Goal: Use online tool/utility: Utilize a website feature to perform a specific function

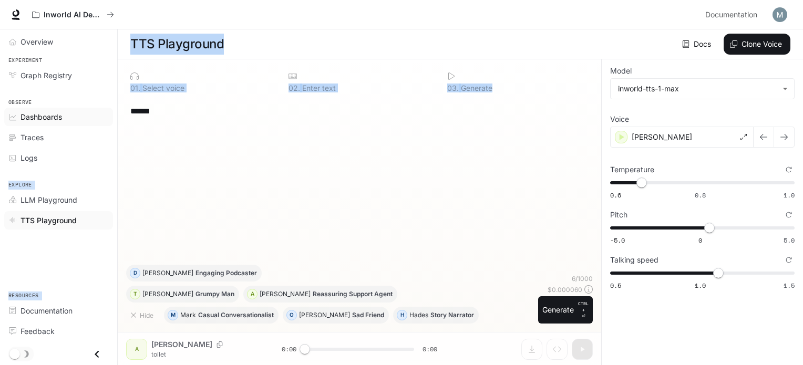
drag, startPoint x: 173, startPoint y: 126, endPoint x: 100, endPoint y: 111, distance: 74.4
click at [100, 111] on div "**********" at bounding box center [401, 183] width 803 height 366
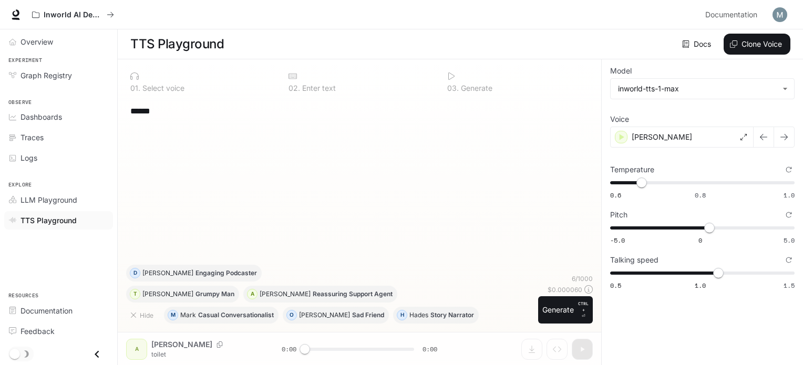
click at [175, 133] on div "****** * ​" at bounding box center [359, 181] width 467 height 167
drag, startPoint x: 167, startPoint y: 117, endPoint x: 125, endPoint y: 107, distance: 43.1
click at [125, 107] on div "0 1 . Select voice 0 2 . Enter text 0 3 . Generate ****** * ​ Hide M [PERSON_NA…" at bounding box center [360, 212] width 484 height 306
paste textarea "**********"
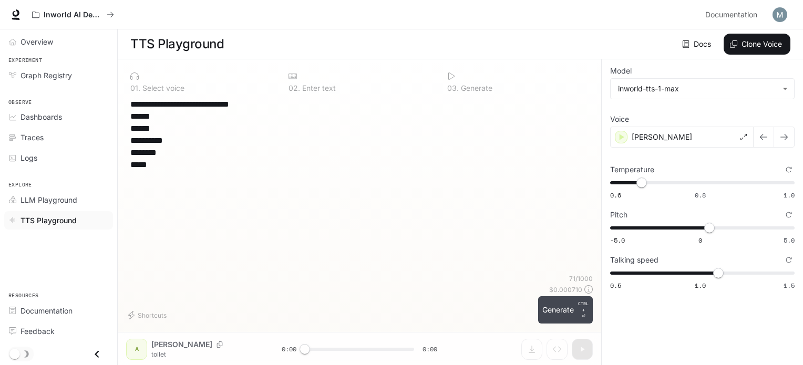
type textarea "**********"
click at [557, 311] on button "Generate CTRL + ⏎" at bounding box center [565, 309] width 55 height 27
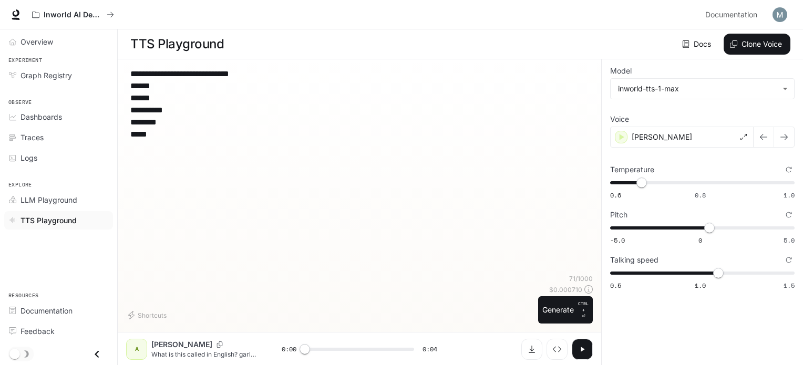
click at [130, 87] on div "**********" at bounding box center [359, 171] width 467 height 207
click at [579, 345] on icon "button" at bounding box center [582, 349] width 8 height 8
type input "*"
click at [526, 343] on button "Download audio" at bounding box center [531, 349] width 21 height 21
click at [713, 275] on span "1.1" at bounding box center [718, 273] width 11 height 11
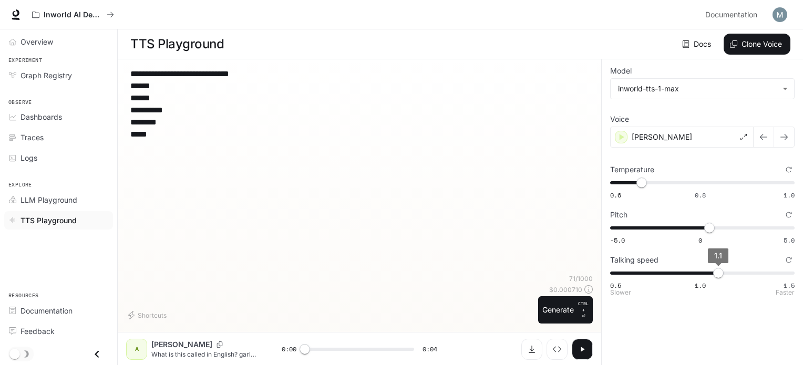
type input "*"
click at [706, 272] on span "1" at bounding box center [700, 273] width 11 height 11
click at [586, 350] on icon "button" at bounding box center [582, 349] width 8 height 8
type input "*"
click at [695, 274] on span "1" at bounding box center [700, 273] width 11 height 11
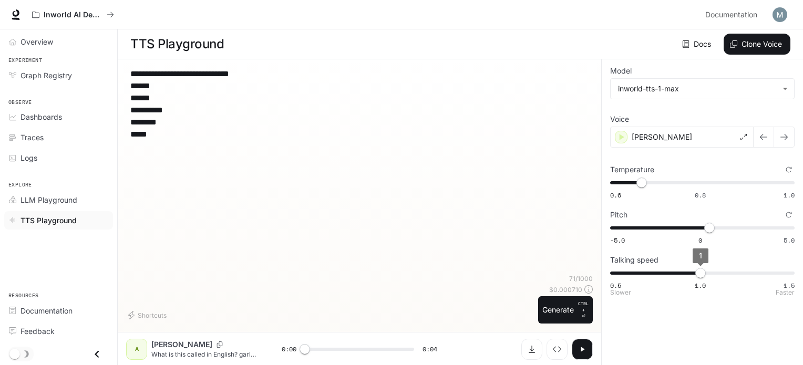
type input "***"
click at [687, 274] on span "0.9" at bounding box center [682, 273] width 11 height 11
click at [586, 347] on icon "button" at bounding box center [582, 349] width 8 height 8
type input "*"
click at [680, 271] on span "0.9" at bounding box center [682, 273] width 11 height 11
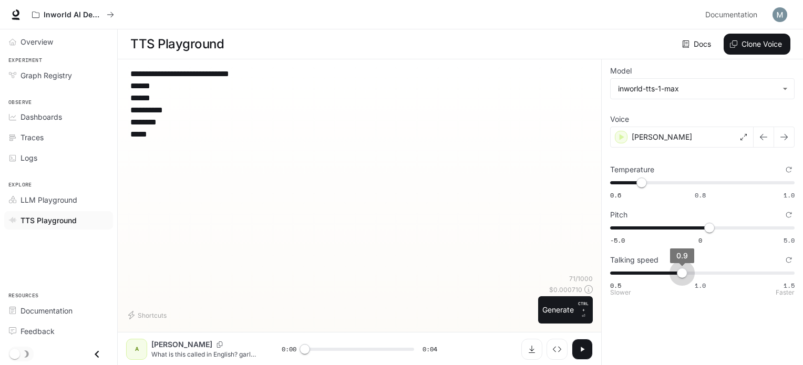
click at [679, 271] on span "0.9" at bounding box center [682, 273] width 11 height 11
click at [677, 269] on span "0.9" at bounding box center [682, 273] width 11 height 11
click at [677, 272] on span "0.9" at bounding box center [682, 273] width 11 height 11
click at [677, 273] on span "0.9" at bounding box center [682, 273] width 11 height 11
click at [677, 272] on span "0.9" at bounding box center [682, 273] width 11 height 11
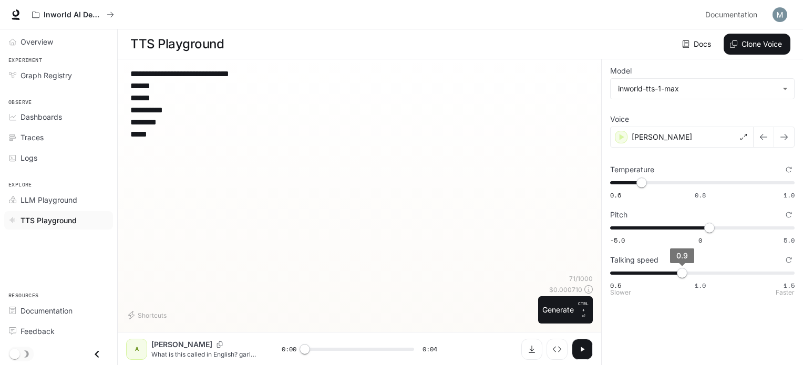
type input "***"
click at [677, 274] on span "0.9" at bounding box center [682, 273] width 11 height 11
click at [579, 353] on icon "button" at bounding box center [582, 349] width 8 height 8
click at [584, 342] on button "button" at bounding box center [582, 349] width 21 height 21
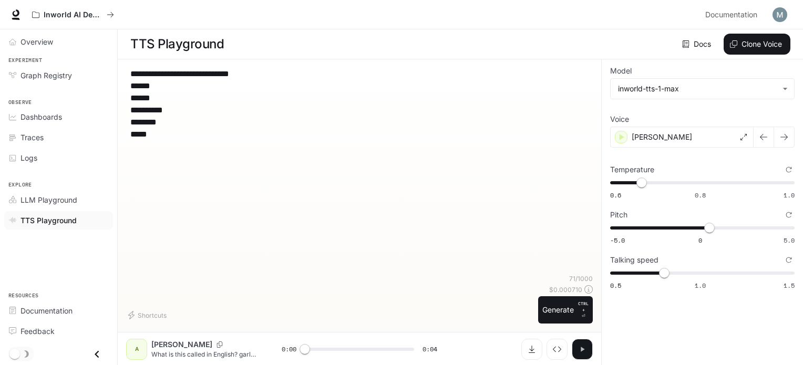
click at [584, 342] on button "button" at bounding box center [582, 349] width 21 height 21
click at [525, 343] on button "Download audio" at bounding box center [531, 349] width 21 height 21
click at [358, 216] on div "**********" at bounding box center [359, 171] width 467 height 207
click at [582, 348] on icon "button" at bounding box center [583, 349] width 4 height 5
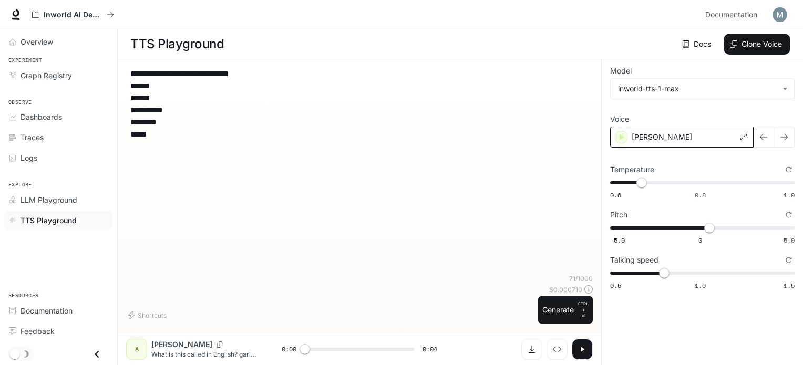
click at [653, 132] on p "[PERSON_NAME]" at bounding box center [662, 137] width 60 height 11
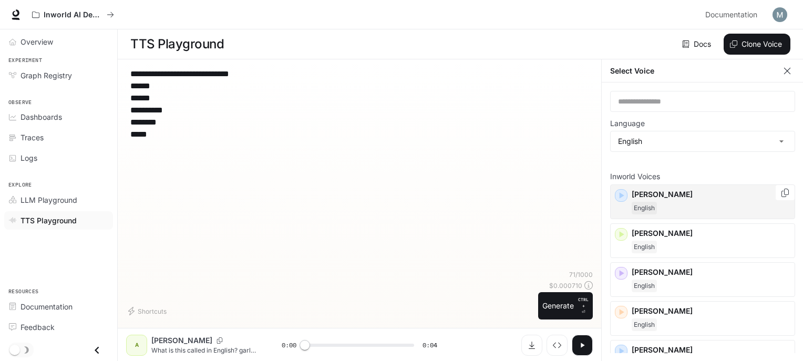
click at [643, 199] on p "[PERSON_NAME]" at bounding box center [711, 194] width 159 height 11
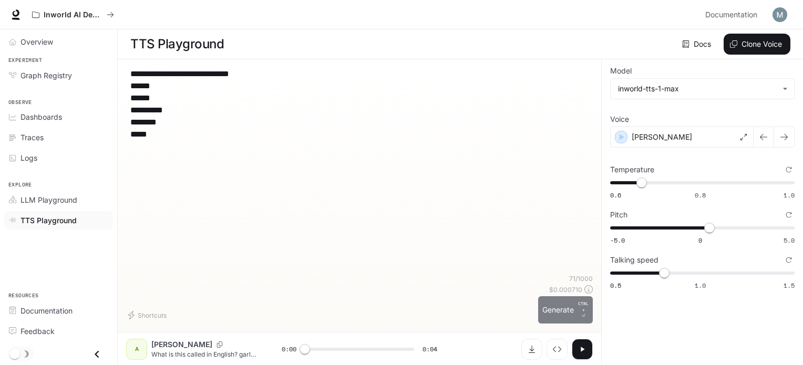
click at [566, 311] on button "Generate CTRL + ⏎" at bounding box center [565, 309] width 55 height 27
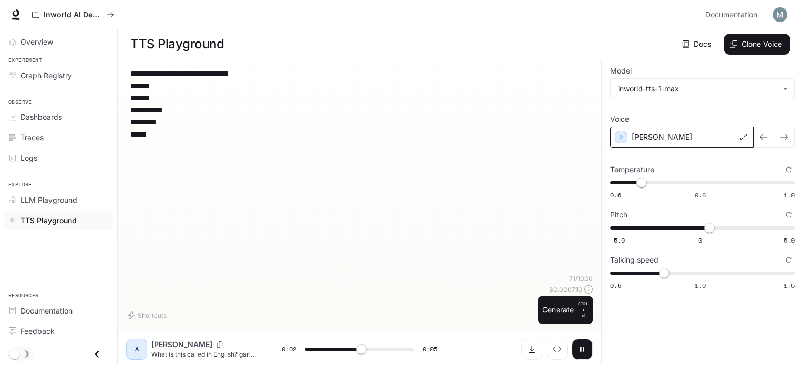
click at [654, 130] on div "[PERSON_NAME]" at bounding box center [681, 137] width 143 height 21
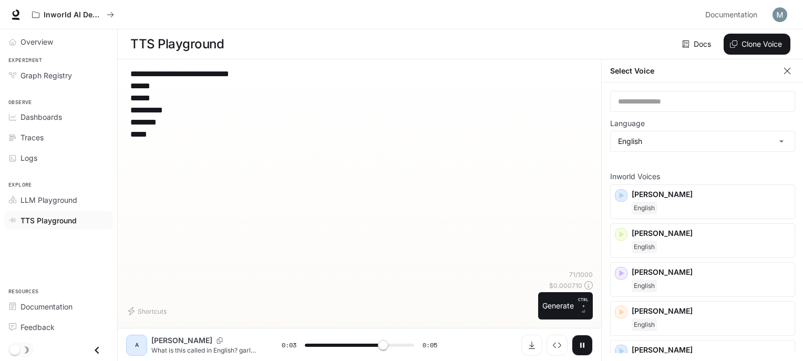
click at [506, 130] on textarea "**********" at bounding box center [359, 104] width 458 height 73
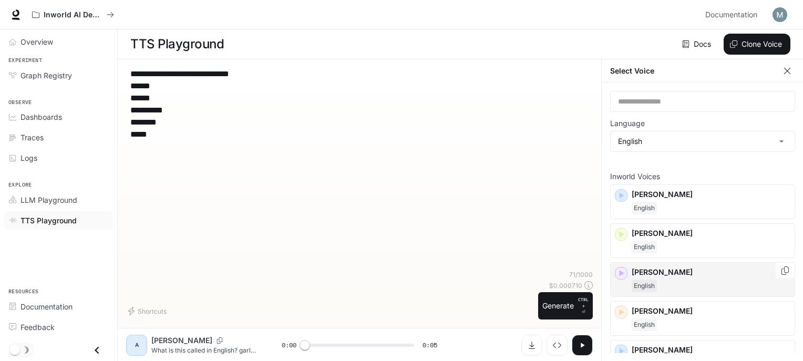
click at [658, 281] on div "English" at bounding box center [711, 286] width 159 height 13
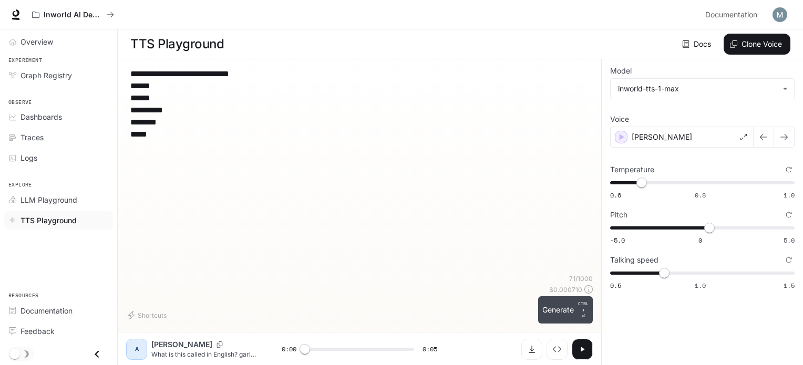
click at [553, 318] on button "Generate CTRL + ⏎" at bounding box center [565, 309] width 55 height 27
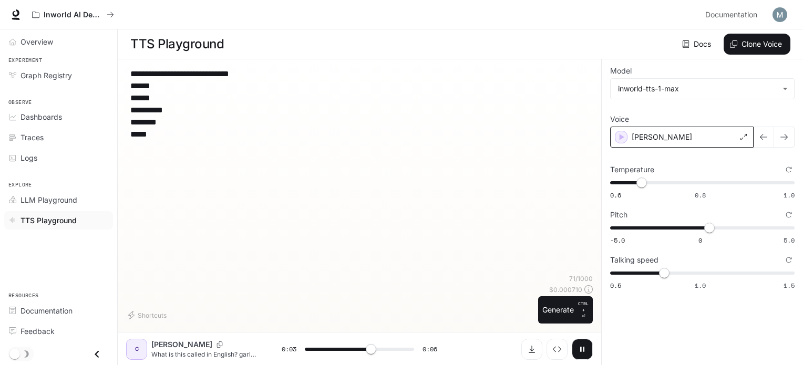
click at [665, 136] on div "[PERSON_NAME]" at bounding box center [681, 137] width 143 height 21
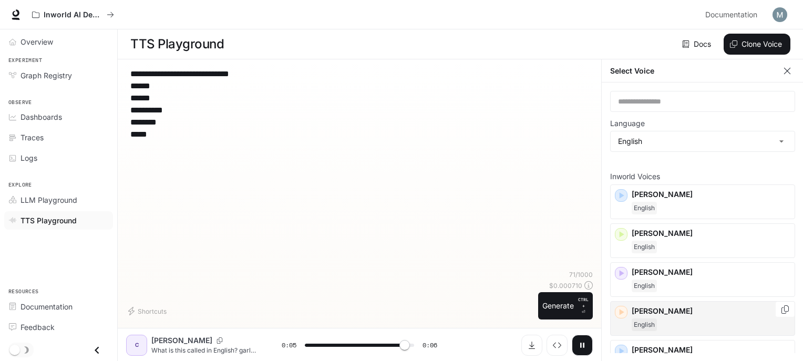
click at [633, 313] on p "[PERSON_NAME]" at bounding box center [711, 311] width 159 height 11
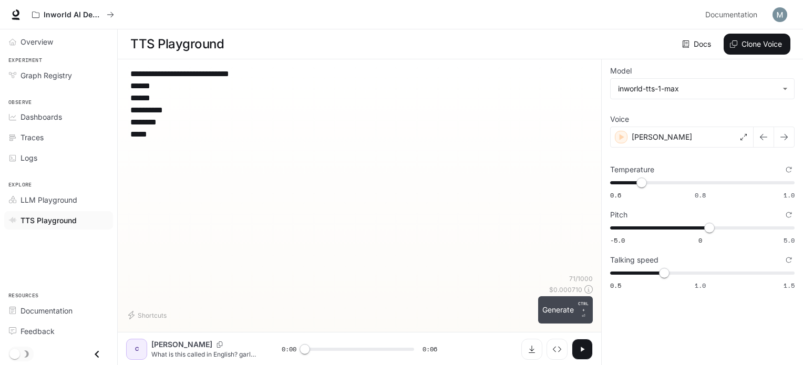
click at [582, 304] on p "CTRL +" at bounding box center [583, 307] width 11 height 13
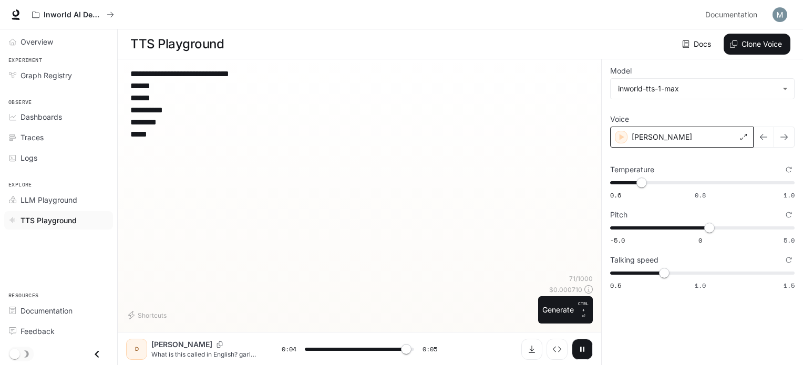
click at [653, 140] on p "[PERSON_NAME]" at bounding box center [662, 137] width 60 height 11
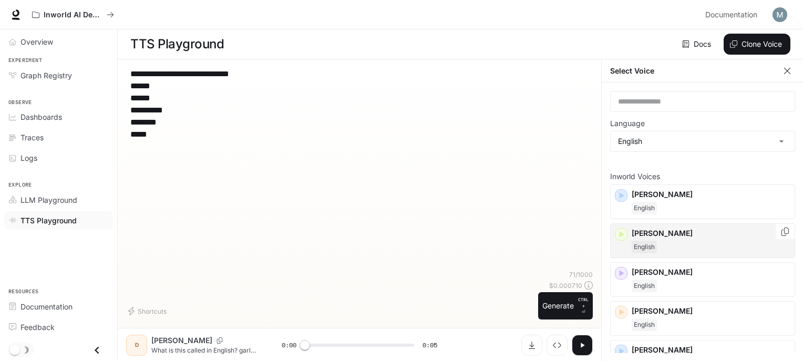
click at [637, 232] on p "[PERSON_NAME]" at bounding box center [711, 233] width 159 height 11
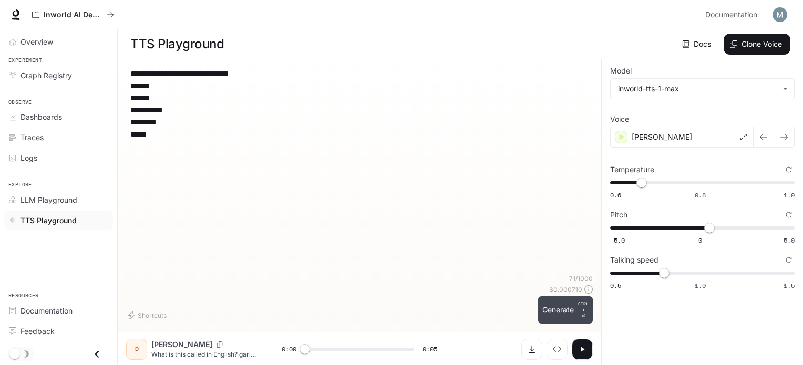
click at [570, 304] on button "Generate CTRL + ⏎" at bounding box center [565, 309] width 55 height 27
click at [570, 303] on button "Generate CTRL + ⏎" at bounding box center [565, 309] width 55 height 27
type input "*"
type input "***"
click at [679, 273] on span "0.5 1.0 1.5 0.8" at bounding box center [700, 273] width 180 height 16
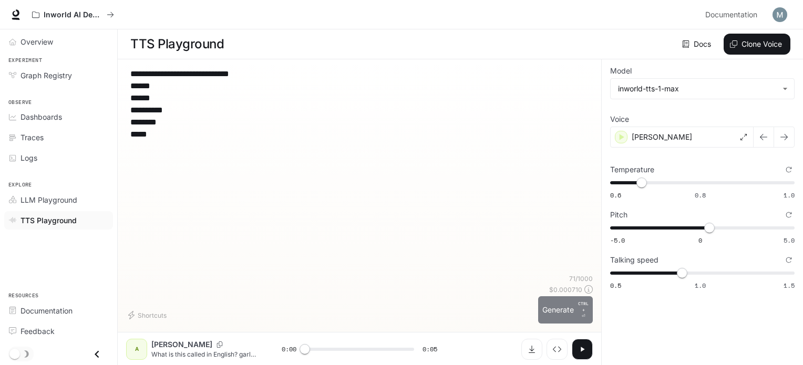
click at [567, 322] on button "Generate CTRL + ⏎" at bounding box center [565, 309] width 55 height 27
type input "***"
type input "*"
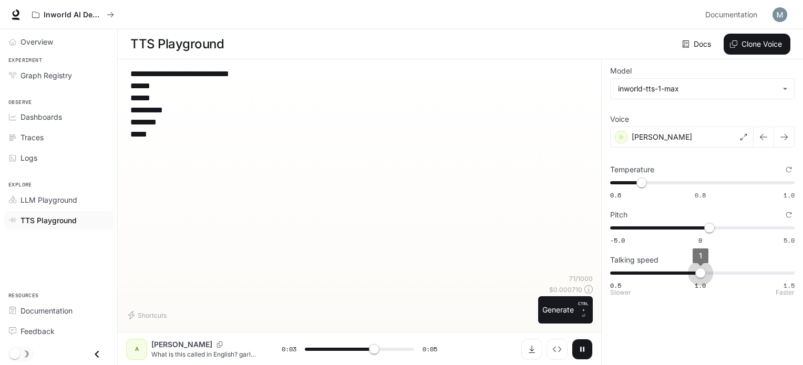
click at [700, 274] on span "0.5 1.0 1.5 1" at bounding box center [700, 273] width 180 height 16
click at [568, 308] on button "Generate CTRL + ⏎" at bounding box center [565, 309] width 55 height 27
type input "*"
type input "***"
click at [706, 273] on span "1" at bounding box center [700, 273] width 11 height 11
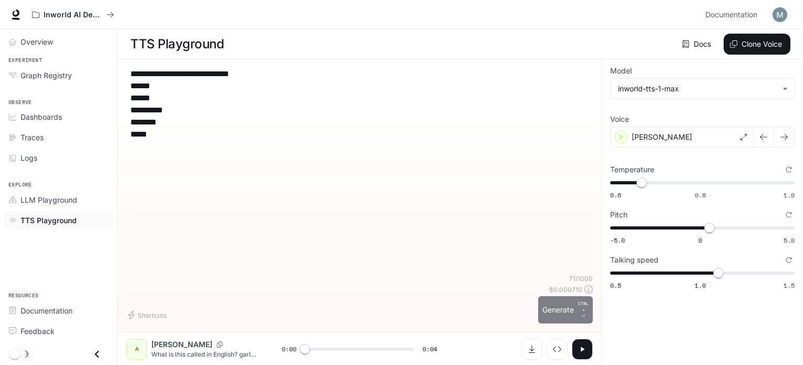
click at [552, 315] on button "Generate CTRL + ⏎" at bounding box center [565, 309] width 55 height 27
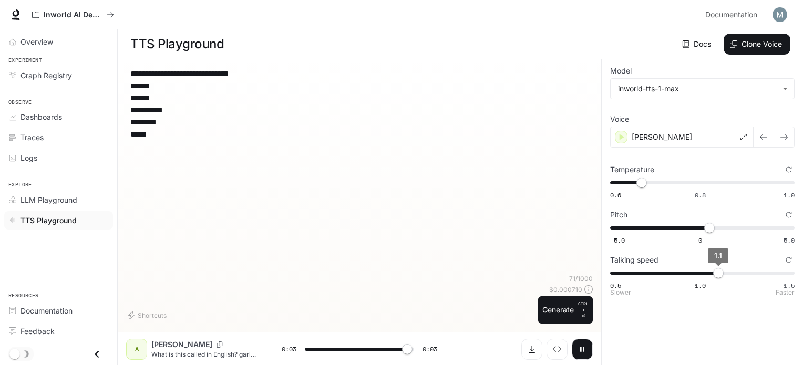
type input "***"
type input "*"
click at [713, 273] on span "1.1" at bounding box center [718, 273] width 11 height 11
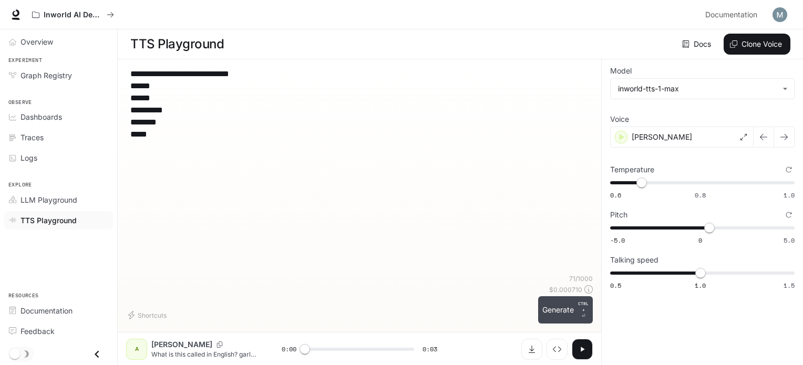
click at [566, 309] on button "Generate CTRL + ⏎" at bounding box center [565, 309] width 55 height 27
click at [566, 307] on button "Generate CTRL + ⏎" at bounding box center [565, 309] width 55 height 27
click at [572, 312] on button "Generate CTRL + ⏎" at bounding box center [565, 309] width 55 height 27
click at [575, 348] on button "button" at bounding box center [582, 349] width 21 height 21
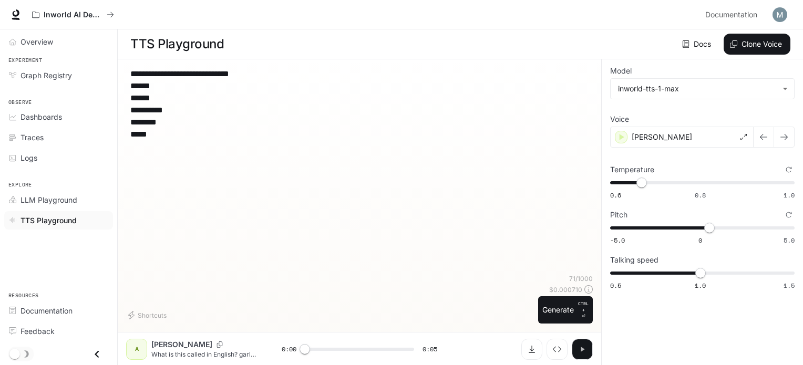
click at [575, 348] on button "button" at bounding box center [582, 349] width 21 height 21
click at [569, 315] on button "Generate CTRL + ⏎" at bounding box center [565, 309] width 55 height 27
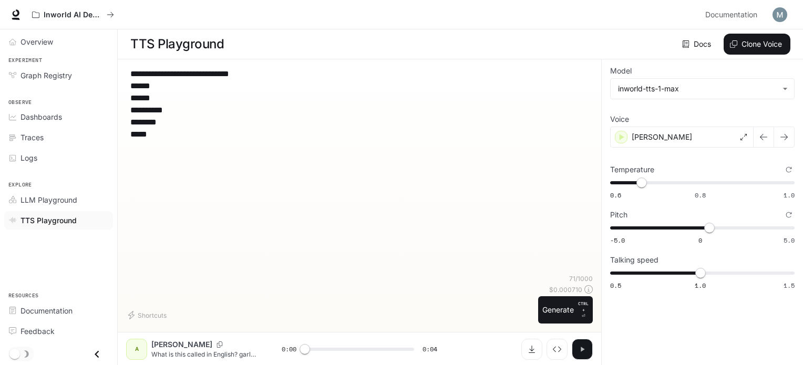
click at [575, 348] on button "button" at bounding box center [582, 349] width 21 height 21
type input "*"
click at [695, 270] on span "1" at bounding box center [700, 273] width 11 height 11
type input "***"
click at [689, 271] on span "0.5 1.0 1.5 0.9" at bounding box center [700, 273] width 180 height 16
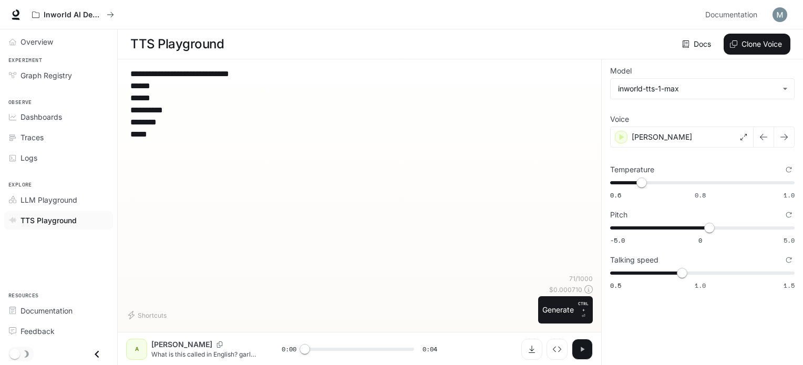
click at [574, 347] on button "button" at bounding box center [582, 349] width 21 height 21
type input "***"
type input "*"
click at [701, 270] on span "0.5 1.0 1.5 1" at bounding box center [700, 273] width 180 height 16
type input "*"
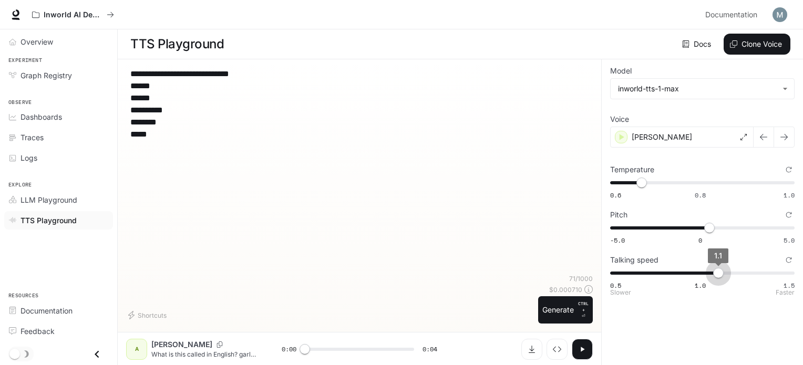
type input "***"
click at [712, 270] on span "0.5 1.0 1.5 1.1" at bounding box center [700, 273] width 180 height 16
click at [576, 351] on button "button" at bounding box center [582, 349] width 21 height 21
type input "***"
type input "*"
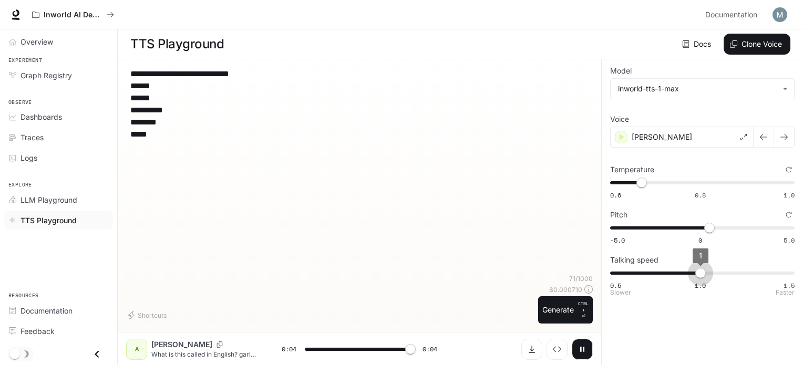
click at [702, 275] on span "0.5 1.0 1.5 1" at bounding box center [700, 273] width 180 height 16
type input "*"
type input "***"
click at [681, 274] on span "0.5 1.0 1.5 1" at bounding box center [700, 273] width 180 height 16
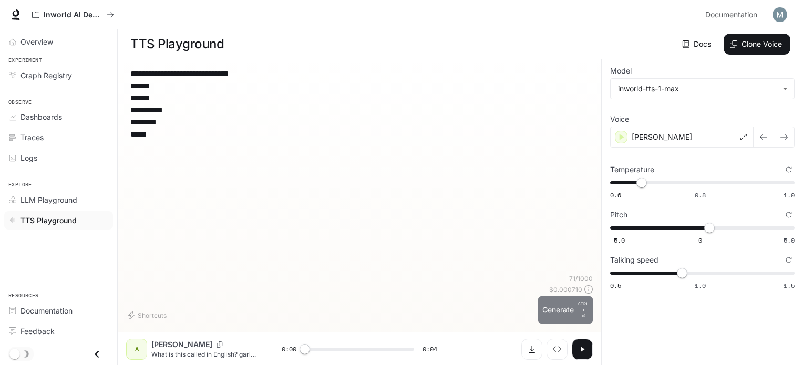
click at [563, 307] on button "Generate CTRL + ⏎" at bounding box center [565, 309] width 55 height 27
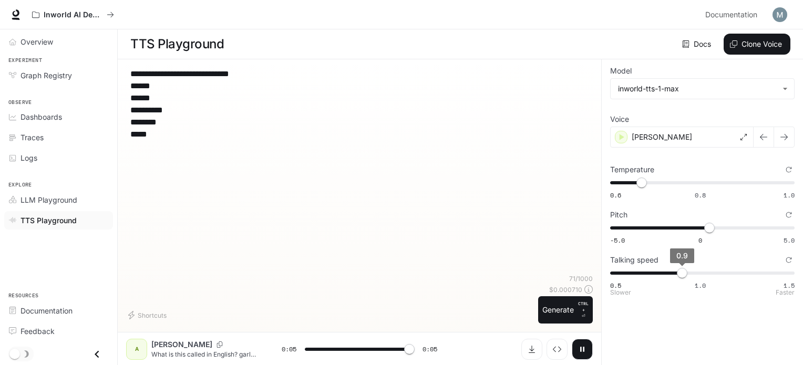
type input "*"
click at [683, 273] on span "0.9" at bounding box center [682, 273] width 11 height 11
type input "*"
click at [700, 273] on span "0.5 1.0 1.5 0.9" at bounding box center [700, 273] width 180 height 16
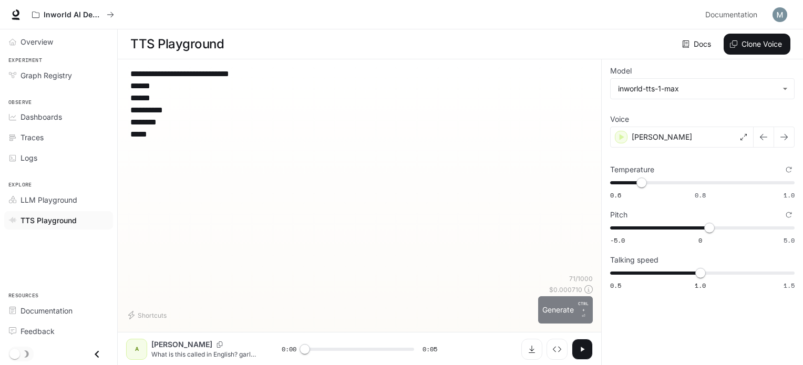
click at [575, 303] on button "Generate CTRL + ⏎" at bounding box center [565, 309] width 55 height 27
drag, startPoint x: 259, startPoint y: 73, endPoint x: 130, endPoint y: 75, distance: 128.8
click at [130, 75] on div "**********" at bounding box center [359, 171] width 467 height 207
click at [560, 314] on button "Generate CTRL + ⏎" at bounding box center [565, 309] width 55 height 27
click at [588, 354] on button "button" at bounding box center [582, 349] width 21 height 21
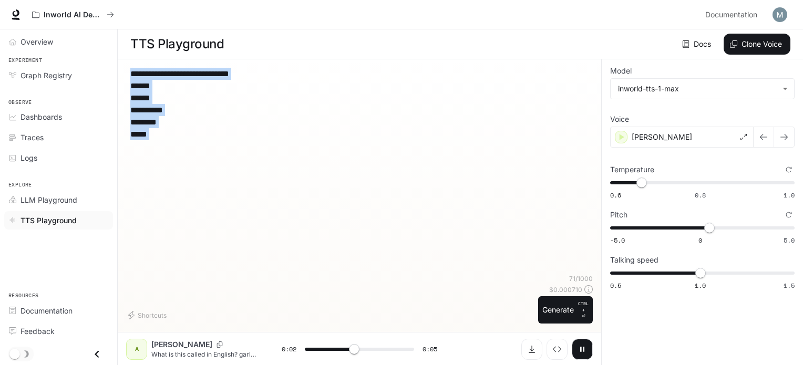
drag, startPoint x: 166, startPoint y: 149, endPoint x: 148, endPoint y: 137, distance: 22.3
click at [148, 137] on div "**********" at bounding box center [359, 171] width 467 height 207
type input "*"
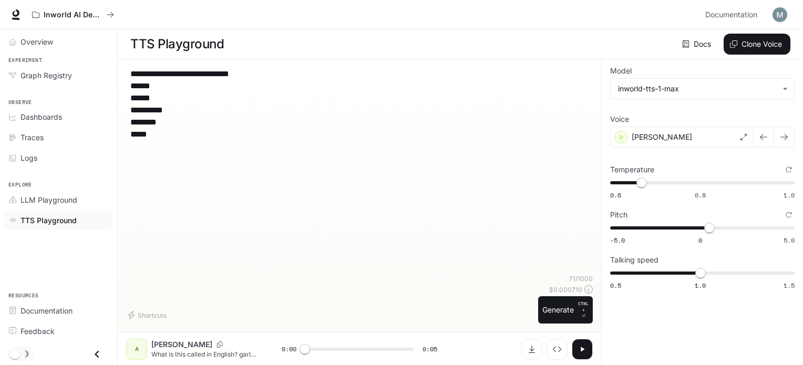
drag, startPoint x: 164, startPoint y: 134, endPoint x: 124, endPoint y: 89, distance: 60.7
click at [124, 89] on div "**********" at bounding box center [360, 212] width 484 height 306
type textarea "**********"
click at [587, 347] on button "button" at bounding box center [582, 349] width 21 height 21
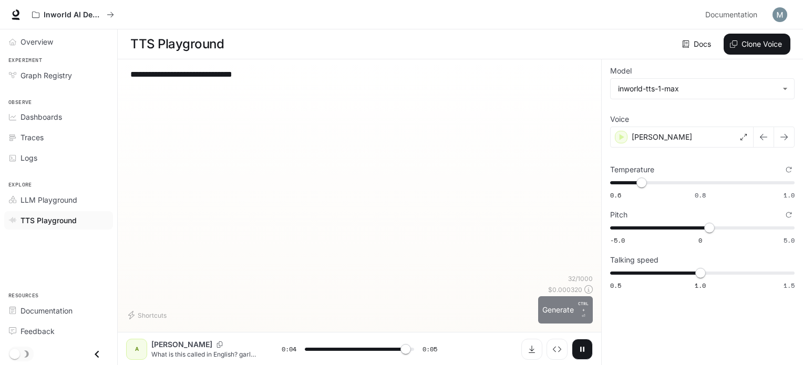
click at [557, 312] on button "Generate CTRL + ⏎" at bounding box center [565, 309] width 55 height 27
click at [588, 345] on button "button" at bounding box center [582, 349] width 21 height 21
click at [578, 348] on button "button" at bounding box center [582, 349] width 21 height 21
drag, startPoint x: 561, startPoint y: 317, endPoint x: 566, endPoint y: 320, distance: 5.4
click at [561, 317] on button "Generate CTRL + ⏎" at bounding box center [565, 309] width 55 height 27
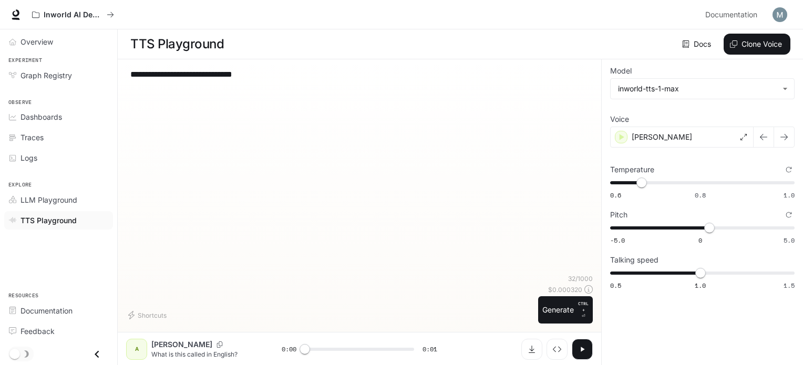
click at [561, 325] on div "**********" at bounding box center [359, 200] width 467 height 264
click at [557, 304] on button "Generate CTRL + ⏎" at bounding box center [565, 309] width 55 height 27
click at [582, 356] on button "button" at bounding box center [582, 349] width 21 height 21
click at [536, 349] on button "Download audio" at bounding box center [531, 349] width 21 height 21
click at [578, 349] on icon "button" at bounding box center [582, 349] width 8 height 8
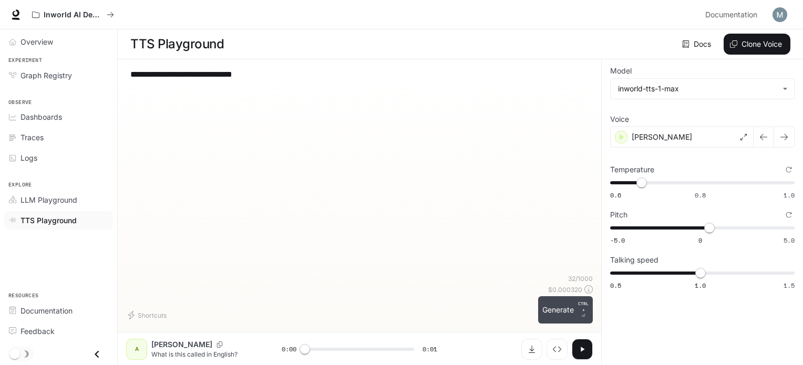
click at [561, 305] on button "Generate CTRL + ⏎" at bounding box center [565, 309] width 55 height 27
click at [559, 306] on button "Generate CTRL + ⏎" at bounding box center [565, 309] width 55 height 27
click at [566, 306] on button "Generate CTRL + ⏎" at bounding box center [565, 309] width 55 height 27
click at [566, 309] on button "Generate CTRL + ⏎" at bounding box center [565, 309] width 55 height 27
click at [559, 316] on button "Generate CTRL + ⏎" at bounding box center [565, 309] width 55 height 27
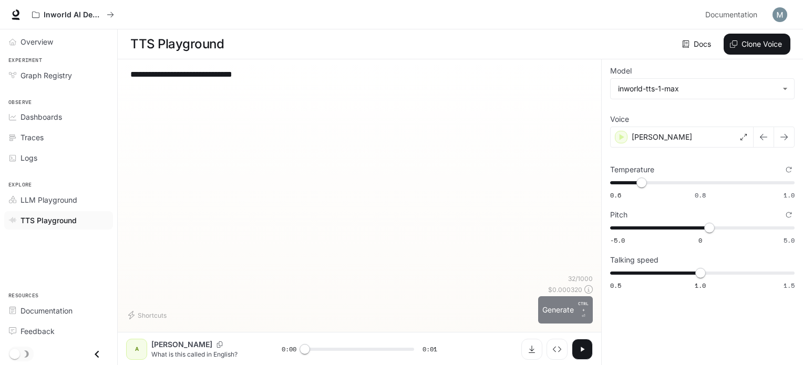
click at [560, 307] on button "Generate CTRL + ⏎" at bounding box center [565, 309] width 55 height 27
click at [555, 302] on button "Generate CTRL + ⏎" at bounding box center [565, 309] width 55 height 27
type input "*"
drag, startPoint x: 267, startPoint y: 69, endPoint x: 128, endPoint y: 71, distance: 138.8
click at [128, 71] on div "**********" at bounding box center [359, 171] width 467 height 207
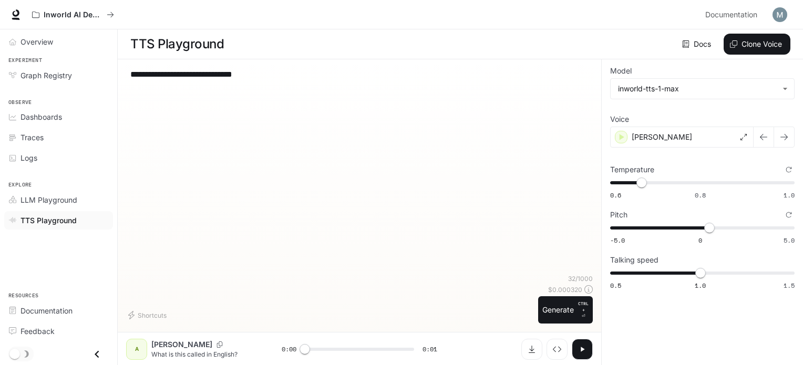
paste textarea "**********"
click at [133, 85] on textarea "**********" at bounding box center [359, 104] width 458 height 73
click at [130, 83] on textarea "**********" at bounding box center [359, 104] width 458 height 73
click at [130, 86] on textarea "**********" at bounding box center [359, 98] width 458 height 60
click at [132, 84] on textarea "**********" at bounding box center [359, 92] width 458 height 48
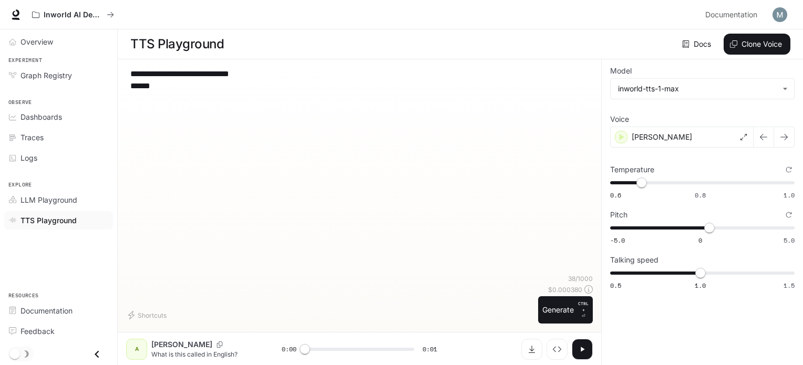
click at [130, 86] on textarea "**********" at bounding box center [359, 86] width 458 height 36
type textarea "**********"
click at [589, 341] on button "button" at bounding box center [582, 349] width 21 height 21
click at [571, 319] on button "Generate CTRL + ⏎" at bounding box center [565, 309] width 55 height 27
type input "*"
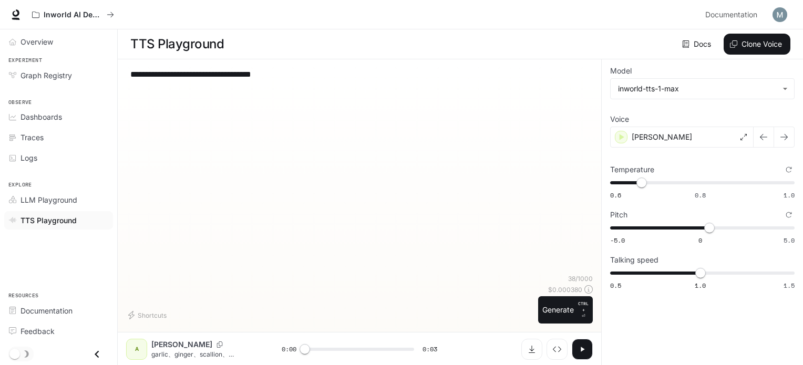
drag, startPoint x: 150, startPoint y: 73, endPoint x: 335, endPoint y: 56, distance: 185.8
click at [336, 54] on main "**********" at bounding box center [460, 197] width 685 height 336
type textarea "******"
click at [581, 346] on icon "button" at bounding box center [582, 349] width 8 height 8
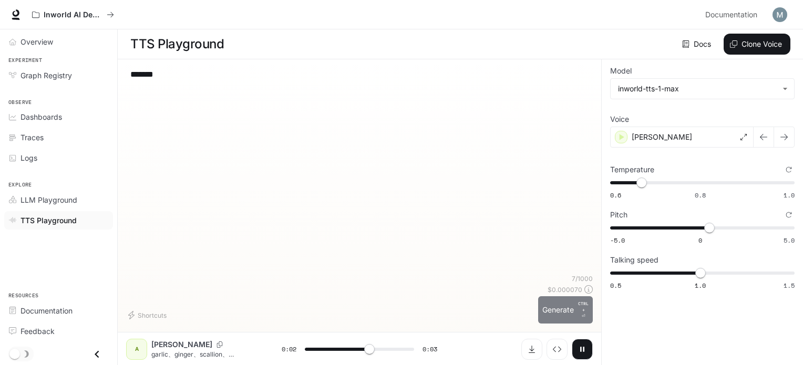
click at [542, 307] on button "Generate CTRL + ⏎" at bounding box center [565, 309] width 55 height 27
click at [557, 312] on button "Generate CTRL + ⏎" at bounding box center [565, 309] width 55 height 27
click at [563, 314] on button "Generate CTRL + ⏎" at bounding box center [565, 309] width 55 height 27
click at [561, 308] on button "Generate CTRL + ⏎" at bounding box center [565, 309] width 55 height 27
type input "*"
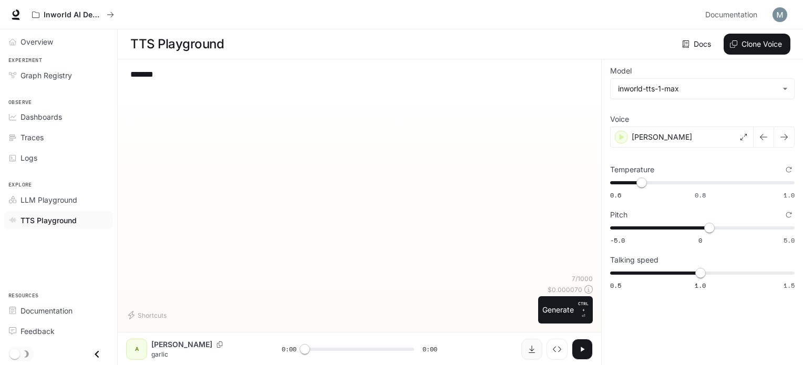
click at [532, 350] on icon "Download audio" at bounding box center [532, 349] width 8 height 8
drag, startPoint x: 187, startPoint y: 81, endPoint x: 53, endPoint y: 80, distance: 134.6
click at [53, 80] on div "**********" at bounding box center [401, 183] width 803 height 366
paste textarea "**********"
drag, startPoint x: 139, startPoint y: 78, endPoint x: 122, endPoint y: 76, distance: 17.5
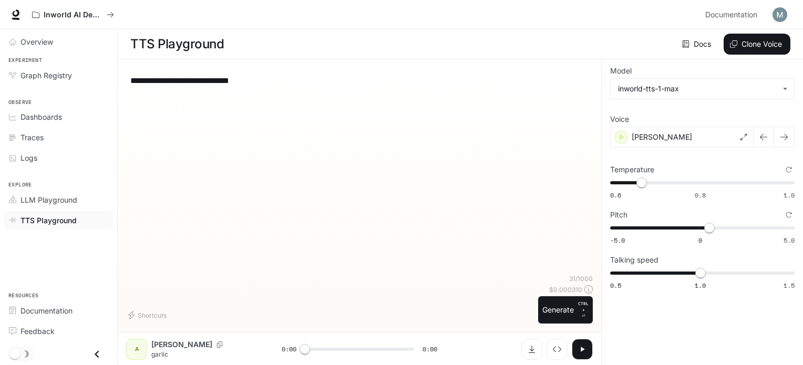
click at [122, 76] on div "**********" at bounding box center [360, 212] width 484 height 306
drag, startPoint x: 155, startPoint y: 78, endPoint x: 325, endPoint y: 58, distance: 171.4
click at [325, 58] on main "**********" at bounding box center [460, 197] width 685 height 336
type textarea "******"
click at [566, 305] on button "Generate CTRL + ⏎" at bounding box center [565, 309] width 55 height 27
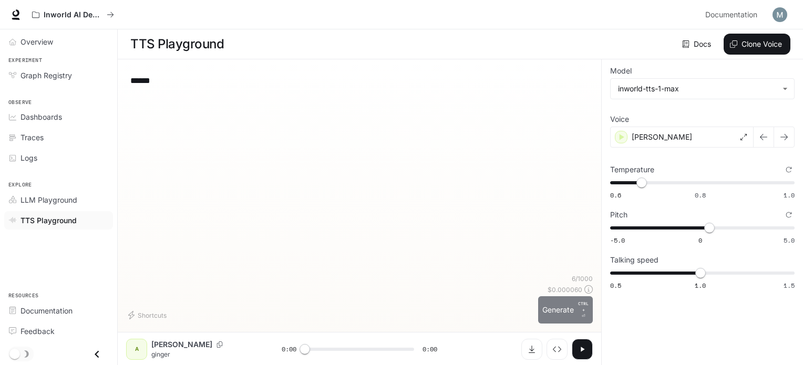
click at [562, 314] on button "Generate CTRL + ⏎" at bounding box center [565, 309] width 55 height 27
click at [555, 311] on button "Generate CTRL + ⏎" at bounding box center [565, 309] width 55 height 27
click at [578, 302] on button "Generate CTRL + ⏎" at bounding box center [565, 309] width 55 height 27
click at [572, 304] on button "Generate CTRL + ⏎" at bounding box center [565, 309] width 55 height 27
type input "*"
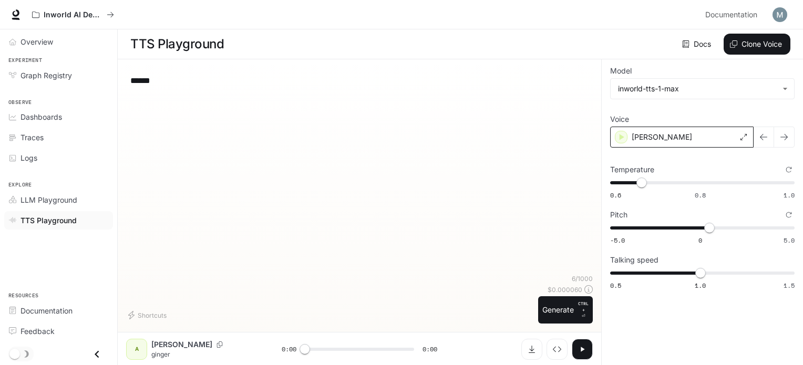
click at [734, 131] on div "[PERSON_NAME]" at bounding box center [681, 137] width 143 height 21
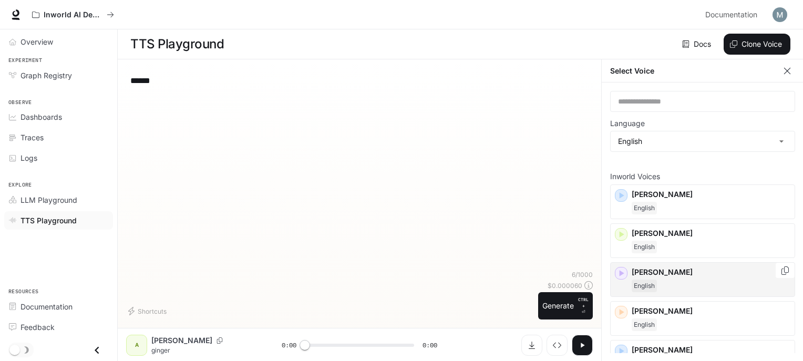
click at [658, 272] on p "[PERSON_NAME]" at bounding box center [711, 272] width 159 height 11
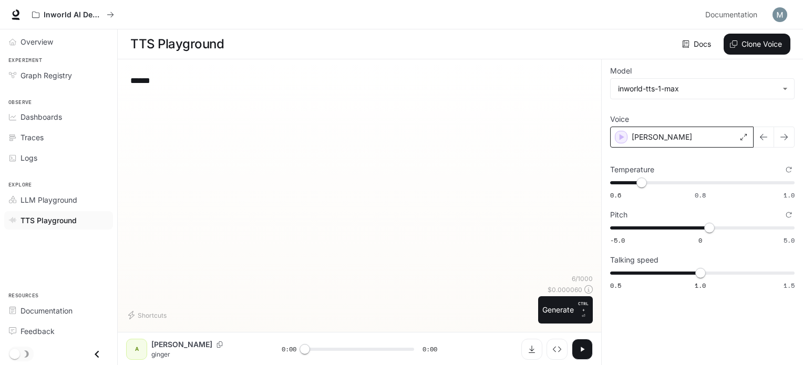
click at [629, 135] on div "[PERSON_NAME]" at bounding box center [681, 137] width 143 height 21
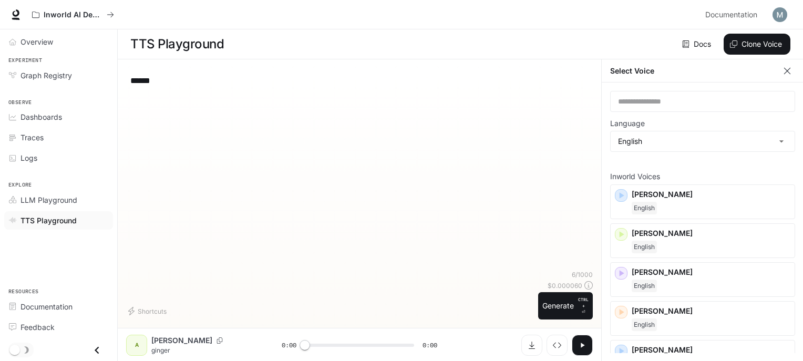
drag, startPoint x: 162, startPoint y: 86, endPoint x: 57, endPoint y: 86, distance: 105.1
click at [57, 86] on div "**********" at bounding box center [401, 181] width 803 height 362
type textarea "*"
type textarea "**********"
click at [660, 347] on p "[PERSON_NAME]" at bounding box center [711, 350] width 159 height 11
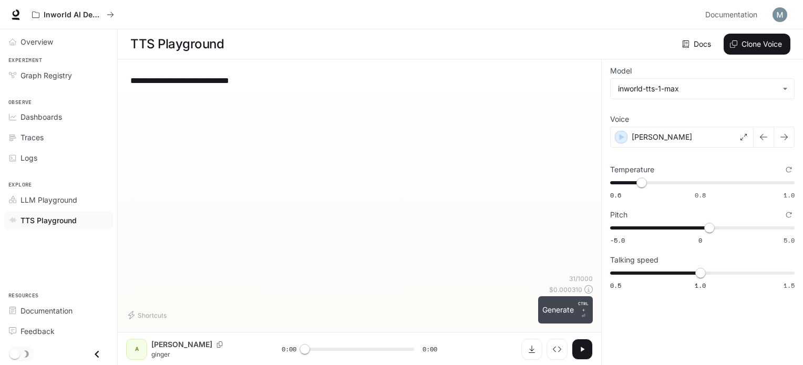
click at [561, 312] on button "Generate CTRL + ⏎" at bounding box center [565, 309] width 55 height 27
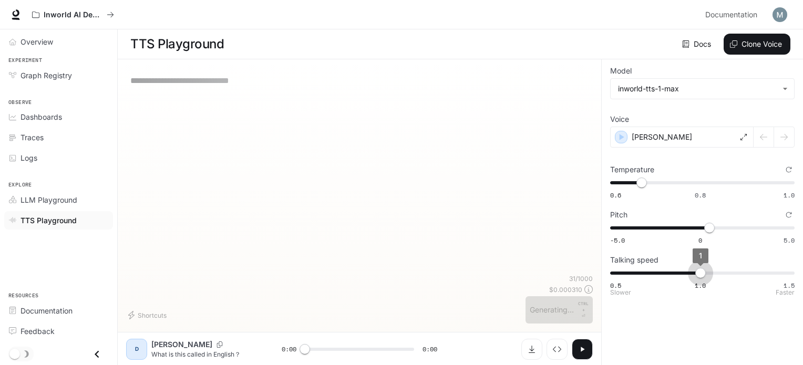
click at [706, 274] on span "1" at bounding box center [700, 273] width 11 height 11
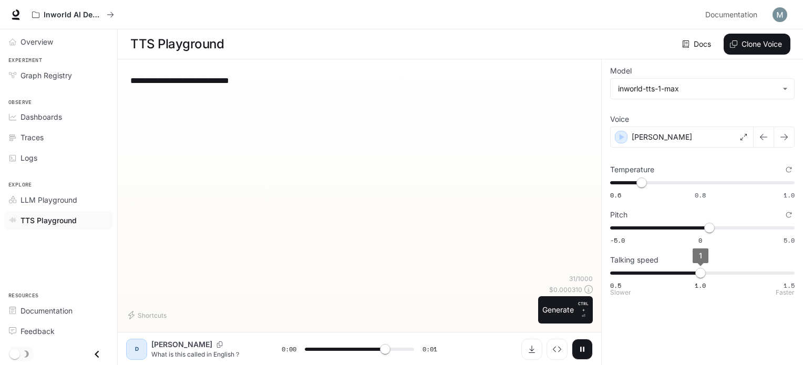
click at [706, 273] on span "1" at bounding box center [700, 273] width 11 height 11
type input "*"
type input "***"
click at [713, 271] on span "1.1" at bounding box center [718, 273] width 11 height 11
click at [682, 138] on div "[PERSON_NAME]" at bounding box center [681, 137] width 143 height 21
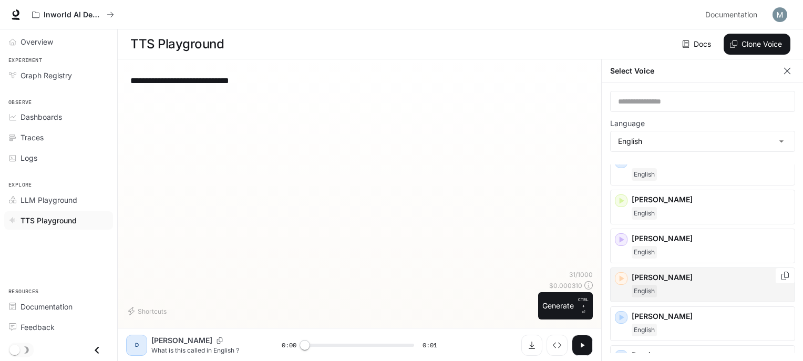
scroll to position [53, 0]
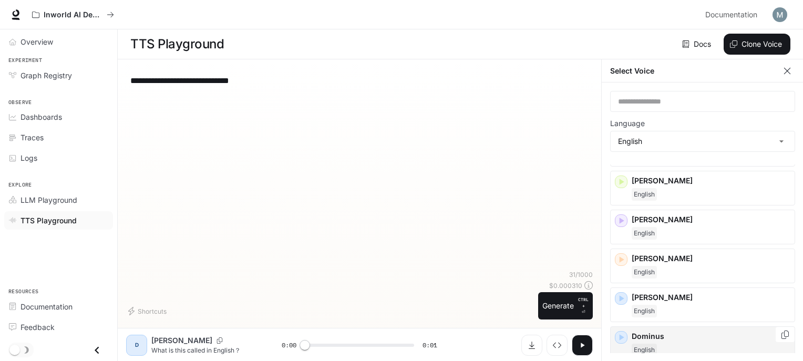
click at [666, 337] on p "Dominus" at bounding box center [711, 336] width 159 height 11
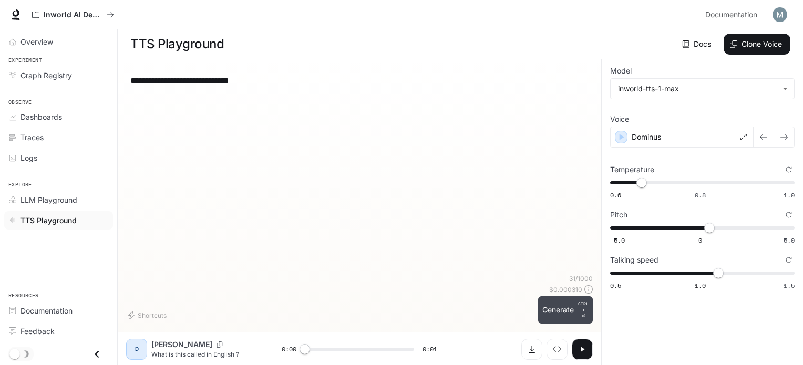
click at [561, 311] on button "Generate CTRL + ⏎" at bounding box center [565, 309] width 55 height 27
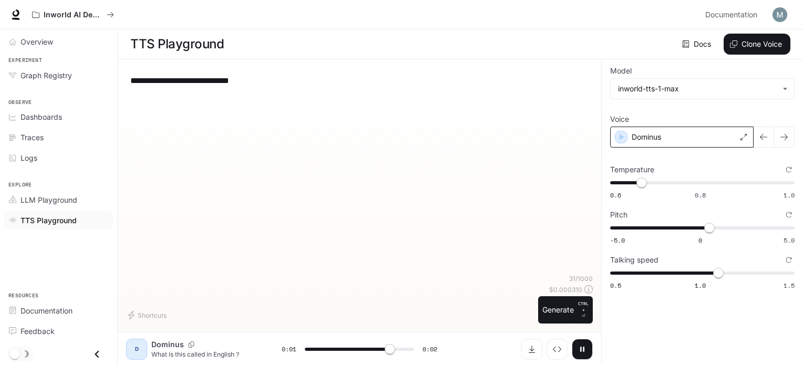
click at [654, 129] on div "Dominus" at bounding box center [681, 137] width 143 height 21
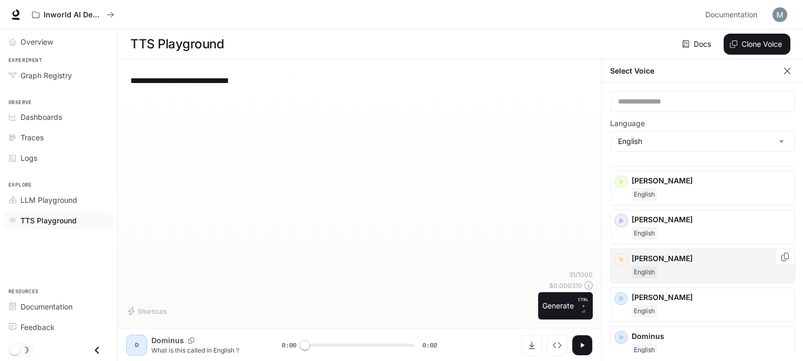
scroll to position [105, 0]
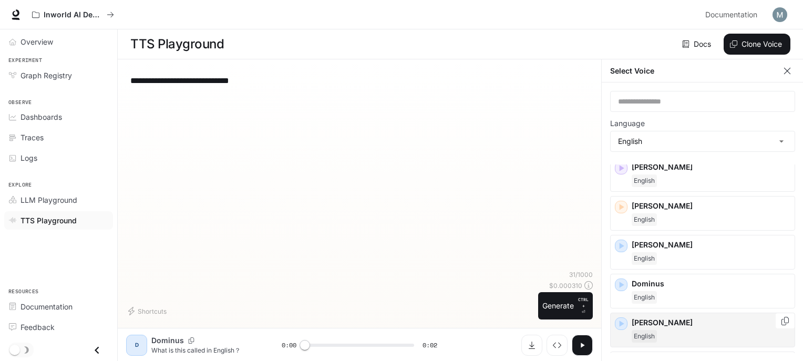
click at [652, 314] on div "[PERSON_NAME]" at bounding box center [702, 330] width 185 height 35
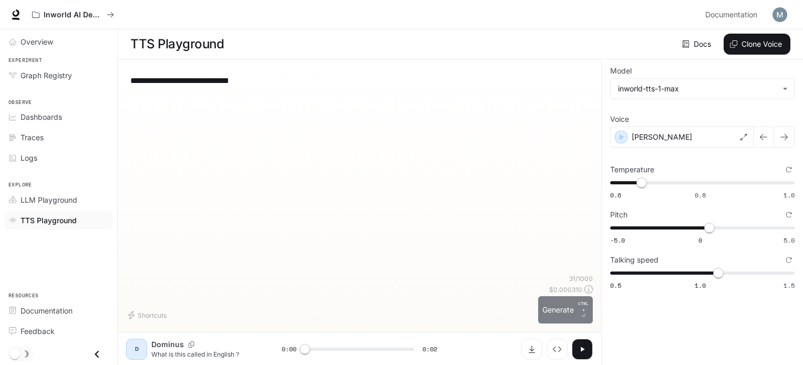
click at [557, 303] on button "Generate CTRL + ⏎" at bounding box center [565, 309] width 55 height 27
click at [656, 134] on p "[PERSON_NAME]" at bounding box center [662, 137] width 60 height 11
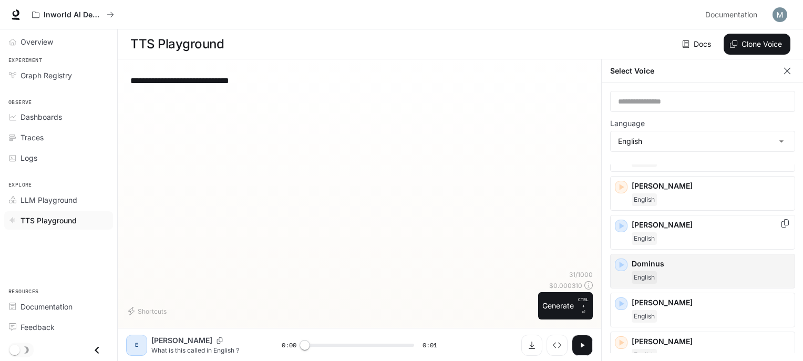
scroll to position [158, 0]
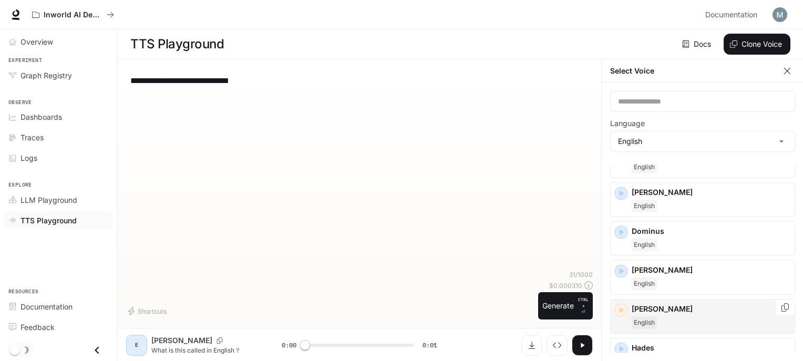
click at [663, 309] on p "[PERSON_NAME]" at bounding box center [711, 309] width 159 height 11
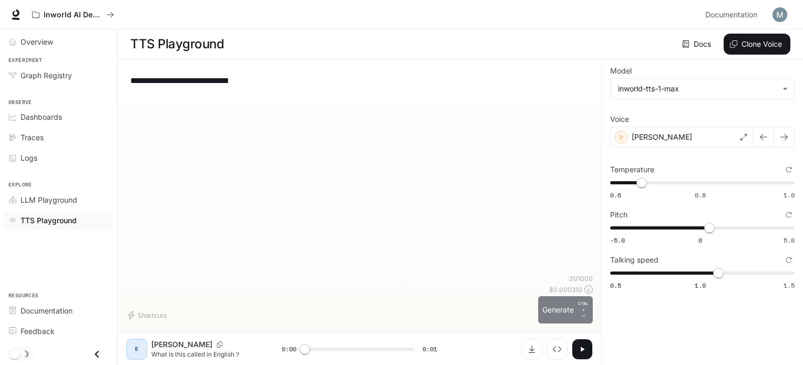
click at [561, 317] on button "Generate CTRL + ⏎" at bounding box center [565, 309] width 55 height 27
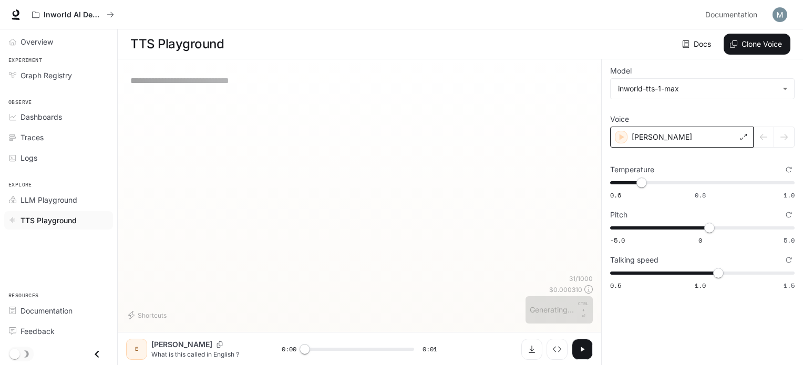
click at [646, 140] on p "[PERSON_NAME]" at bounding box center [662, 137] width 60 height 11
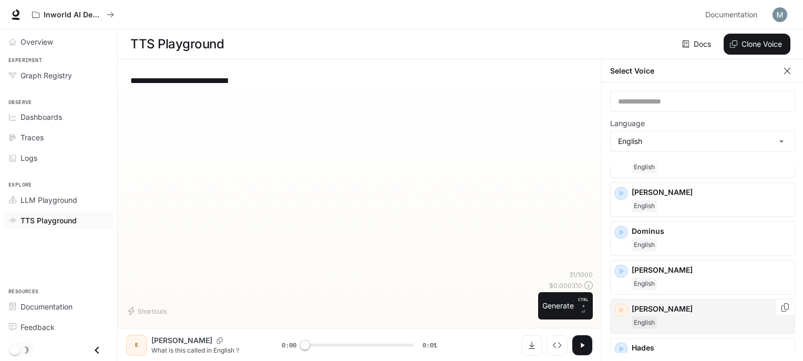
scroll to position [210, 0]
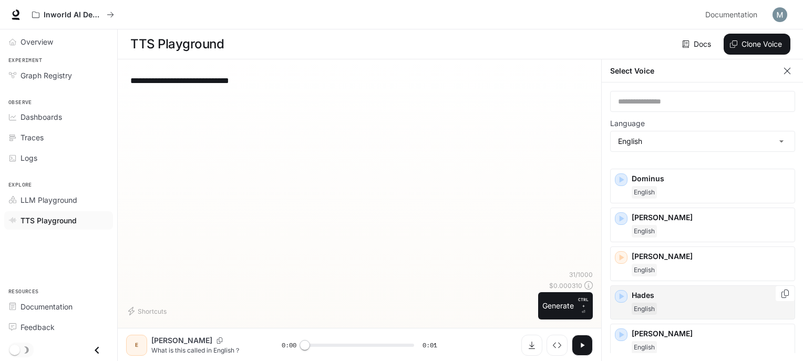
click at [644, 303] on span "English" at bounding box center [644, 309] width 25 height 13
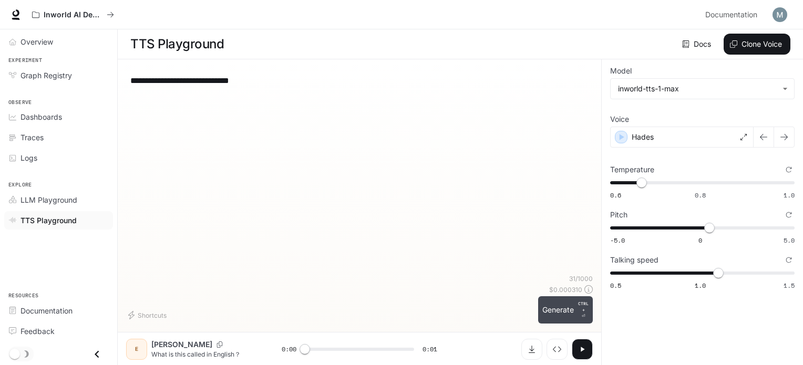
click at [568, 310] on button "Generate CTRL + ⏎" at bounding box center [565, 309] width 55 height 27
click at [648, 140] on p "Hades" at bounding box center [643, 137] width 22 height 11
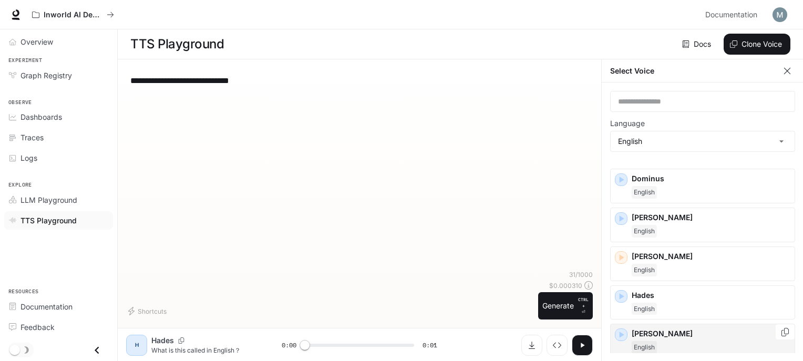
click at [648, 326] on div "[PERSON_NAME]" at bounding box center [702, 341] width 185 height 35
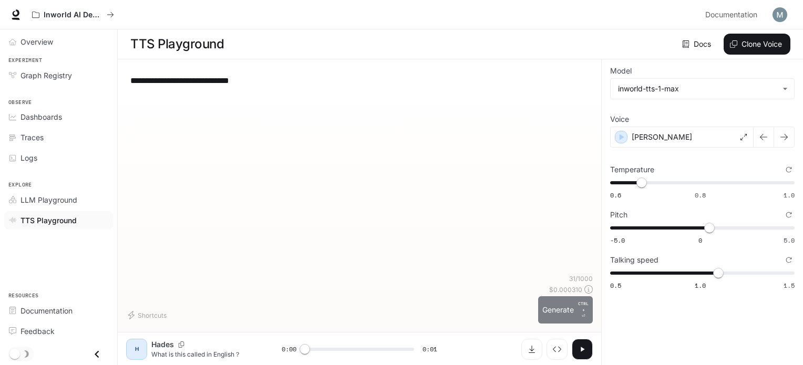
click at [584, 311] on p "CTRL +" at bounding box center [583, 307] width 11 height 13
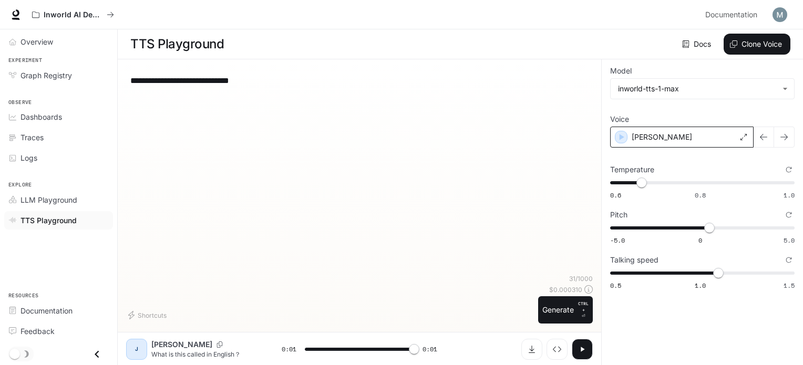
click at [636, 134] on p "[PERSON_NAME]" at bounding box center [662, 137] width 60 height 11
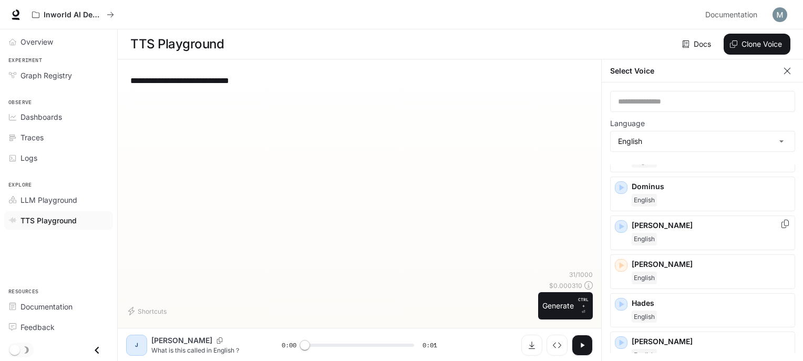
scroll to position [263, 0]
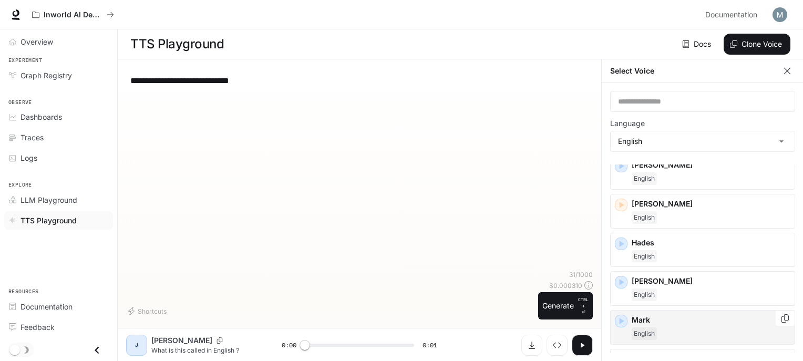
click at [669, 331] on div "English" at bounding box center [711, 333] width 159 height 13
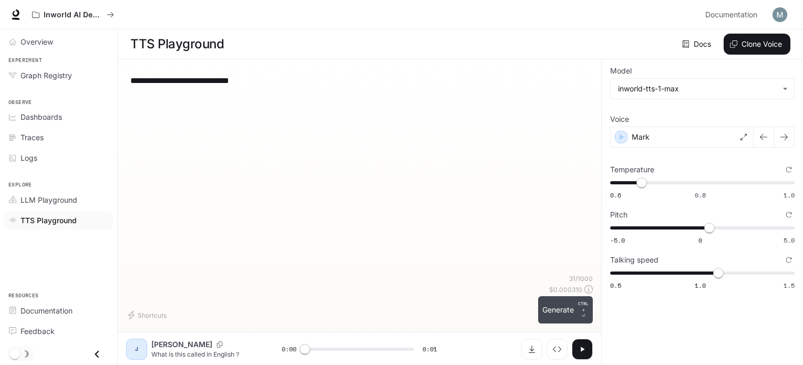
click at [549, 304] on button "Generate CTRL + ⏎" at bounding box center [565, 309] width 55 height 27
click at [688, 129] on div "Mark" at bounding box center [681, 137] width 143 height 21
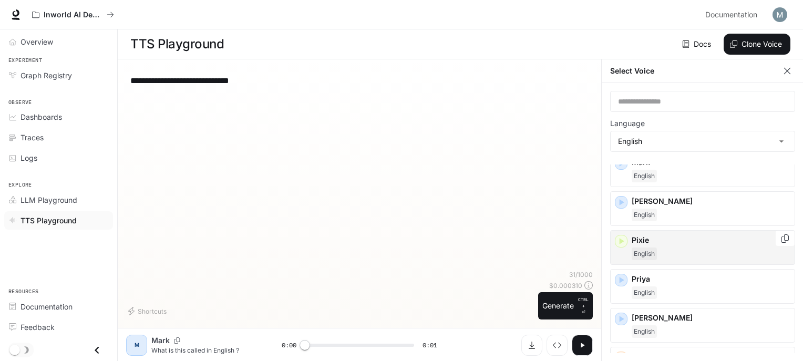
scroll to position [315, 0]
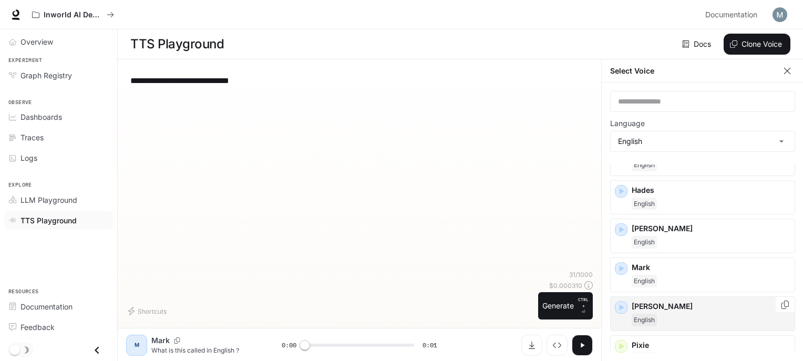
click at [652, 314] on span "English" at bounding box center [644, 320] width 25 height 13
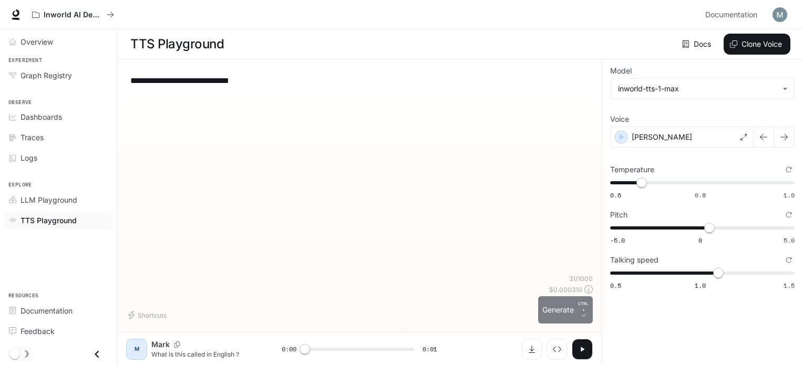
click at [572, 317] on button "Generate CTRL + ⏎" at bounding box center [565, 309] width 55 height 27
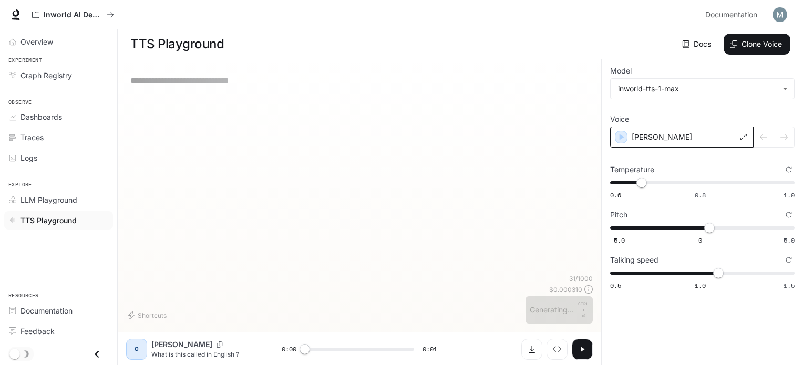
click at [639, 141] on p "[PERSON_NAME]" at bounding box center [662, 137] width 60 height 11
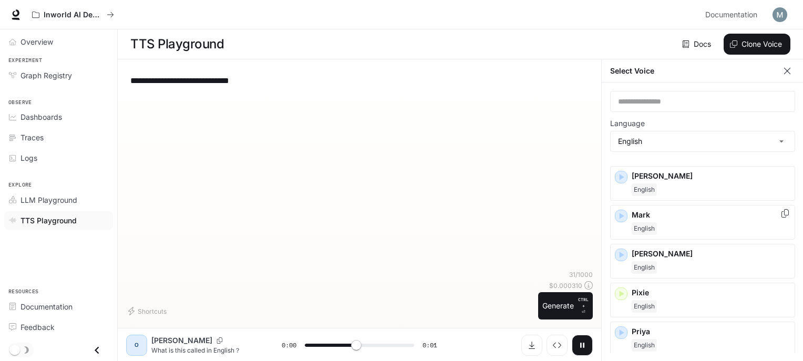
scroll to position [473, 0]
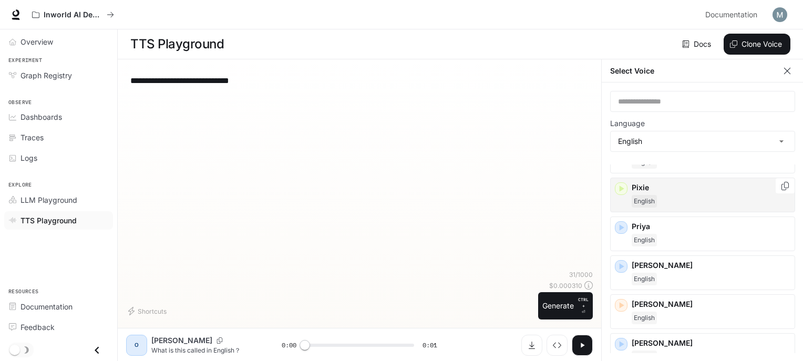
click at [648, 200] on span "English" at bounding box center [644, 201] width 25 height 13
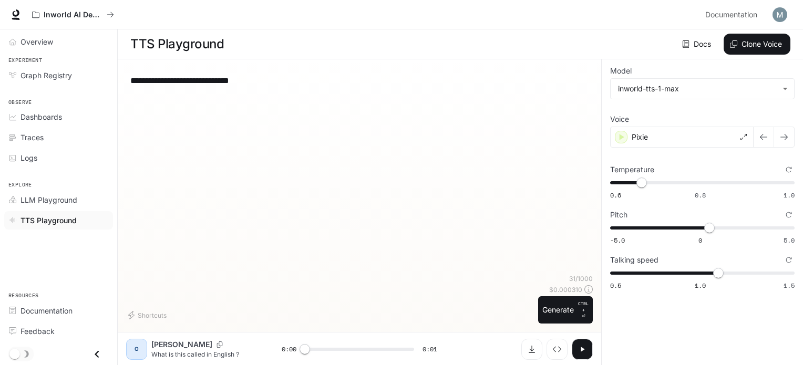
click at [650, 125] on label "Voice" at bounding box center [702, 121] width 184 height 11
click at [654, 132] on div "Pixie" at bounding box center [681, 137] width 143 height 21
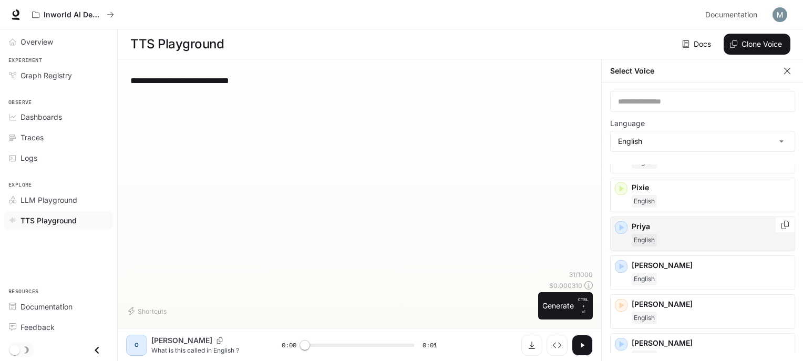
click at [651, 228] on p "Priya" at bounding box center [711, 226] width 159 height 11
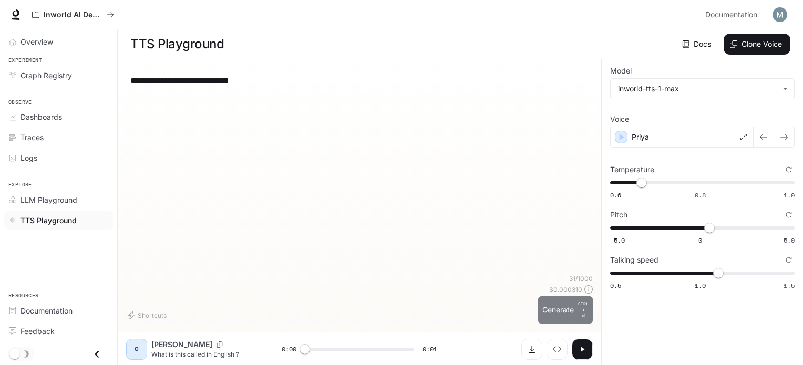
click at [580, 311] on p "CTRL +" at bounding box center [583, 307] width 11 height 13
click at [671, 139] on div "Priya" at bounding box center [681, 137] width 143 height 21
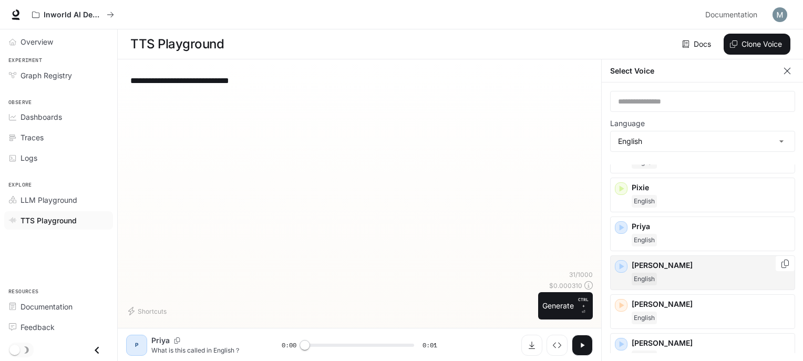
click at [659, 267] on p "[PERSON_NAME]" at bounding box center [711, 265] width 159 height 11
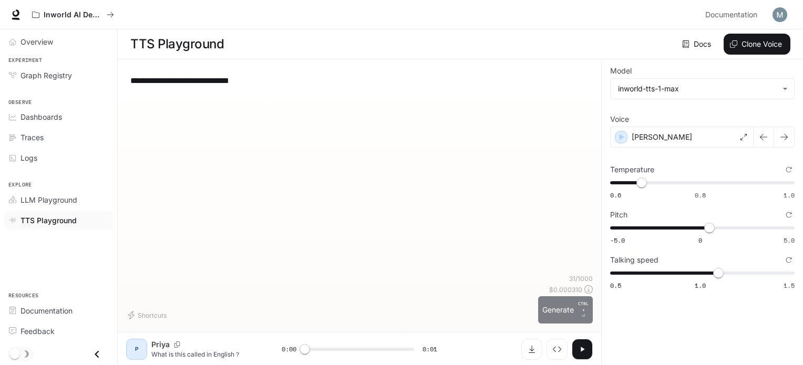
click at [573, 309] on button "Generate CTRL + ⏎" at bounding box center [565, 309] width 55 height 27
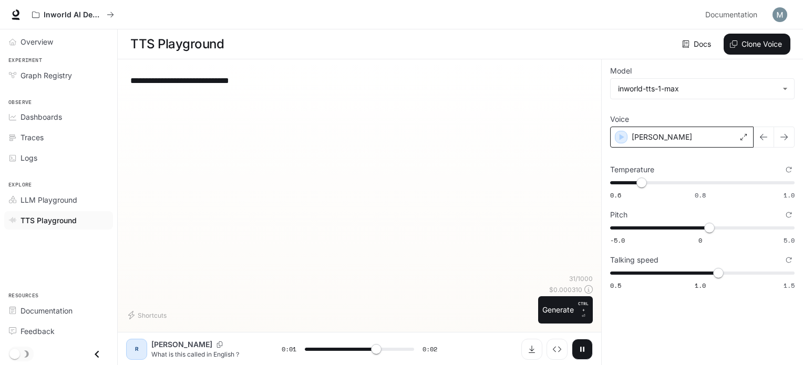
click at [677, 134] on div "[PERSON_NAME]" at bounding box center [681, 137] width 143 height 21
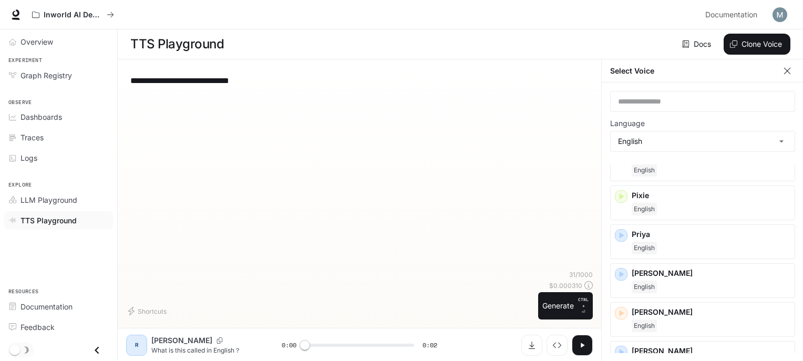
scroll to position [490, 0]
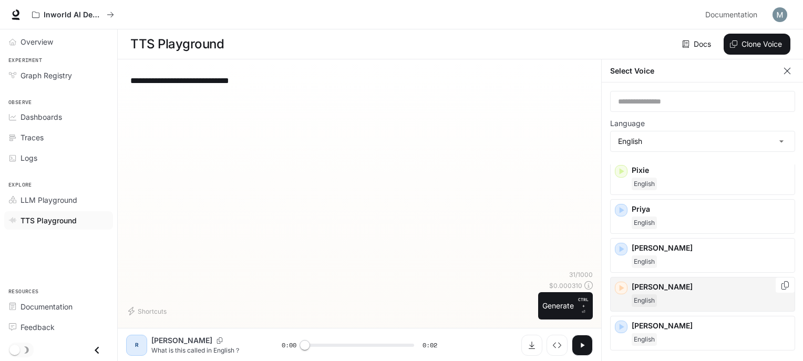
click at [657, 277] on div "[PERSON_NAME]" at bounding box center [702, 294] width 185 height 35
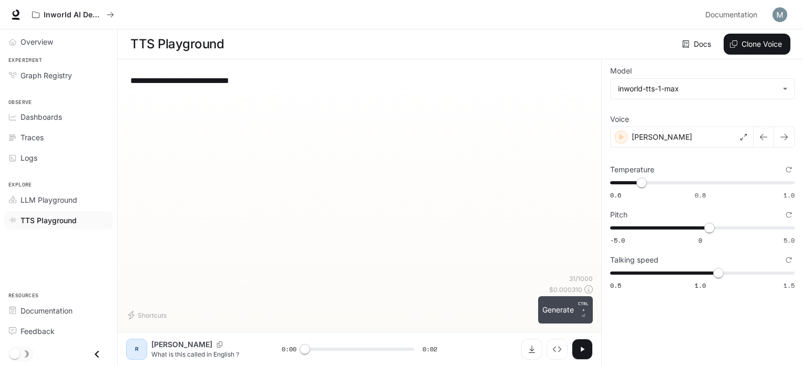
click at [568, 311] on button "Generate CTRL + ⏎" at bounding box center [565, 309] width 55 height 27
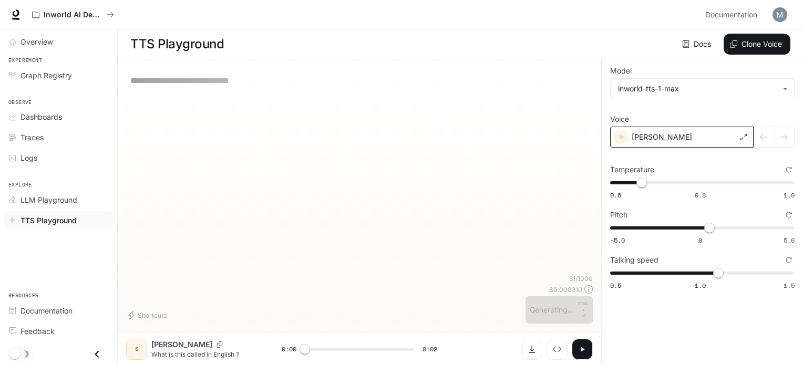
click at [665, 142] on div "[PERSON_NAME]" at bounding box center [681, 137] width 143 height 21
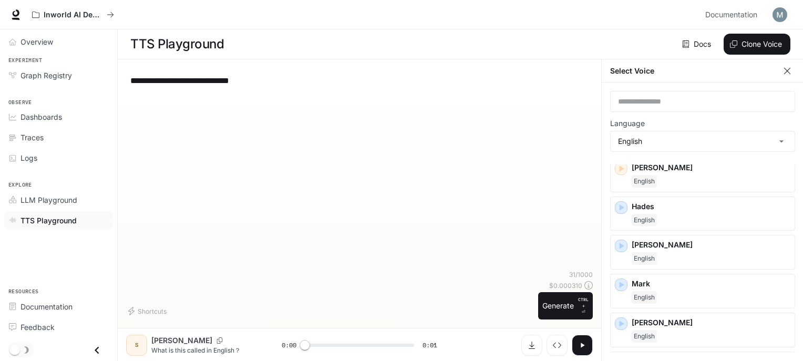
scroll to position [315, 0]
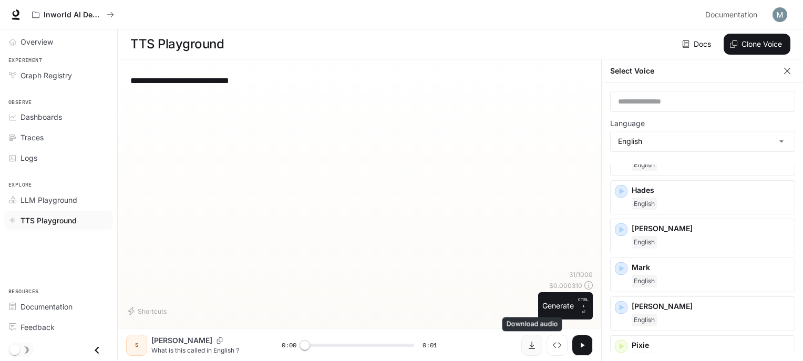
click at [540, 343] on button "Download audio" at bounding box center [531, 345] width 21 height 21
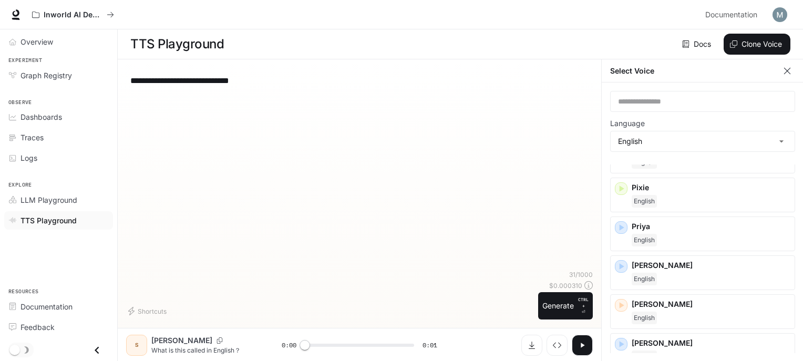
scroll to position [526, 0]
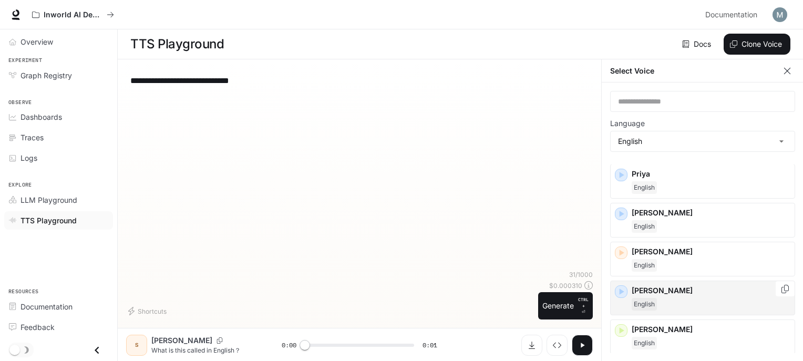
click at [637, 288] on p "[PERSON_NAME]" at bounding box center [711, 290] width 159 height 11
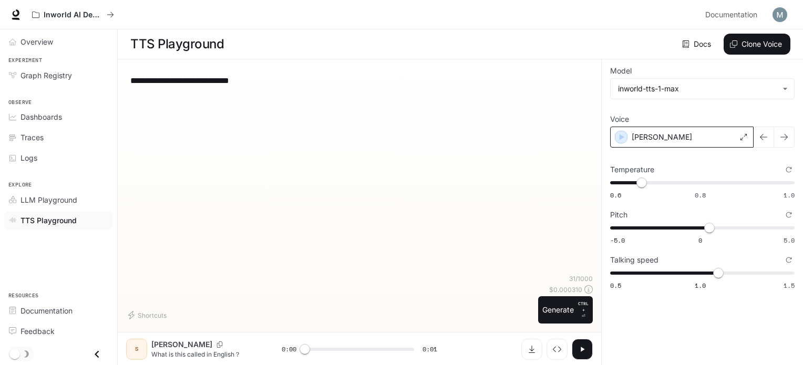
click at [637, 143] on div "[PERSON_NAME]" at bounding box center [681, 137] width 143 height 21
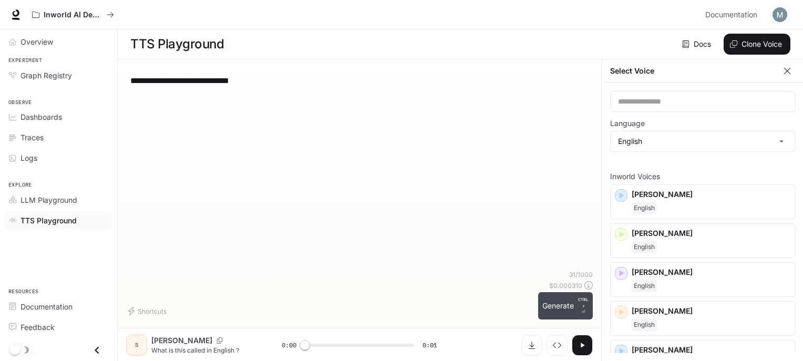
click at [563, 305] on button "Generate CTRL + ⏎" at bounding box center [565, 305] width 55 height 27
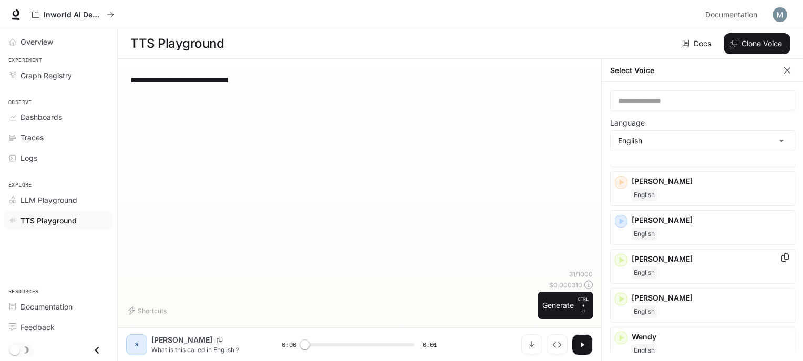
scroll to position [4, 0]
click at [586, 339] on button "button" at bounding box center [582, 344] width 21 height 21
click at [536, 338] on button "Download audio" at bounding box center [531, 344] width 21 height 21
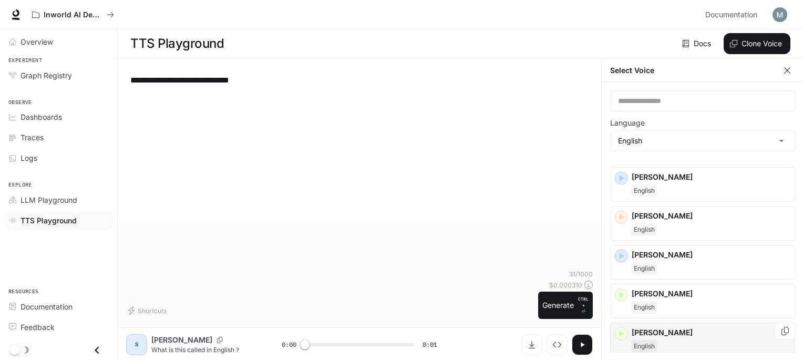
scroll to position [543, 0]
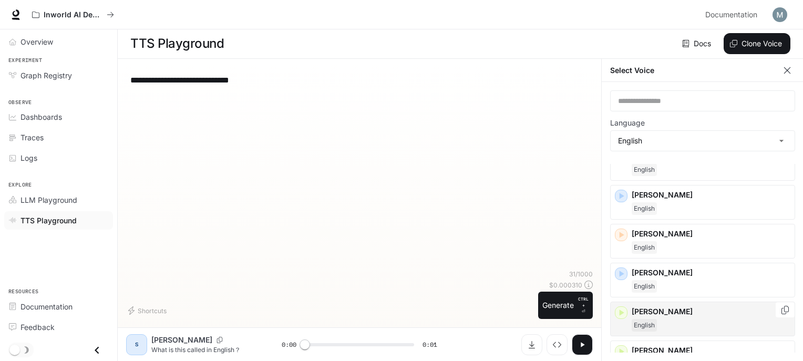
click at [653, 306] on p "[PERSON_NAME]" at bounding box center [711, 311] width 159 height 11
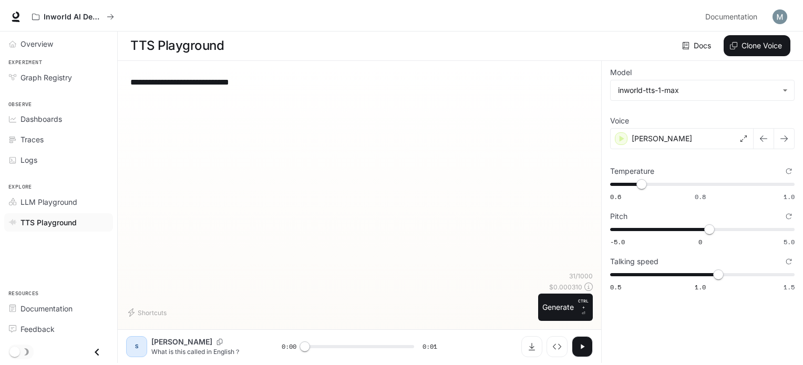
scroll to position [0, 0]
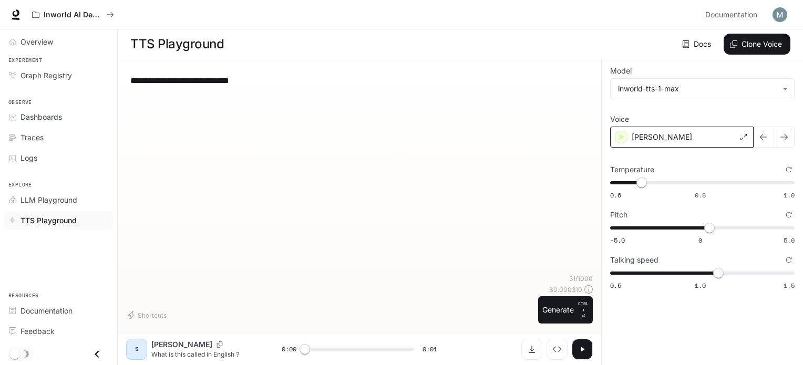
click at [657, 132] on p "[PERSON_NAME]" at bounding box center [662, 137] width 60 height 11
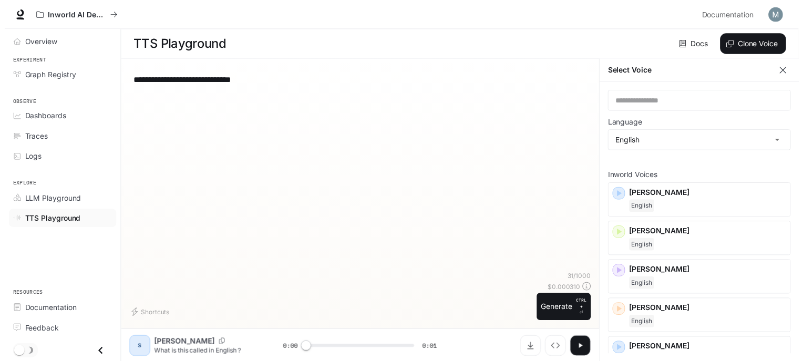
scroll to position [4, 0]
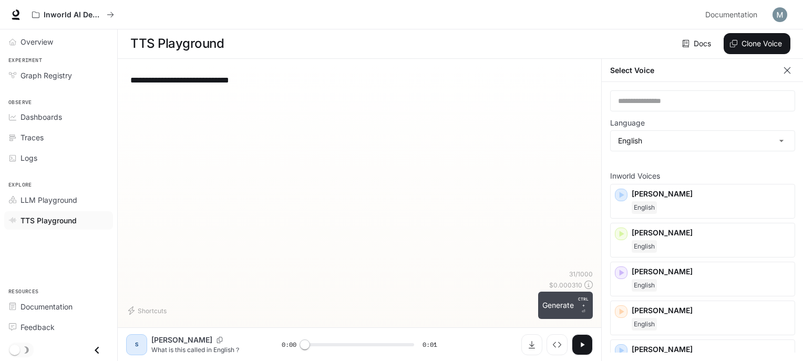
click at [555, 301] on button "Generate CTRL + ⏎" at bounding box center [565, 305] width 55 height 27
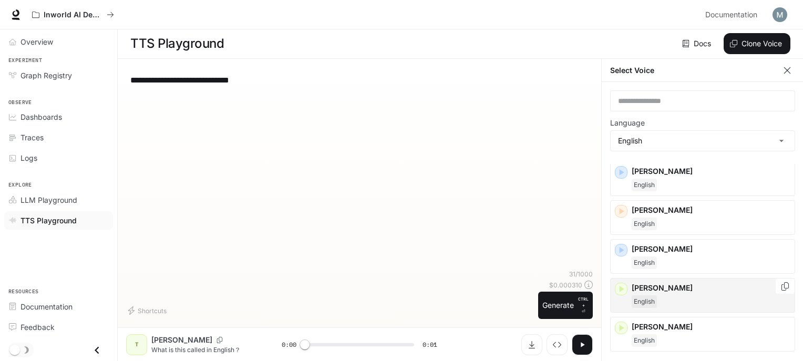
scroll to position [596, 0]
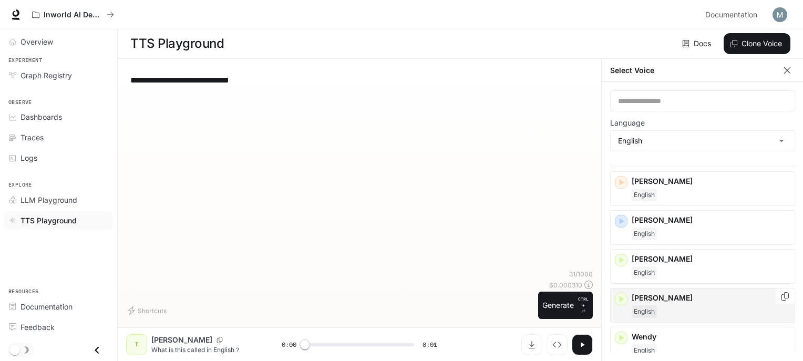
click at [663, 305] on div "English" at bounding box center [711, 311] width 159 height 13
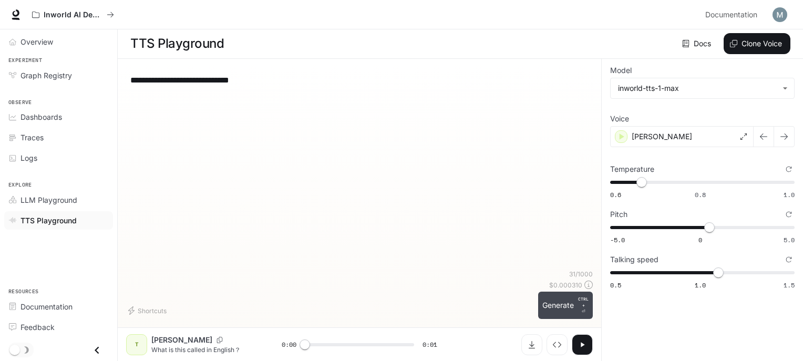
scroll to position [0, 0]
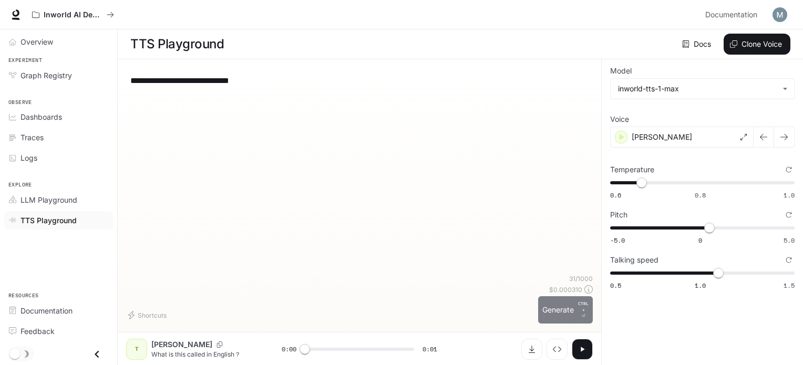
click at [577, 306] on button "Generate CTRL + ⏎" at bounding box center [565, 309] width 55 height 27
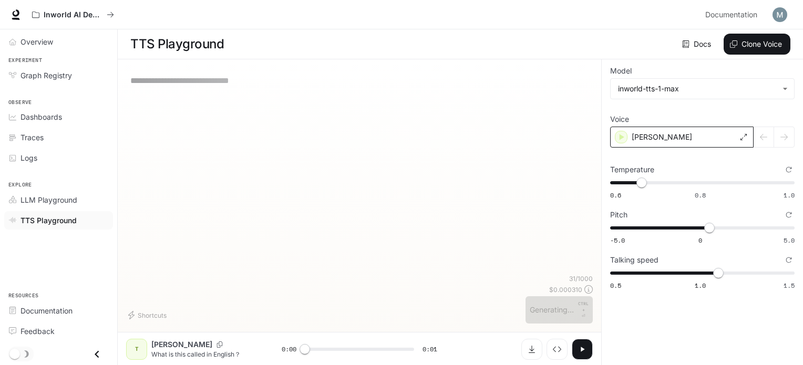
click at [664, 132] on div "[PERSON_NAME]" at bounding box center [681, 137] width 143 height 21
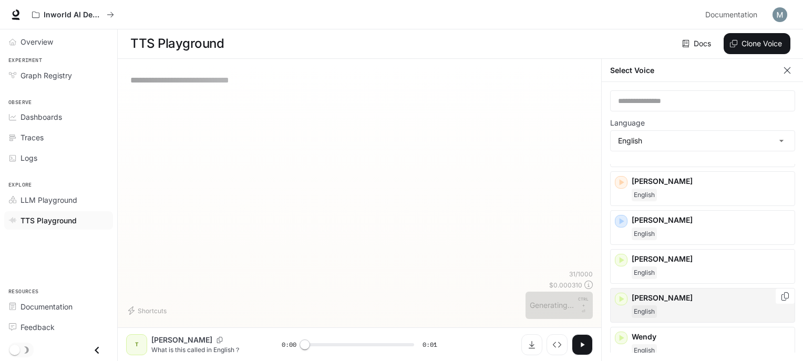
scroll to position [4, 0]
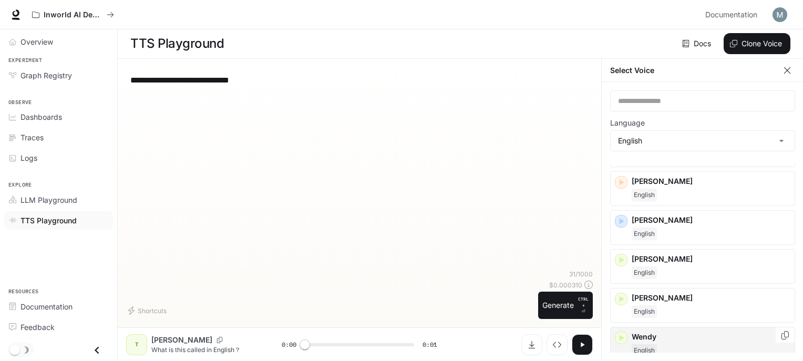
click at [660, 332] on p "Wendy" at bounding box center [711, 337] width 159 height 11
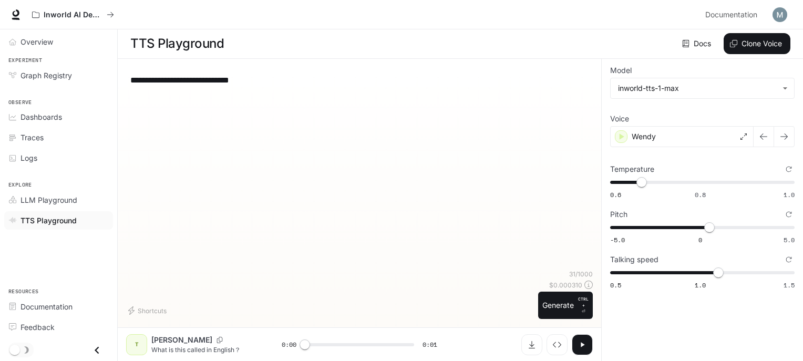
scroll to position [0, 0]
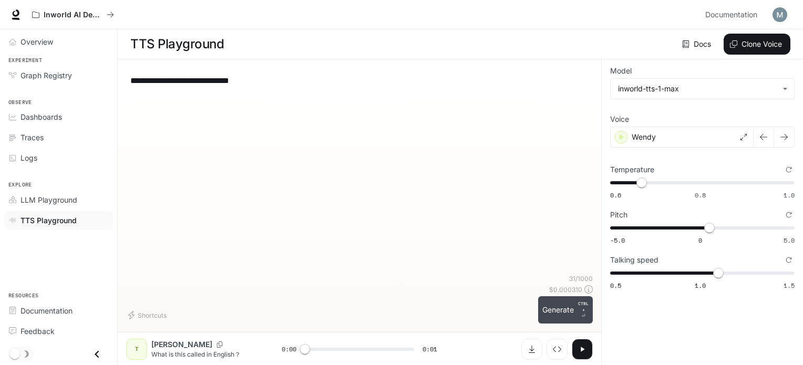
click at [565, 312] on button "Generate CTRL + ⏎" at bounding box center [565, 309] width 55 height 27
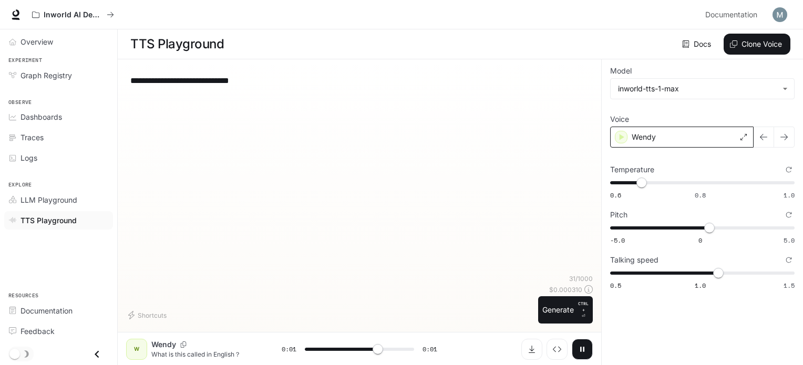
click at [674, 140] on div "Wendy" at bounding box center [681, 137] width 143 height 21
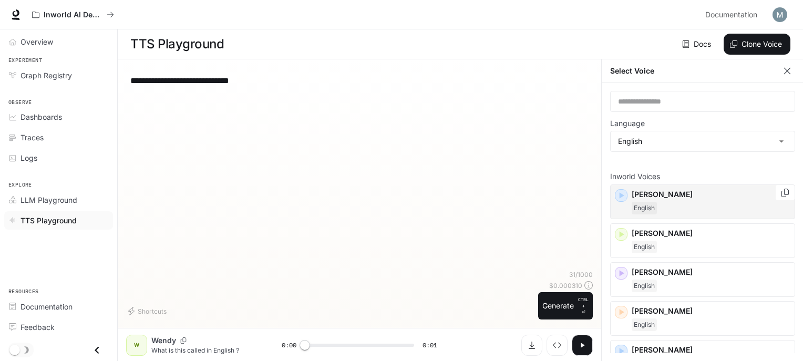
click at [642, 212] on span "English" at bounding box center [644, 208] width 25 height 13
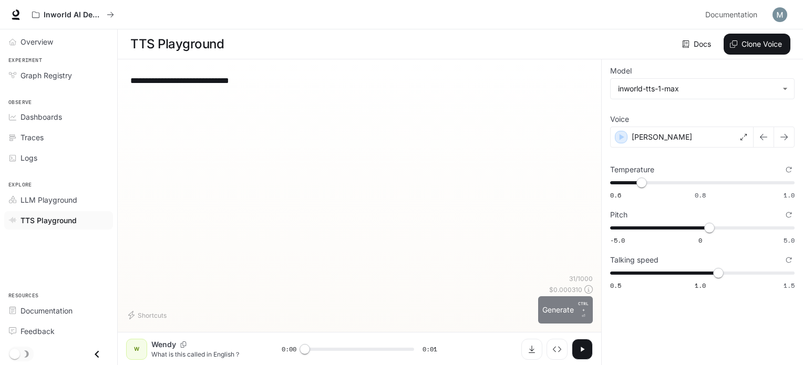
click at [590, 306] on button "Generate CTRL + ⏎" at bounding box center [565, 309] width 55 height 27
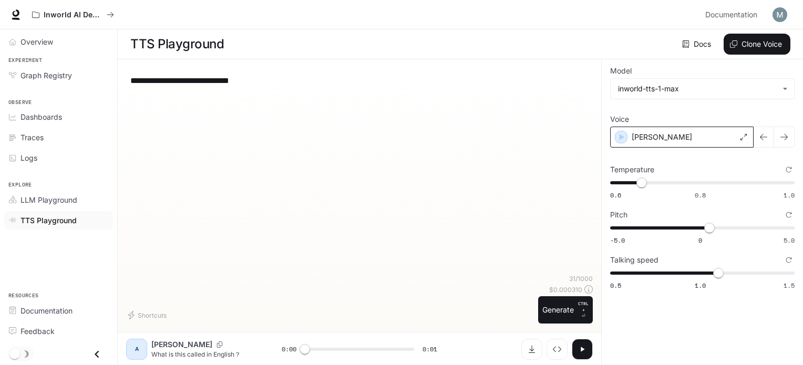
click at [696, 136] on div "[PERSON_NAME]" at bounding box center [681, 137] width 143 height 21
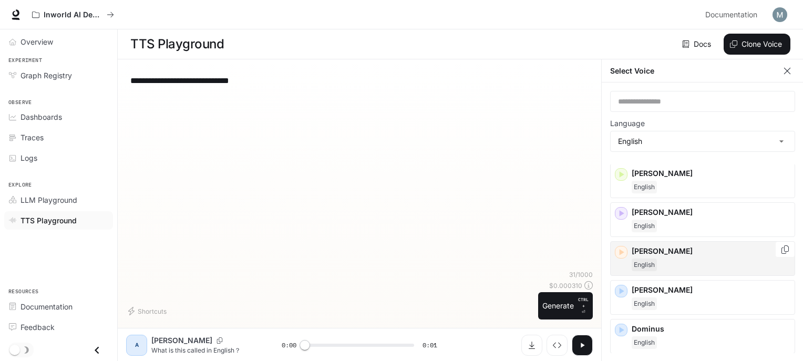
scroll to position [105, 0]
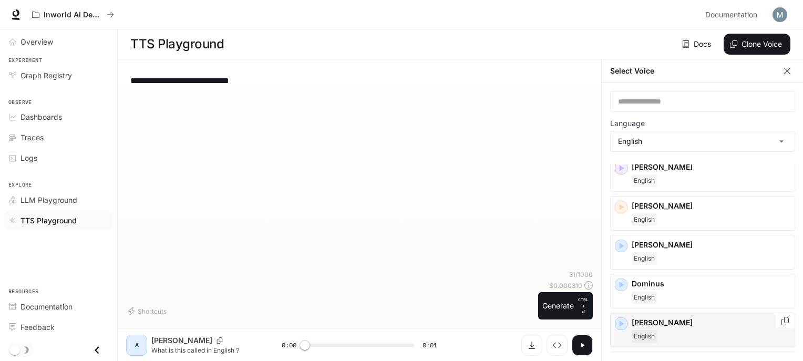
click at [638, 320] on p "[PERSON_NAME]" at bounding box center [711, 322] width 159 height 11
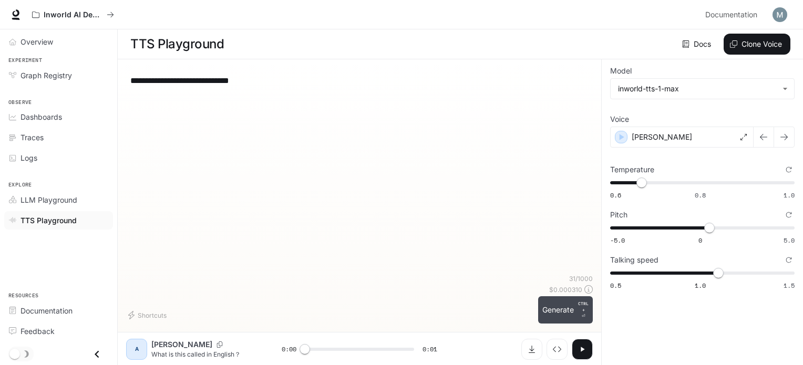
click at [570, 306] on button "Generate CTRL + ⏎" at bounding box center [565, 309] width 55 height 27
click at [658, 141] on p "[PERSON_NAME]" at bounding box center [662, 137] width 60 height 11
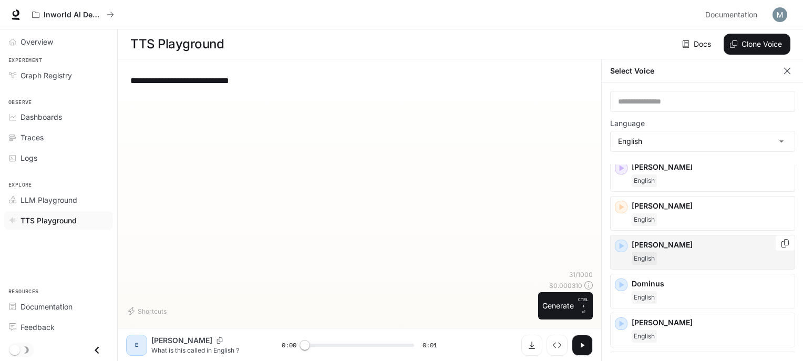
click at [663, 242] on p "[PERSON_NAME]" at bounding box center [711, 245] width 159 height 11
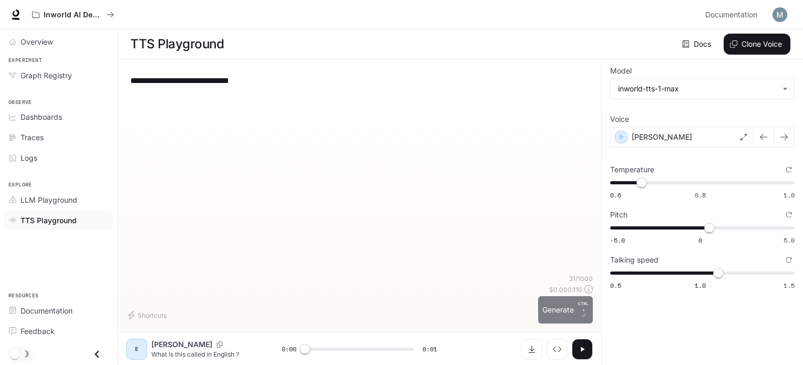
click at [557, 305] on button "Generate CTRL + ⏎" at bounding box center [565, 309] width 55 height 27
type input "*"
click at [681, 139] on div "[PERSON_NAME]" at bounding box center [681, 137] width 143 height 21
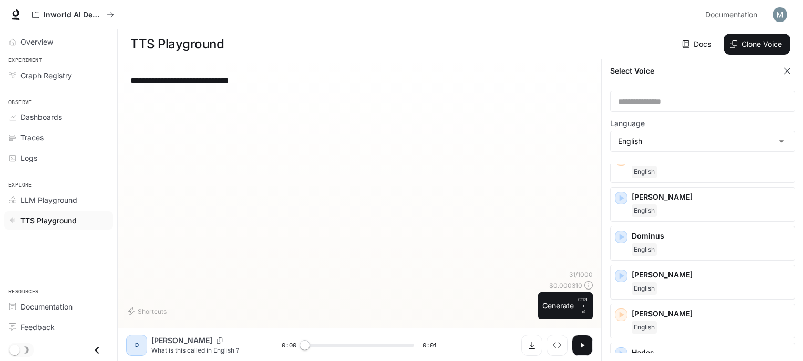
scroll to position [158, 0]
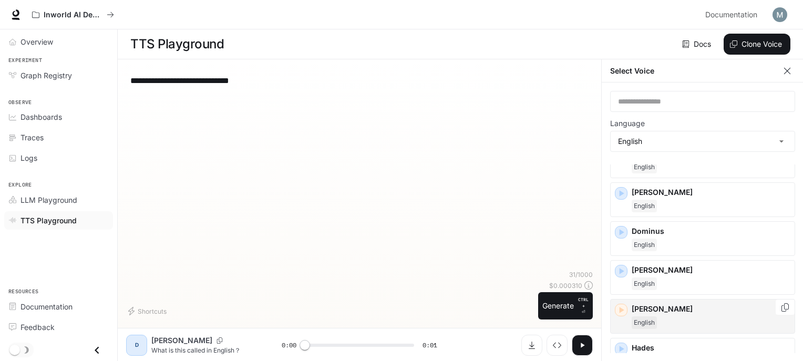
click at [672, 324] on div "English" at bounding box center [711, 322] width 159 height 13
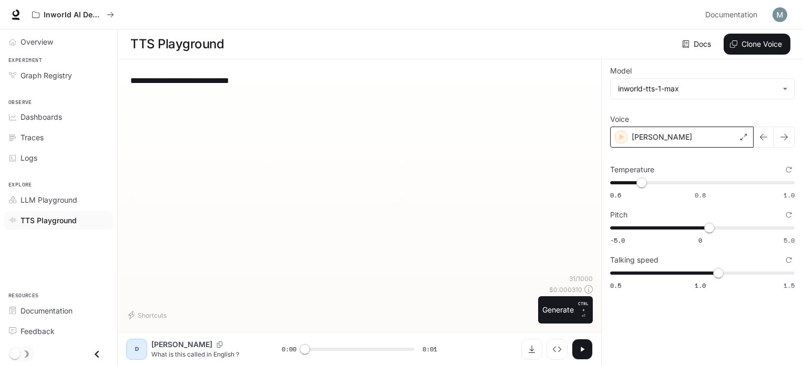
click at [670, 138] on div "[PERSON_NAME]" at bounding box center [681, 137] width 143 height 21
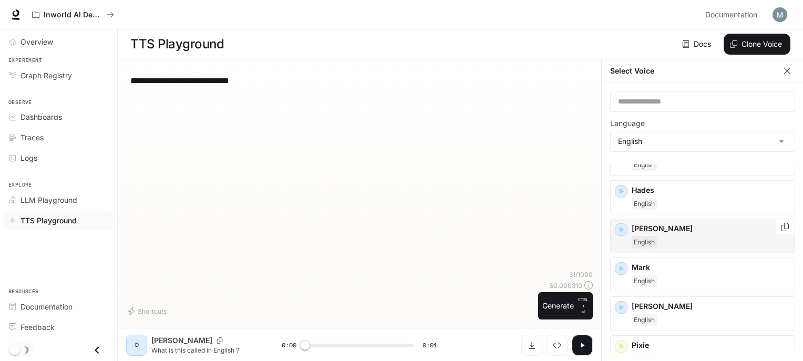
scroll to position [263, 0]
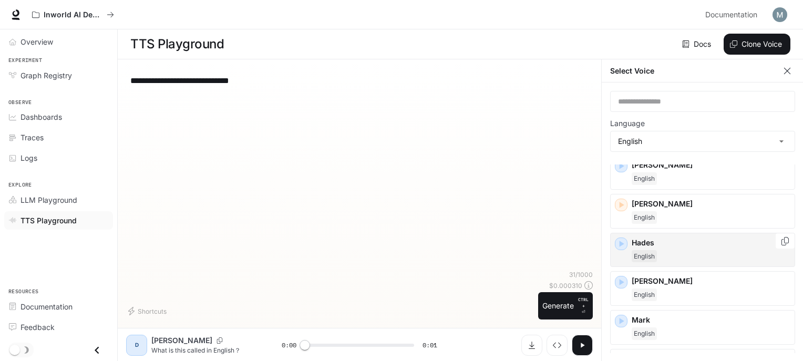
click at [651, 250] on span "English" at bounding box center [644, 256] width 25 height 13
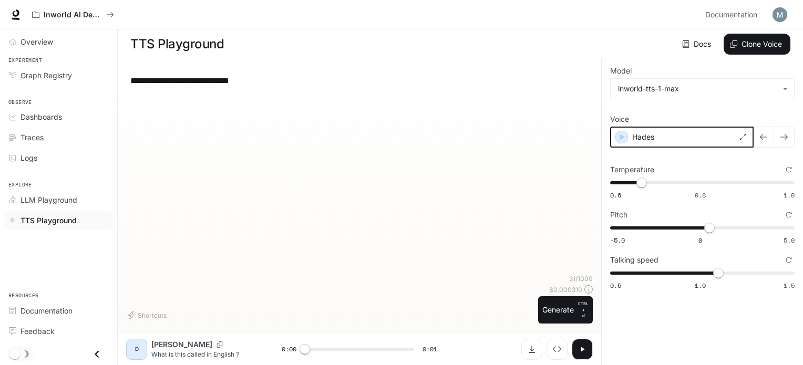
click at [621, 135] on icon "button" at bounding box center [622, 137] width 5 height 6
click at [684, 136] on div "Hades" at bounding box center [681, 137] width 143 height 21
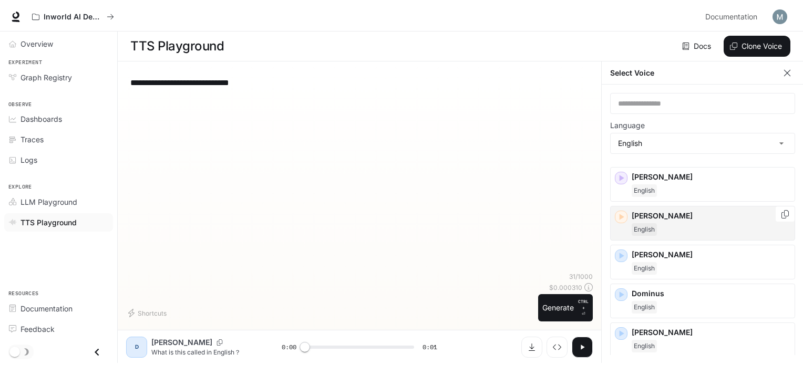
scroll to position [158, 0]
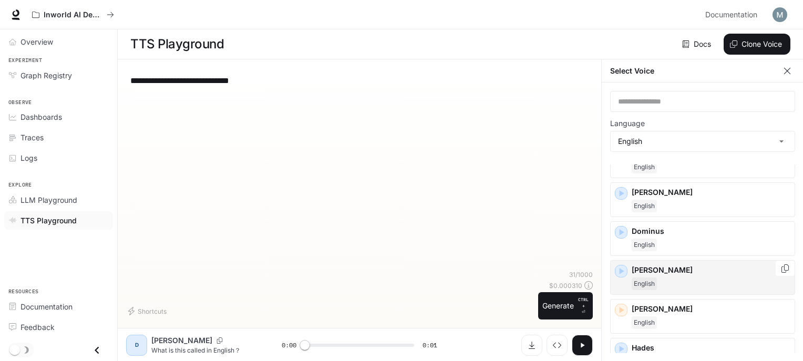
click at [613, 269] on div "[PERSON_NAME]" at bounding box center [702, 277] width 185 height 35
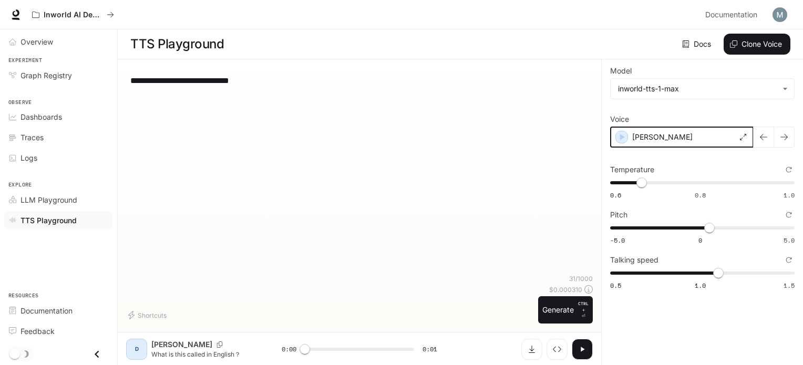
click at [619, 132] on icon "button" at bounding box center [622, 137] width 11 height 11
click at [12, 157] on icon "Logs" at bounding box center [12, 158] width 7 height 7
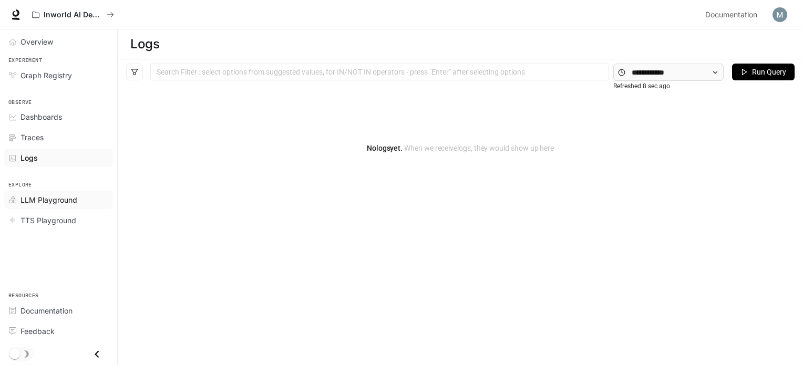
scroll to position [39, 0]
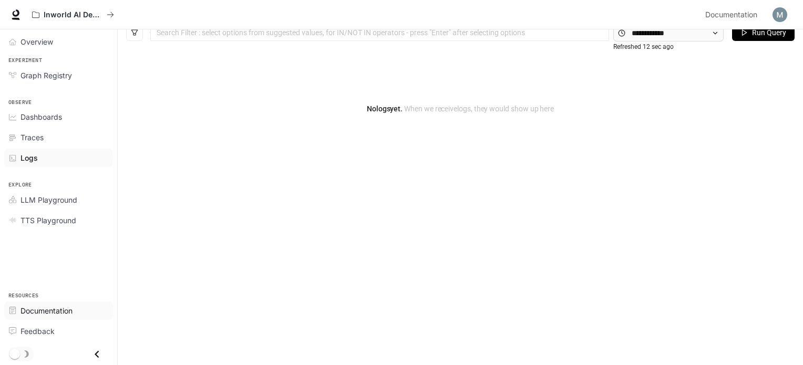
click at [53, 314] on span "Documentation" at bounding box center [46, 310] width 52 height 11
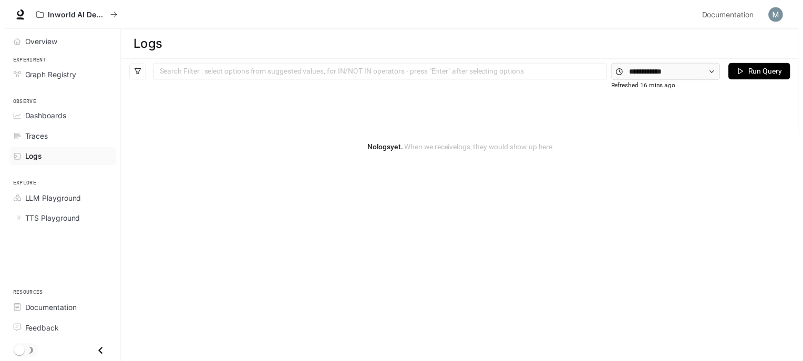
scroll to position [0, 0]
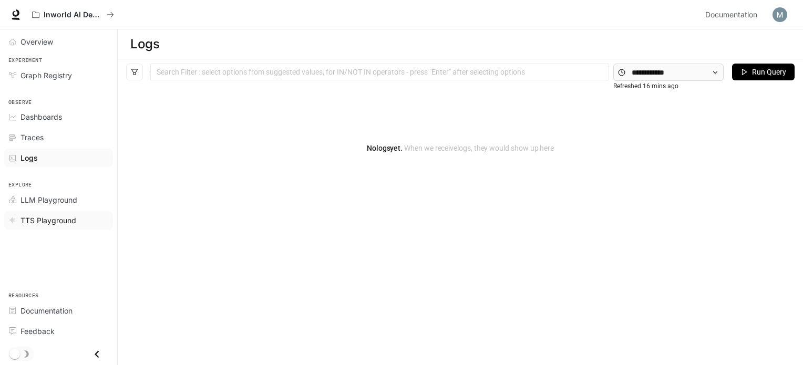
click at [27, 219] on span "TTS Playground" at bounding box center [48, 220] width 56 height 11
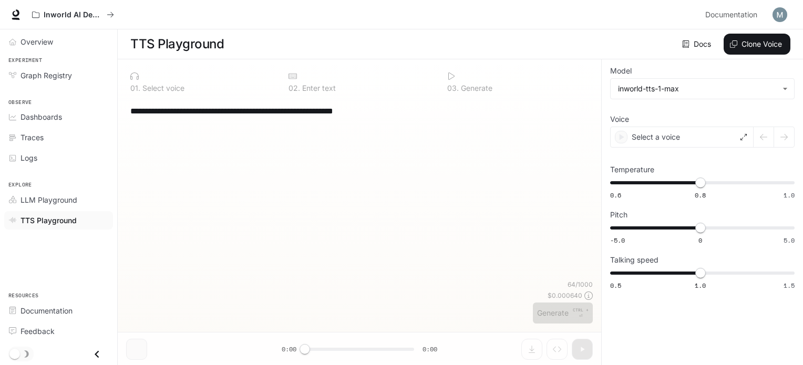
drag, startPoint x: 443, startPoint y: 114, endPoint x: 117, endPoint y: 143, distance: 327.2
click at [117, 143] on div "**********" at bounding box center [401, 183] width 803 height 366
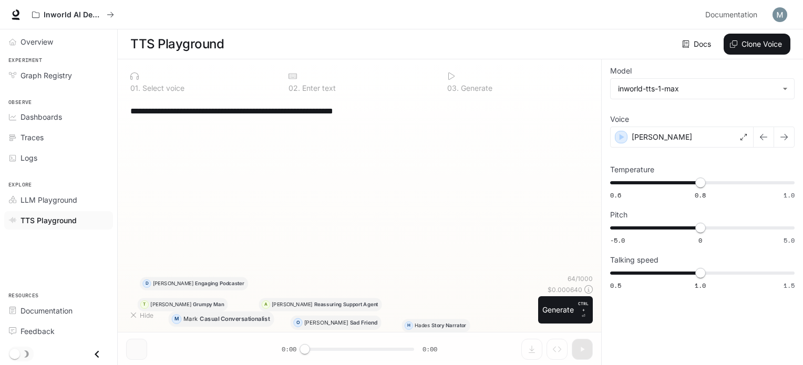
type textarea "**********"
type input "****"
type input "***"
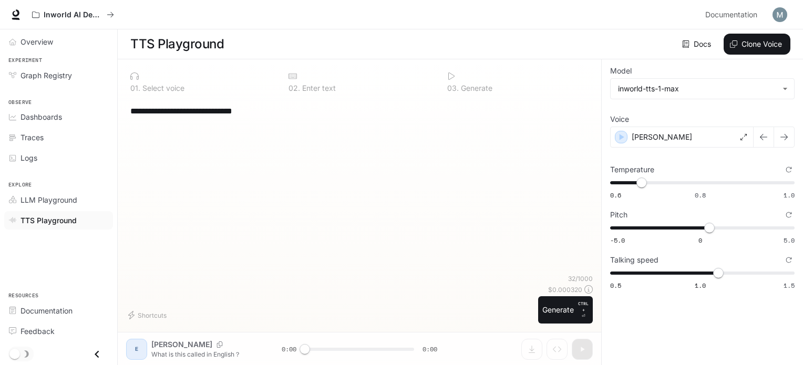
type textarea "**********"
click at [676, 141] on div "[PERSON_NAME]" at bounding box center [681, 137] width 143 height 21
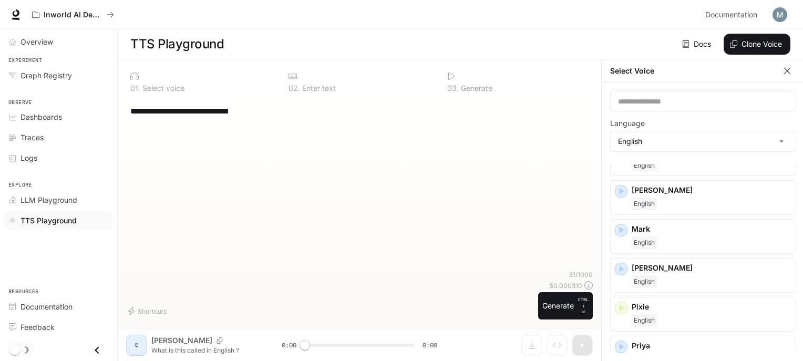
scroll to position [473, 0]
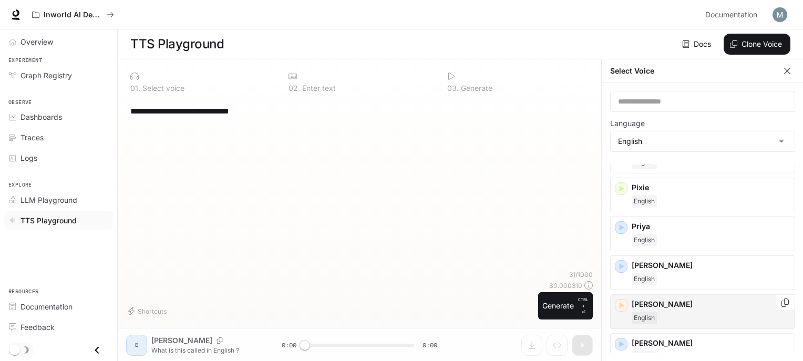
click at [677, 294] on div "[PERSON_NAME]" at bounding box center [702, 311] width 185 height 35
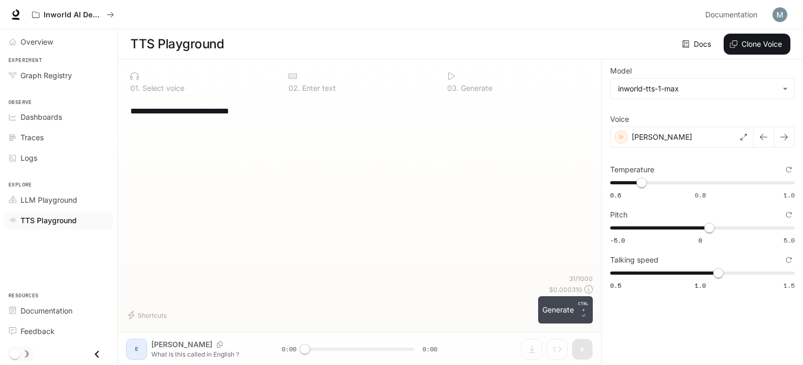
click at [545, 311] on button "Generate CTRL + ⏎" at bounding box center [565, 309] width 55 height 27
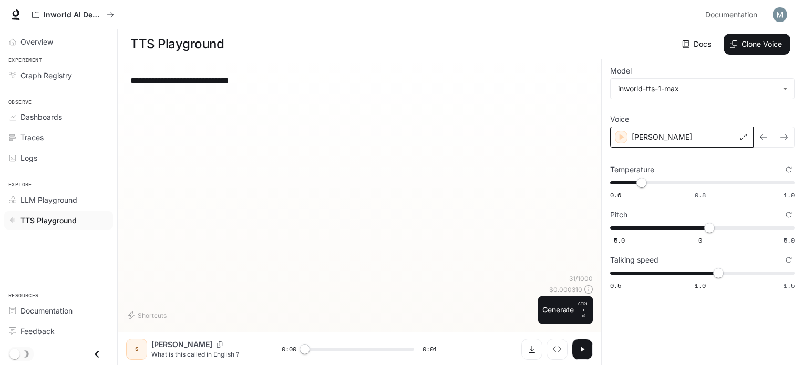
click at [678, 138] on div "[PERSON_NAME]" at bounding box center [681, 137] width 143 height 21
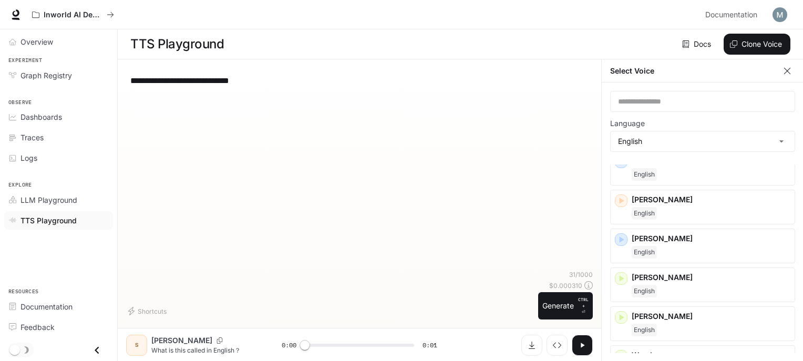
scroll to position [596, 0]
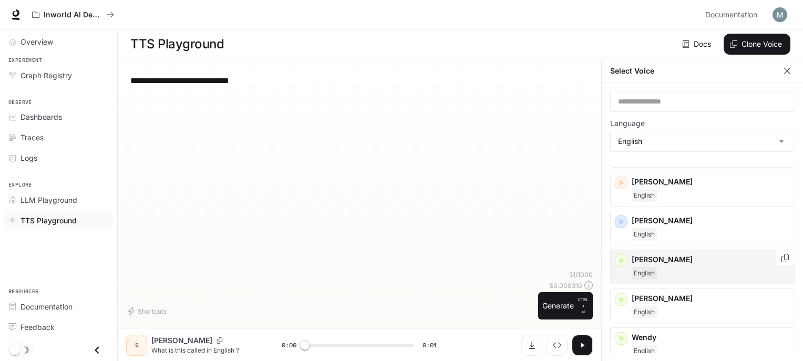
click at [665, 258] on p "[PERSON_NAME]" at bounding box center [711, 259] width 159 height 11
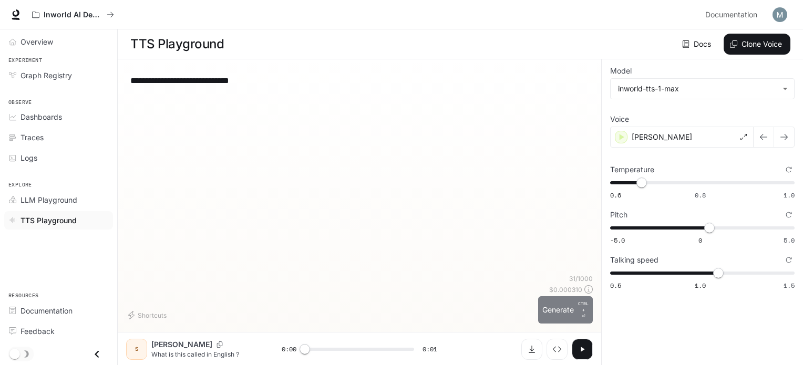
click at [554, 313] on button "Generate CTRL + ⏎" at bounding box center [565, 309] width 55 height 27
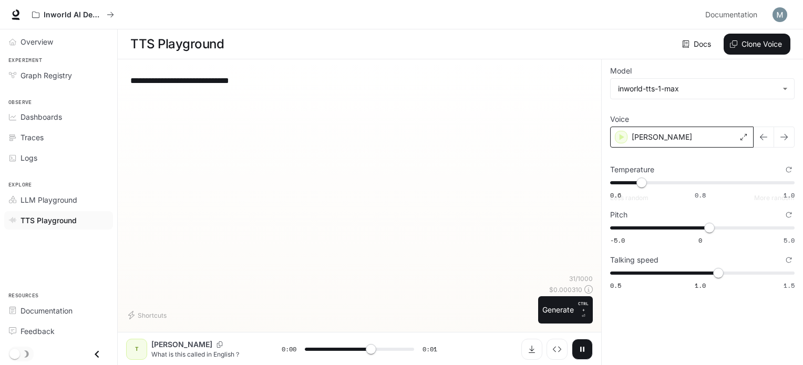
click at [682, 136] on div "[PERSON_NAME]" at bounding box center [681, 137] width 143 height 21
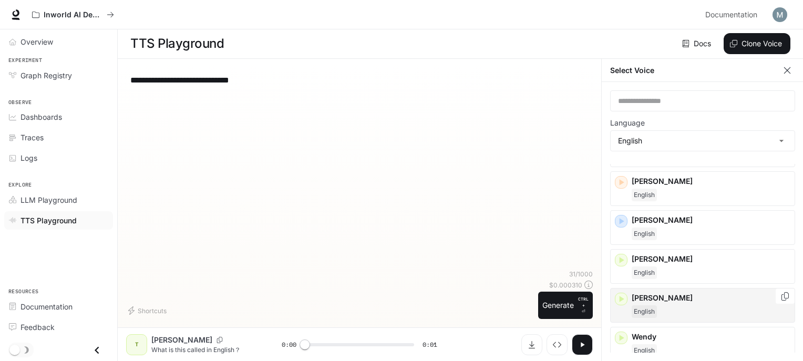
scroll to position [4, 0]
click at [659, 305] on div "English" at bounding box center [711, 311] width 159 height 13
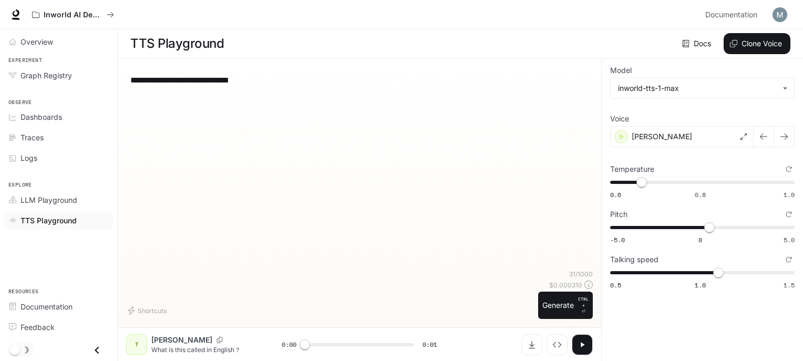
scroll to position [0, 0]
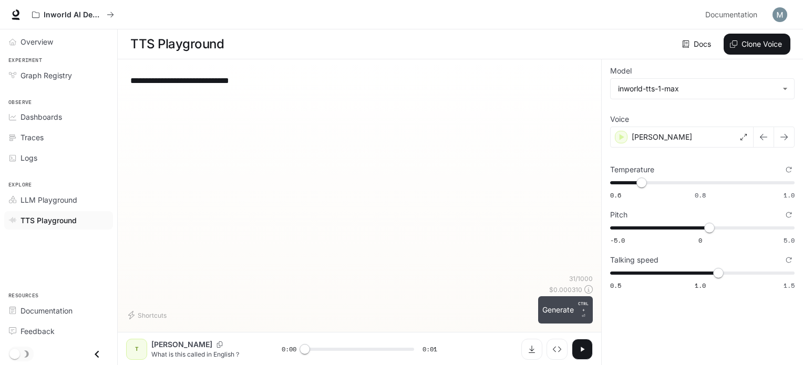
click at [553, 312] on button "Generate CTRL + ⏎" at bounding box center [565, 309] width 55 height 27
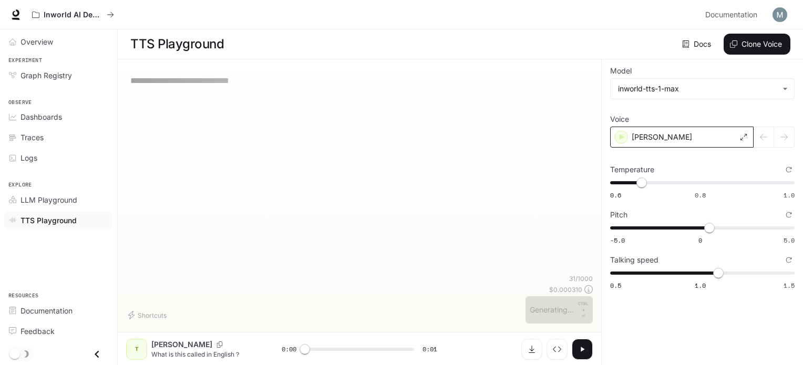
click at [696, 136] on div "[PERSON_NAME]" at bounding box center [681, 137] width 143 height 21
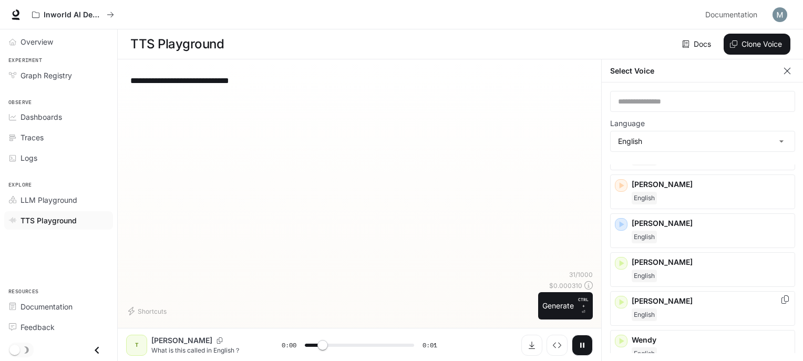
scroll to position [596, 0]
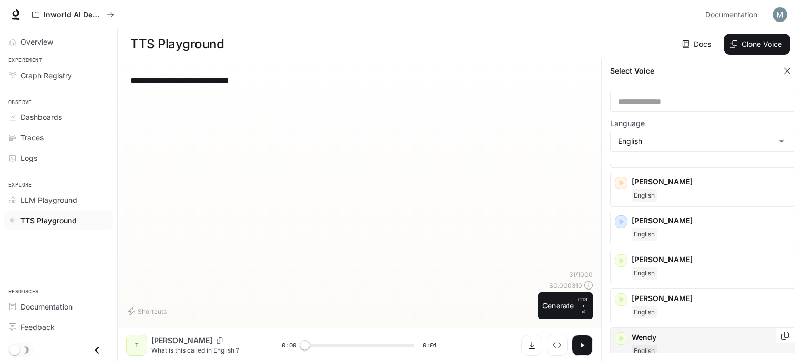
click at [654, 334] on p "Wendy" at bounding box center [711, 337] width 159 height 11
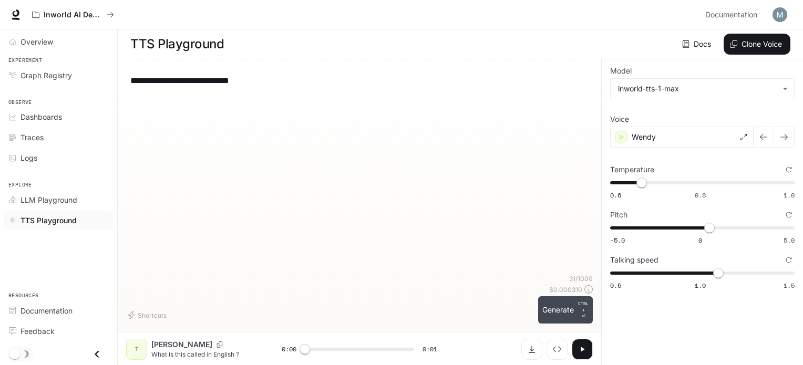
click at [561, 313] on button "Generate CTRL + ⏎" at bounding box center [565, 309] width 55 height 27
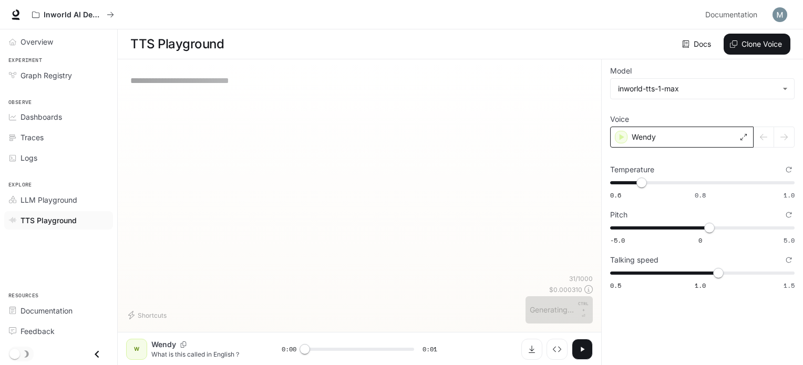
click at [659, 137] on div "Wendy" at bounding box center [681, 137] width 143 height 21
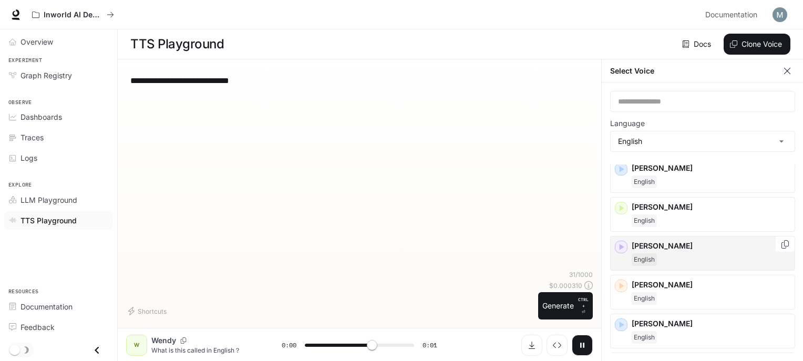
scroll to position [53, 0]
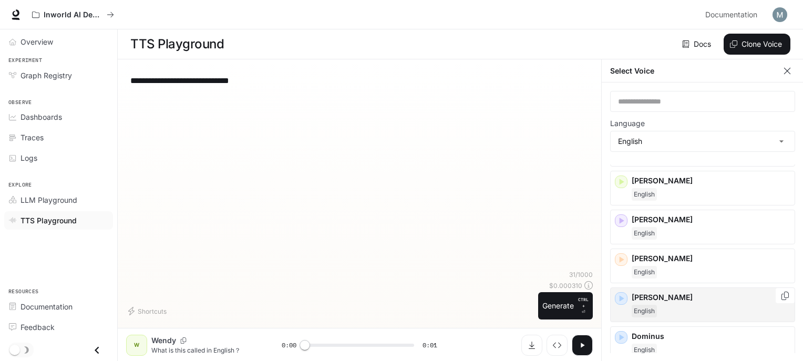
click at [675, 299] on p "[PERSON_NAME]" at bounding box center [711, 297] width 159 height 11
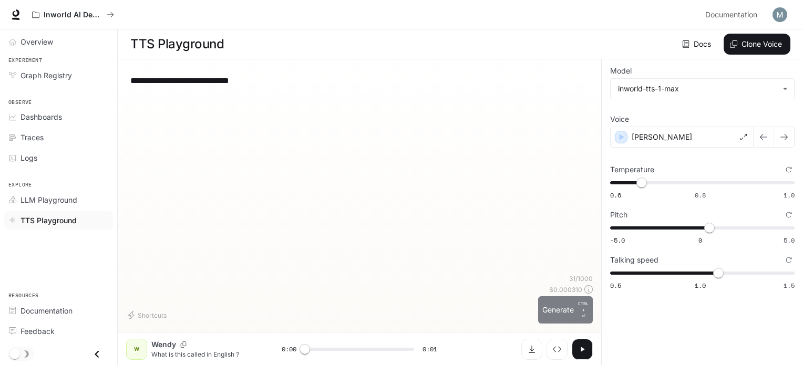
click at [552, 310] on button "Generate CTRL + ⏎" at bounding box center [565, 309] width 55 height 27
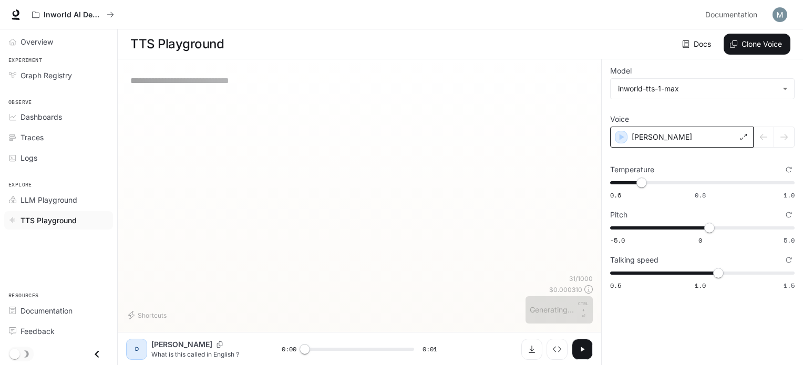
click at [659, 132] on div "[PERSON_NAME]" at bounding box center [681, 137] width 143 height 21
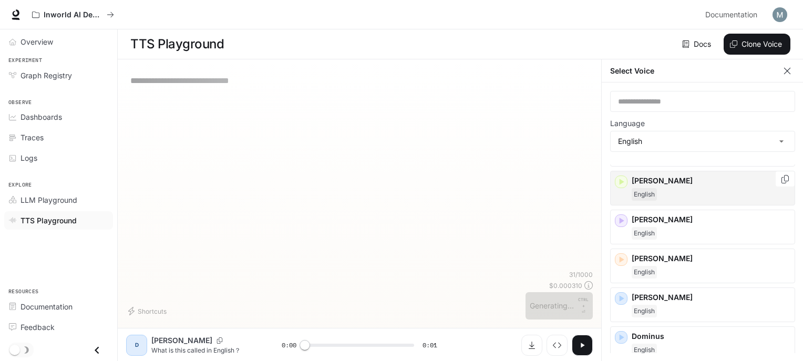
scroll to position [158, 0]
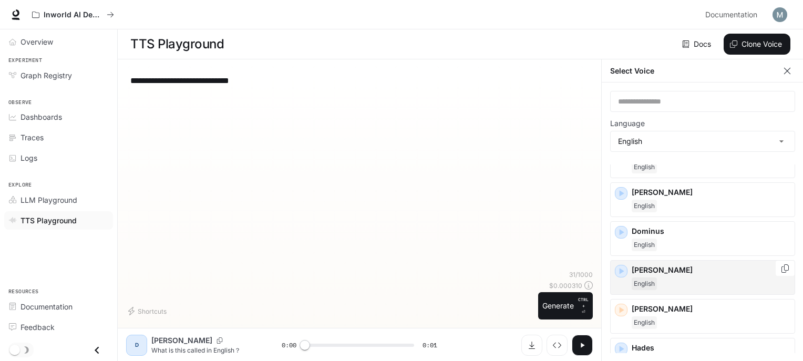
click at [678, 278] on div "English" at bounding box center [711, 284] width 159 height 13
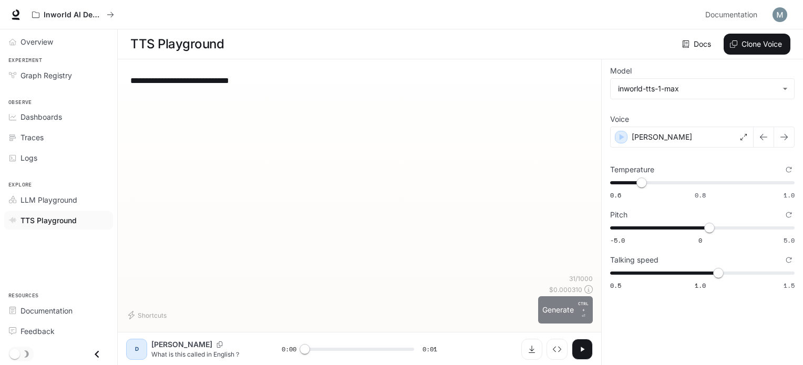
click at [551, 312] on button "Generate CTRL + ⏎" at bounding box center [565, 309] width 55 height 27
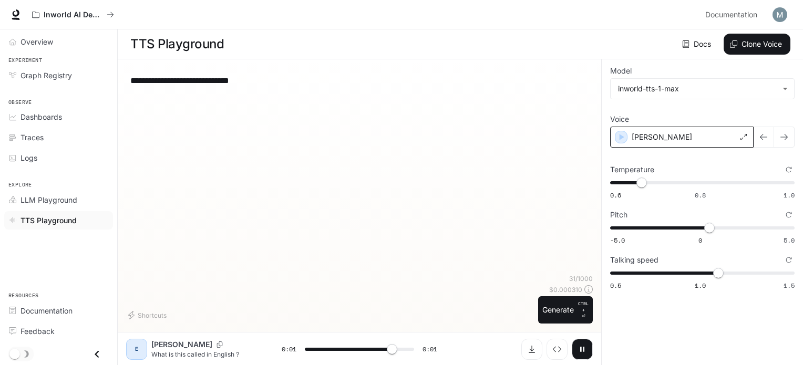
click at [666, 138] on div "[PERSON_NAME]" at bounding box center [681, 137] width 143 height 21
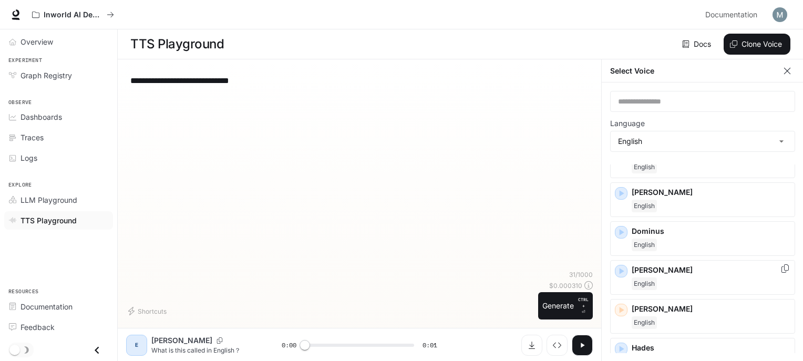
scroll to position [263, 0]
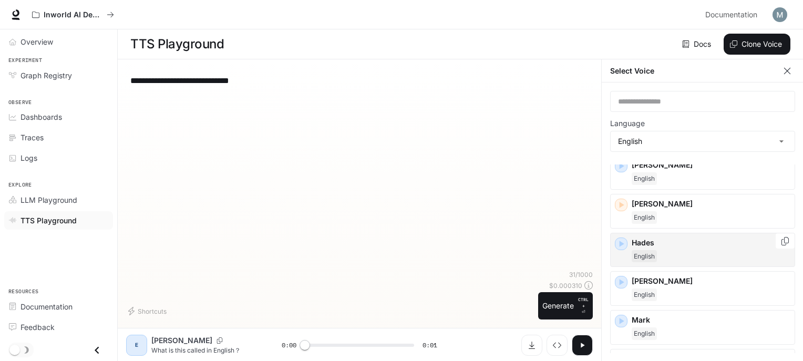
click at [658, 241] on p "Hades" at bounding box center [711, 243] width 159 height 11
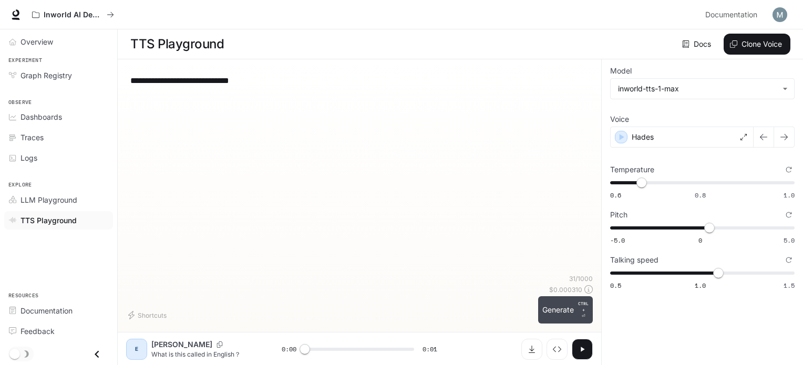
click at [563, 313] on button "Generate CTRL + ⏎" at bounding box center [565, 309] width 55 height 27
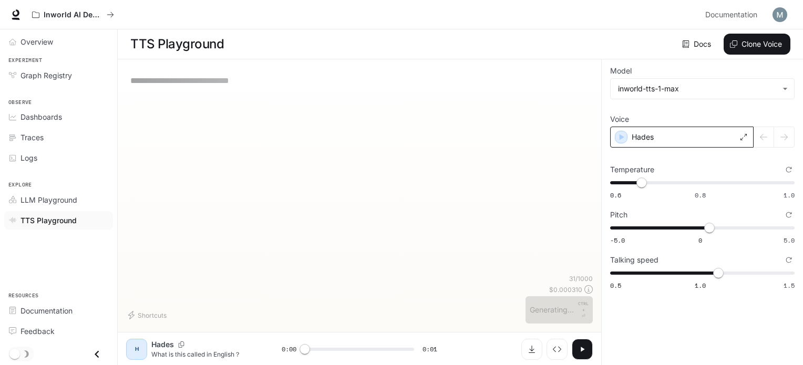
click at [648, 135] on p "Hades" at bounding box center [643, 137] width 22 height 11
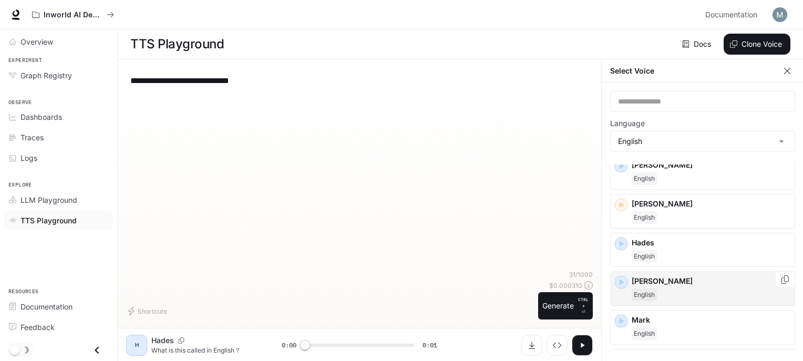
click at [686, 281] on p "[PERSON_NAME]" at bounding box center [711, 281] width 159 height 11
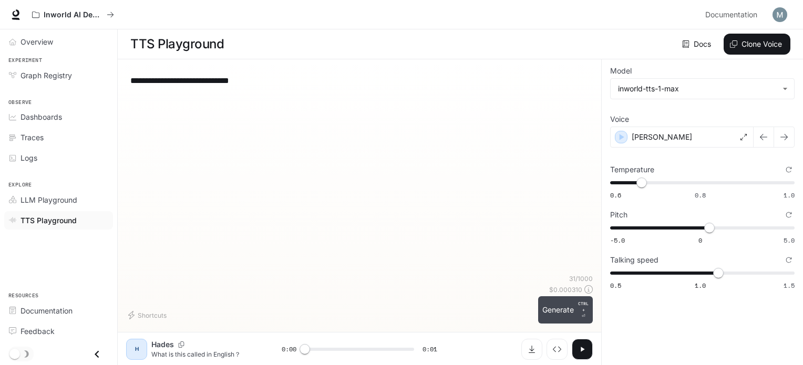
click at [550, 319] on button "Generate CTRL + ⏎" at bounding box center [565, 309] width 55 height 27
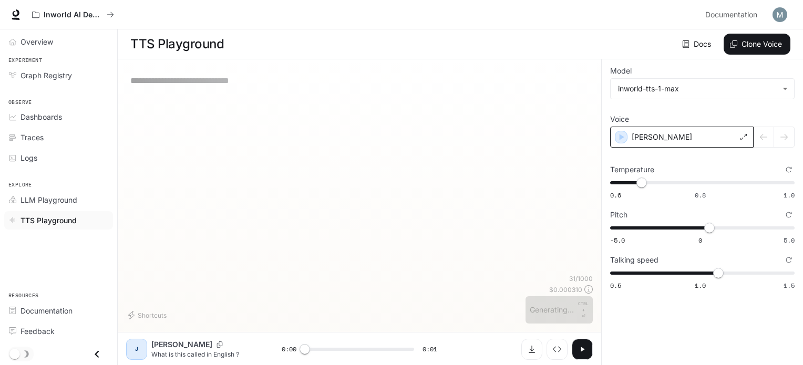
click at [669, 132] on div "[PERSON_NAME]" at bounding box center [681, 137] width 143 height 21
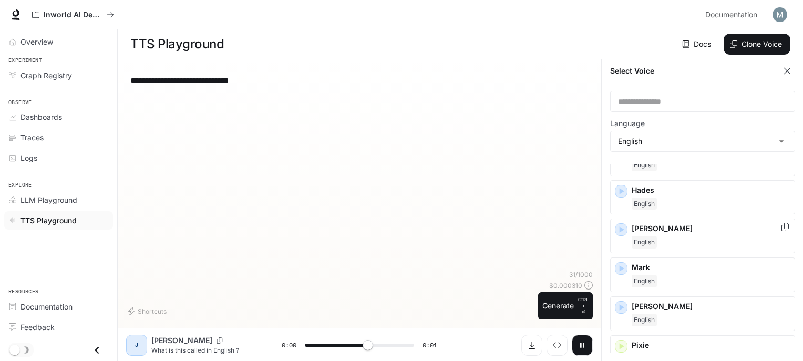
scroll to position [368, 0]
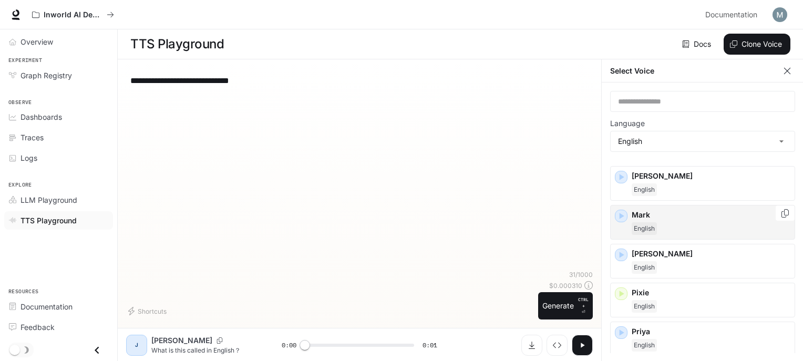
click at [671, 223] on div "English" at bounding box center [711, 228] width 159 height 13
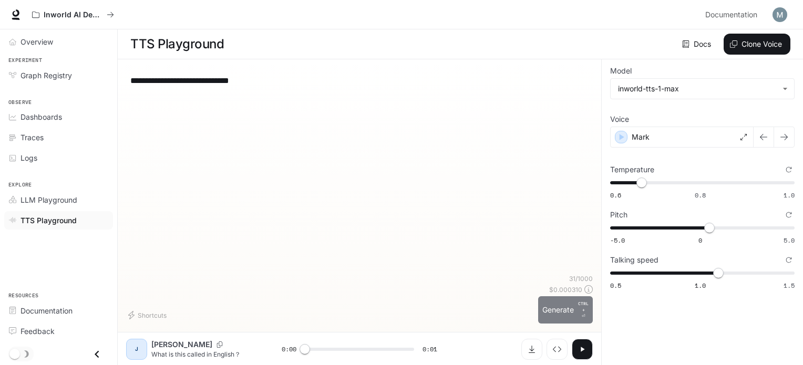
click at [559, 315] on button "Generate CTRL + ⏎" at bounding box center [565, 309] width 55 height 27
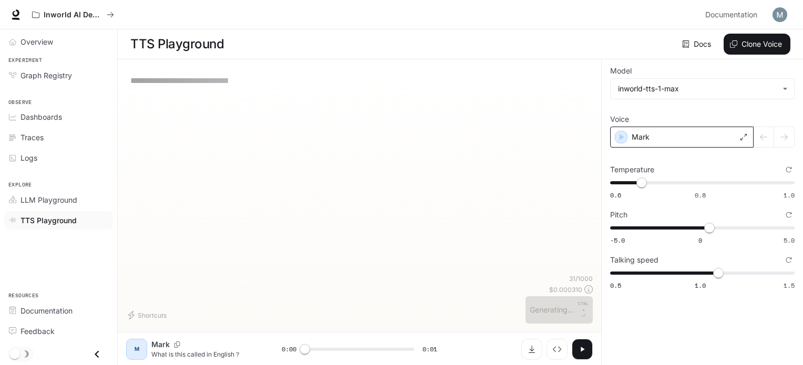
click at [675, 127] on div "Mark" at bounding box center [681, 137] width 143 height 21
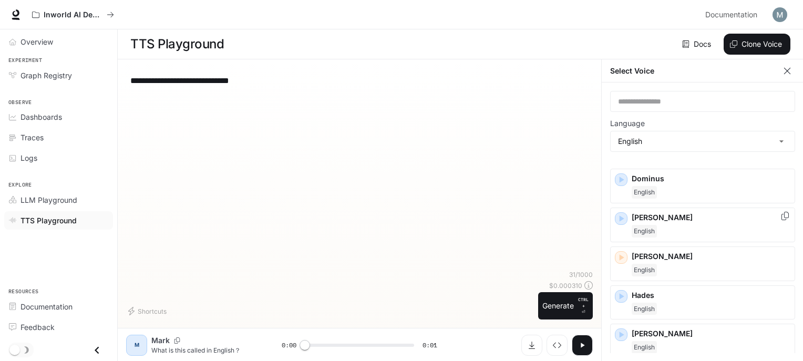
scroll to position [158, 0]
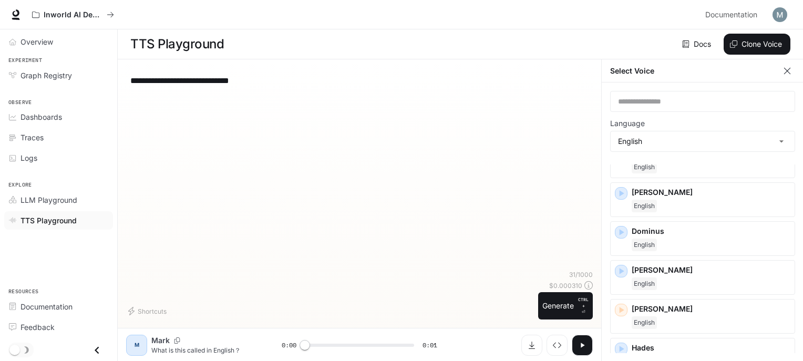
click at [518, 213] on div "**********" at bounding box center [359, 169] width 467 height 202
click at [584, 346] on icon "button" at bounding box center [582, 345] width 8 height 8
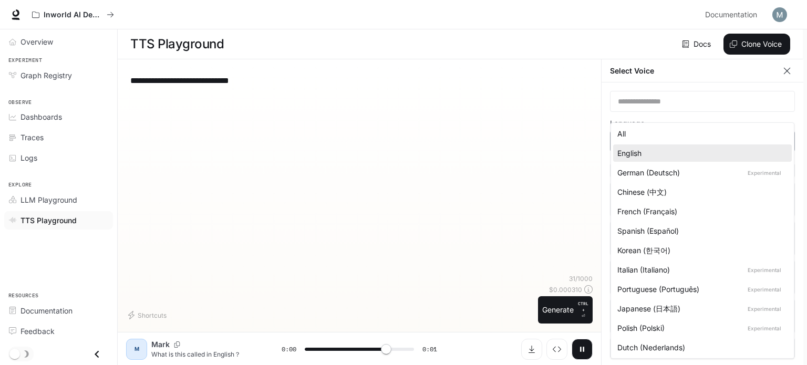
click at [784, 140] on body "**********" at bounding box center [403, 183] width 807 height 366
type input "*"
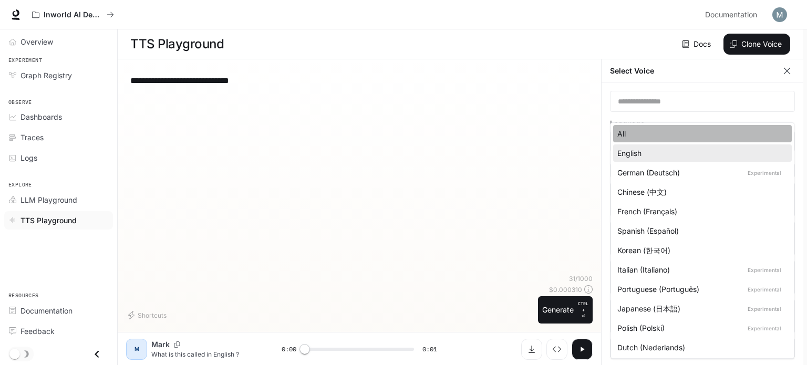
click at [787, 126] on li "All" at bounding box center [702, 133] width 179 height 17
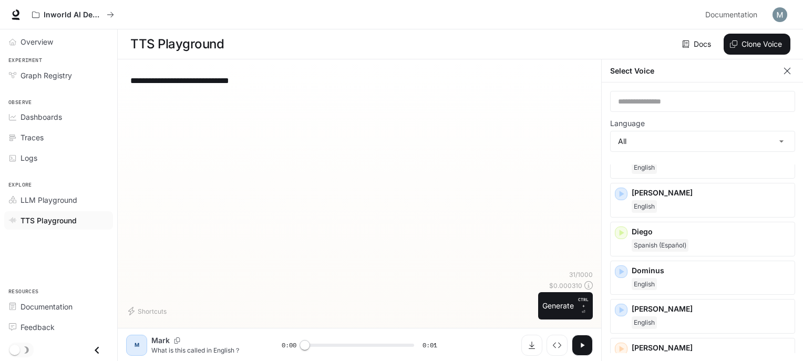
click at [783, 121] on label "Language" at bounding box center [702, 125] width 185 height 11
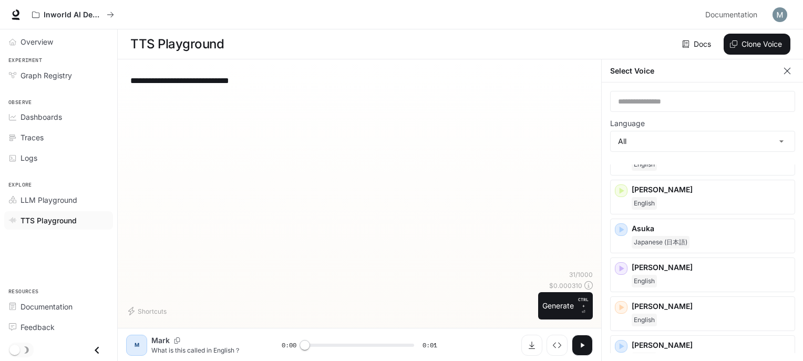
scroll to position [0, 0]
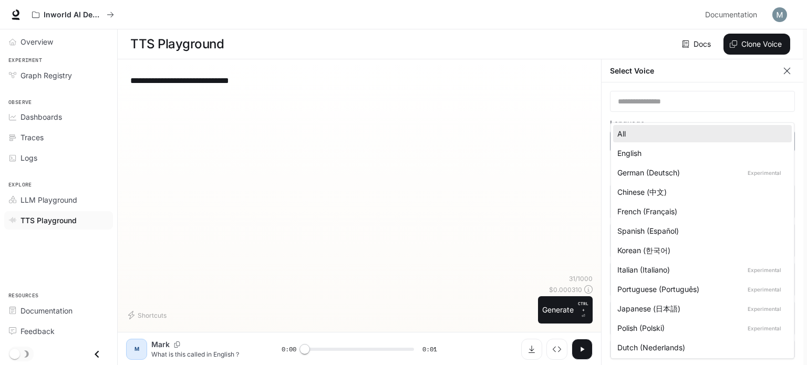
click at [765, 132] on body "**********" at bounding box center [403, 183] width 807 height 366
click at [696, 149] on div "English" at bounding box center [701, 153] width 166 height 11
type input "*****"
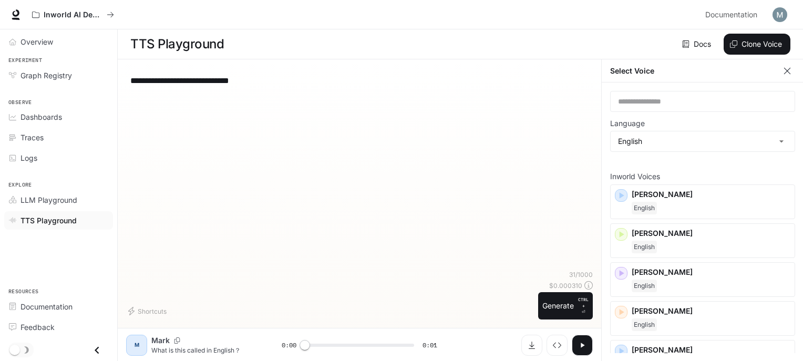
click at [547, 191] on div "**********" at bounding box center [359, 169] width 467 height 202
click at [587, 353] on button "button" at bounding box center [582, 345] width 21 height 21
click at [757, 119] on div "​ Language English ***** ​ Inworld Voices [PERSON_NAME] [PERSON_NAME] [PERSON_N…" at bounding box center [703, 222] width 202 height 279
click at [761, 119] on div "​ Language English ***** ​ Inworld Voices [PERSON_NAME] [PERSON_NAME] [PERSON_N…" at bounding box center [703, 222] width 202 height 279
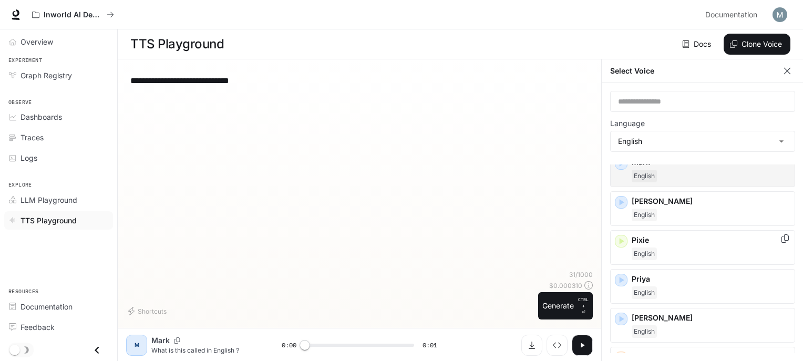
scroll to position [315, 0]
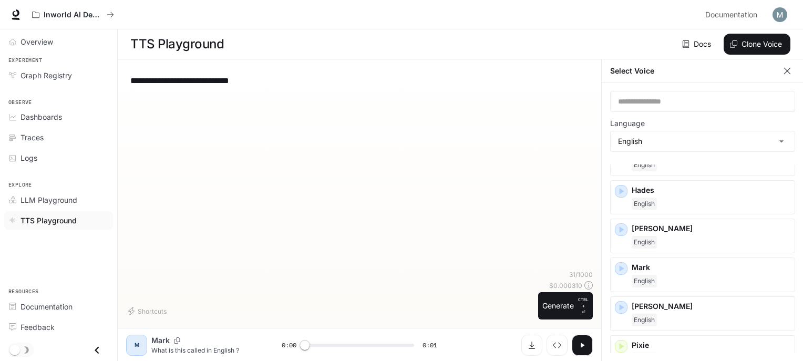
click at [370, 168] on div "**********" at bounding box center [359, 169] width 467 height 202
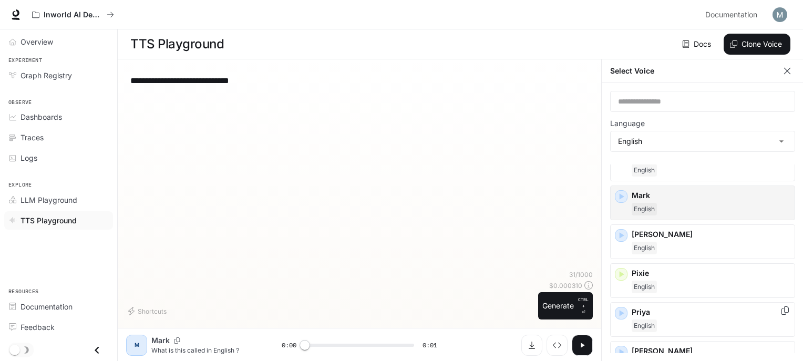
scroll to position [385, 0]
click at [671, 205] on div "English" at bounding box center [711, 211] width 159 height 13
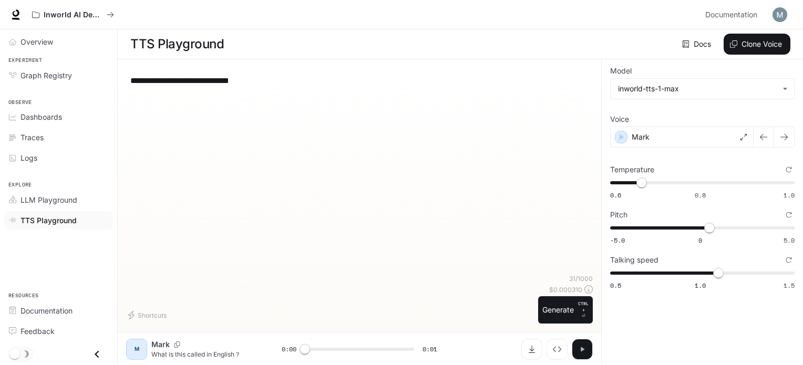
click at [572, 348] on button "button" at bounding box center [582, 349] width 21 height 21
type input "*"
click at [704, 227] on span "0.5" at bounding box center [709, 228] width 11 height 11
click at [561, 313] on button "Generate CTRL + ⏎" at bounding box center [565, 309] width 55 height 27
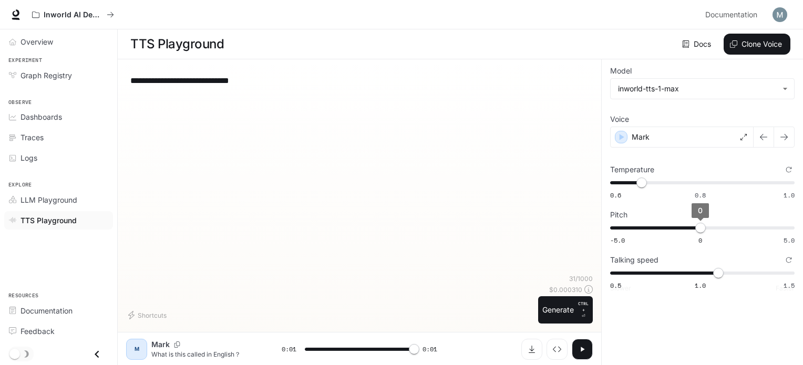
type input "*"
type input "****"
click at [695, 231] on span "0" at bounding box center [700, 228] width 11 height 11
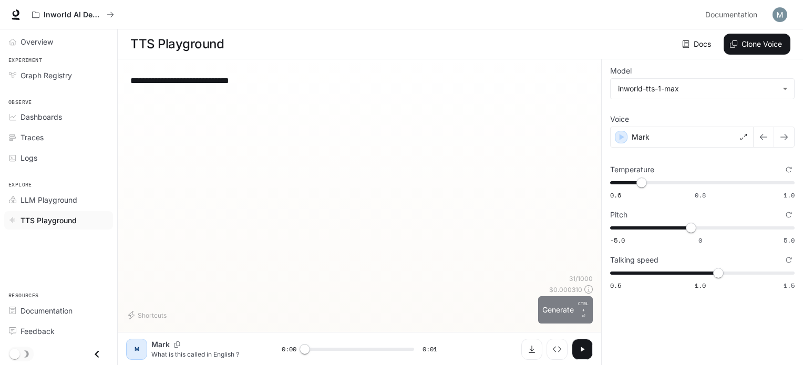
click at [561, 315] on button "Generate CTRL + ⏎" at bounding box center [565, 309] width 55 height 27
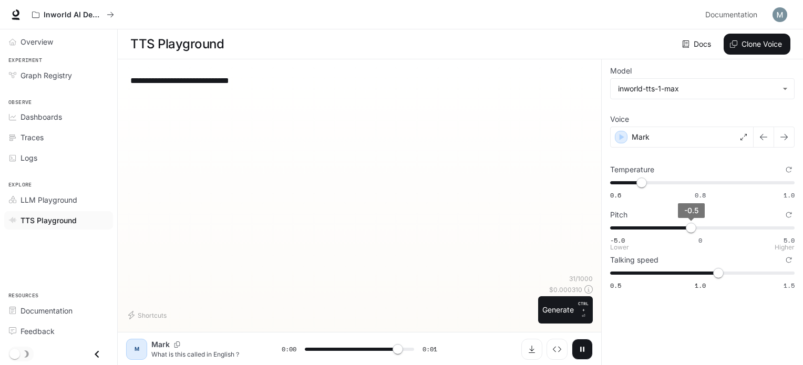
type input "*"
type input "****"
click at [685, 227] on span "-0.9" at bounding box center [684, 228] width 11 height 11
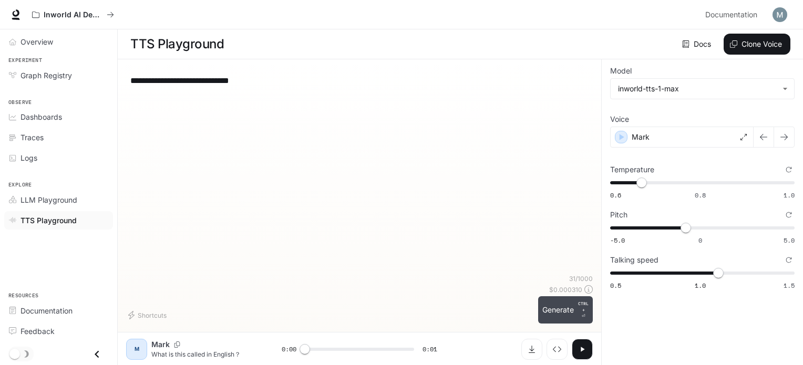
click at [570, 306] on button "Generate CTRL + ⏎" at bounding box center [565, 309] width 55 height 27
type input "*"
type input "****"
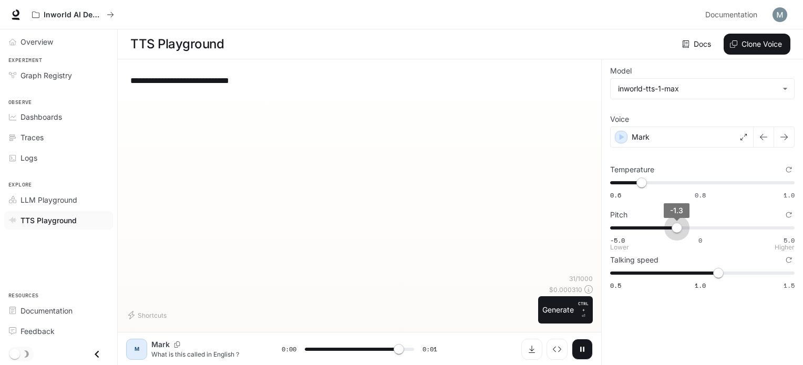
click at [677, 229] on span "-1.3" at bounding box center [677, 228] width 11 height 11
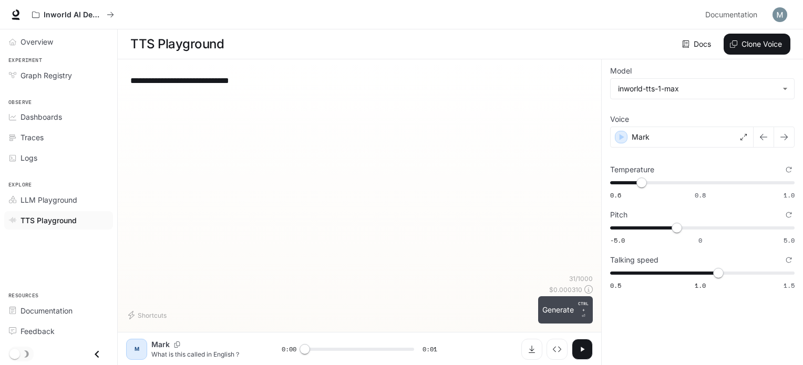
click at [545, 319] on button "Generate CTRL + ⏎" at bounding box center [565, 309] width 55 height 27
type input "*"
click at [678, 225] on span "-1.3" at bounding box center [677, 228] width 11 height 11
type input "****"
click at [662, 229] on span "-5.0 0 5.0 -1.3" at bounding box center [700, 228] width 180 height 16
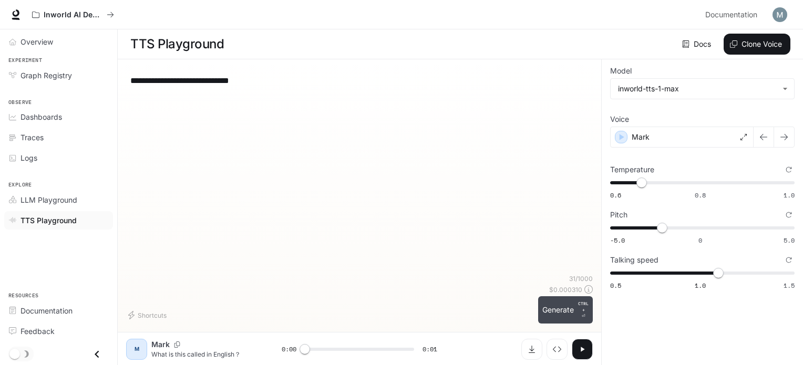
click at [555, 311] on button "Generate CTRL + ⏎" at bounding box center [565, 309] width 55 height 27
type input "*"
click at [713, 272] on span "1.1" at bounding box center [718, 273] width 11 height 11
type input "*"
click at [706, 271] on span "1" at bounding box center [700, 273] width 11 height 11
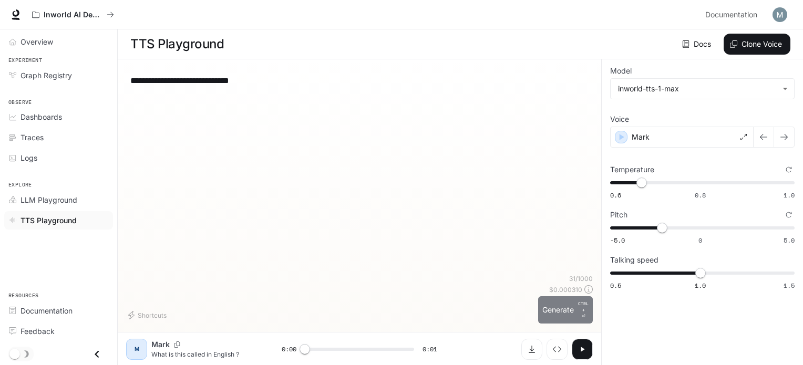
click at [566, 310] on button "Generate CTRL + ⏎" at bounding box center [565, 309] width 55 height 27
click at [582, 350] on icon "button" at bounding box center [583, 349] width 4 height 5
type input "*"
type input "****"
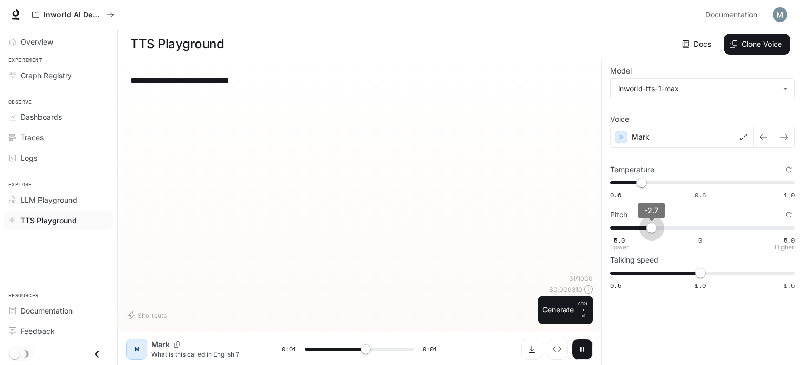
click at [652, 224] on span "-2.7" at bounding box center [651, 228] width 11 height 11
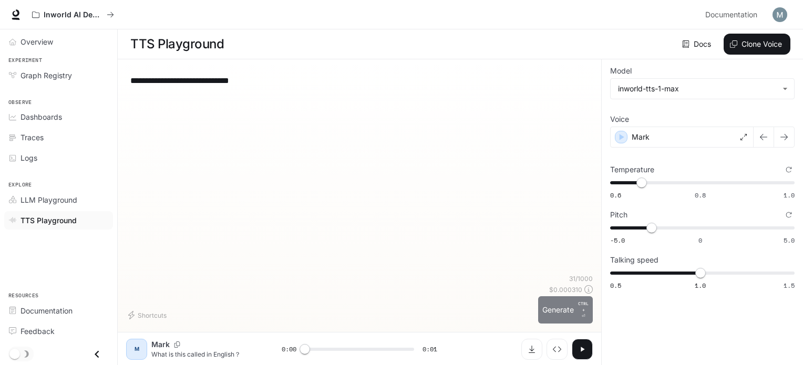
click at [570, 307] on button "Generate CTRL + ⏎" at bounding box center [565, 309] width 55 height 27
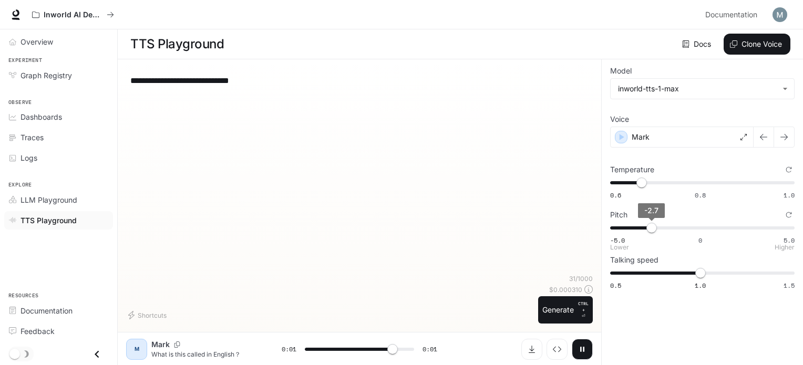
type input "***"
type input "****"
click at [646, 228] on span "-2.7" at bounding box center [651, 228] width 11 height 11
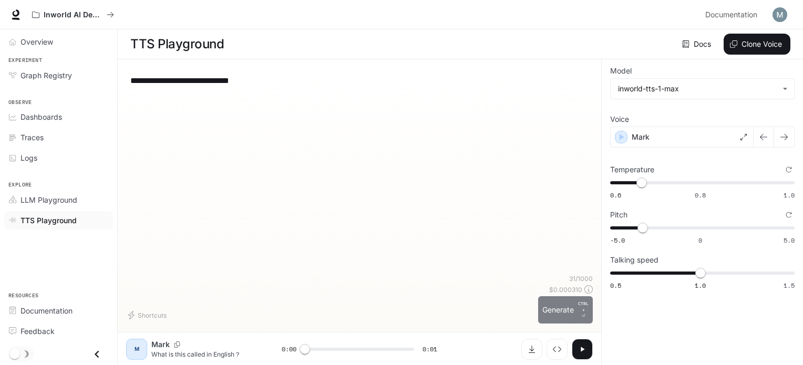
click at [549, 304] on button "Generate CTRL + ⏎" at bounding box center [565, 309] width 55 height 27
type input "*"
type input "**"
click at [647, 223] on span "-3.2" at bounding box center [643, 228] width 11 height 11
click at [576, 304] on button "Generate CTRL + ⏎" at bounding box center [565, 309] width 55 height 27
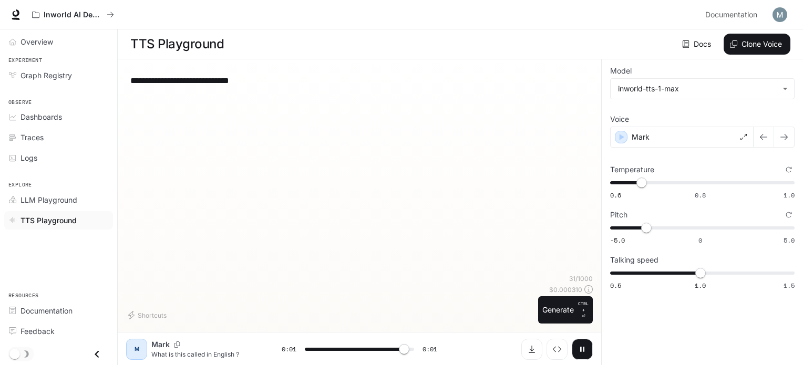
type input "*"
type input "****"
click at [632, 227] on span "-5.0 0 5.0 -3" at bounding box center [700, 228] width 180 height 16
click at [568, 317] on button "Generate CTRL + ⏎" at bounding box center [565, 309] width 55 height 27
type input "***"
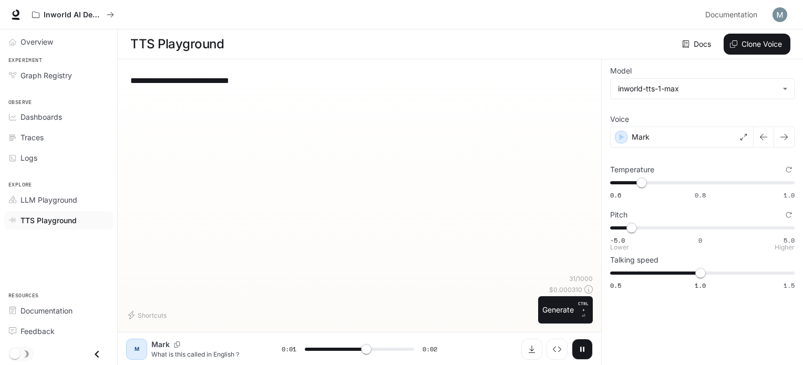
type input "****"
click at [619, 223] on span "-5.0 0 5.0 -3.8" at bounding box center [700, 228] width 180 height 16
click at [582, 348] on icon "button" at bounding box center [583, 349] width 4 height 5
click at [572, 307] on button "Generate CTRL + ⏎" at bounding box center [565, 309] width 55 height 27
type input "*"
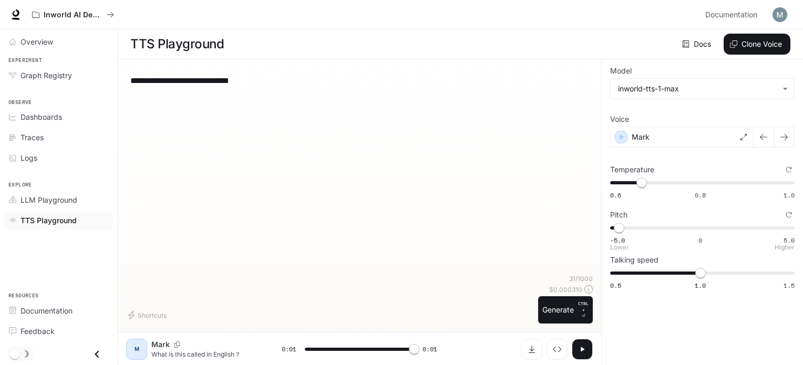
type input "***"
click at [774, 225] on span "-5.0 0 5.0 -4.5" at bounding box center [700, 228] width 180 height 16
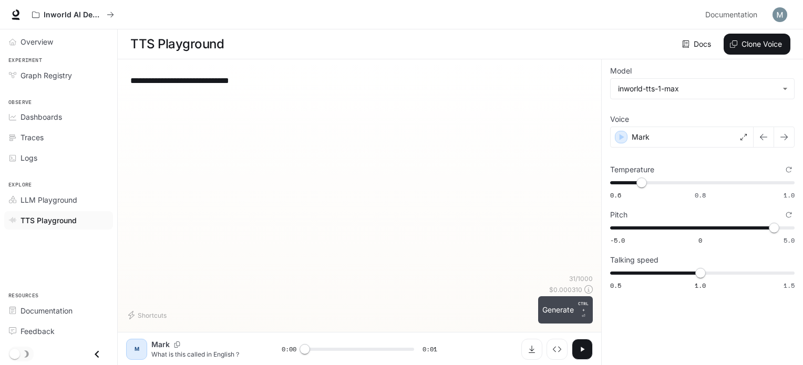
click at [590, 305] on button "Generate CTRL + ⏎" at bounding box center [565, 309] width 55 height 27
type input "*"
type input "****"
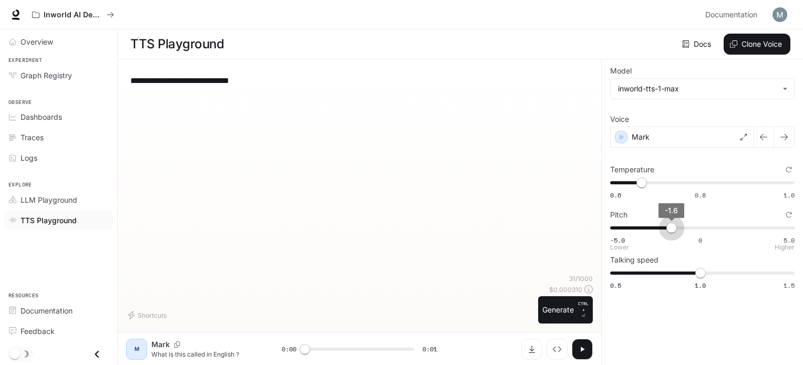
click at [672, 230] on span "-5.0 0 5.0 -1.6" at bounding box center [700, 228] width 180 height 16
click at [551, 319] on button "Generate CTRL + ⏎" at bounding box center [565, 309] width 55 height 27
click at [589, 357] on button "button" at bounding box center [582, 349] width 21 height 21
type input "*"
click at [535, 353] on icon "Download audio" at bounding box center [532, 349] width 8 height 8
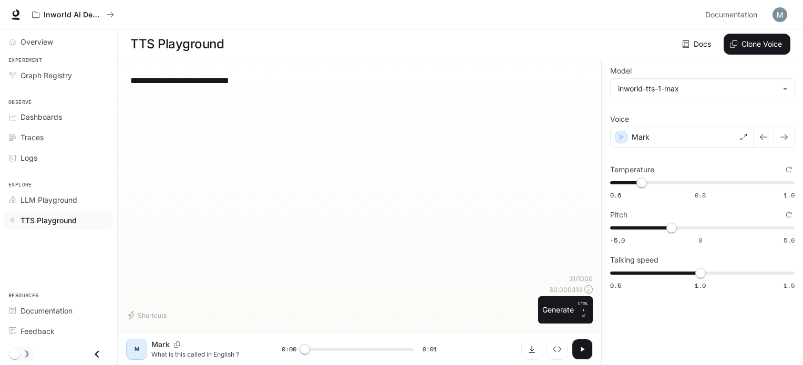
click at [414, 220] on div "**********" at bounding box center [359, 171] width 467 height 207
type input "****"
click at [668, 227] on span "-1.8" at bounding box center [668, 228] width 11 height 11
click at [565, 310] on button "Generate CTRL + ⏎" at bounding box center [565, 309] width 55 height 27
type input "***"
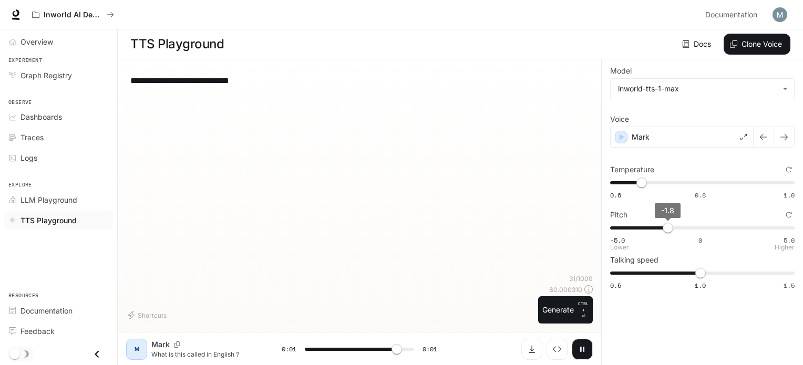
type input "****"
type input "*"
click at [673, 229] on span "-1.8" at bounding box center [668, 228] width 11 height 11
click at [672, 227] on span "-1.6" at bounding box center [671, 228] width 11 height 11
click at [671, 226] on span "-1.6" at bounding box center [671, 228] width 11 height 11
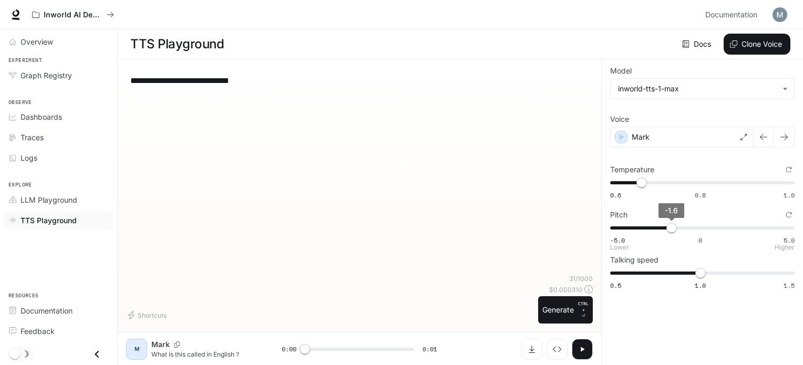
type input "****"
click at [670, 224] on span "-1.7" at bounding box center [669, 228] width 11 height 11
click at [556, 302] on button "Generate CTRL + ⏎" at bounding box center [565, 309] width 55 height 27
type input "*"
click at [669, 228] on span "-1.7" at bounding box center [669, 228] width 11 height 11
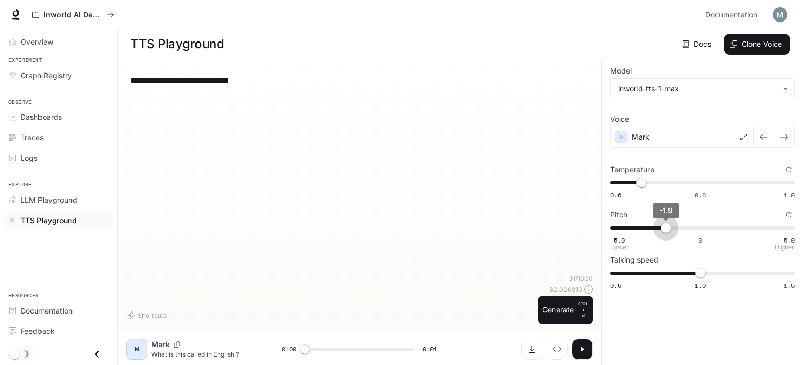
click at [666, 229] on span "-1.9" at bounding box center [666, 228] width 11 height 11
click at [668, 225] on span "-1.8" at bounding box center [668, 228] width 11 height 11
type input "****"
click at [671, 227] on span "-1.6" at bounding box center [671, 228] width 11 height 11
click at [577, 300] on button "Generate CTRL + ⏎" at bounding box center [565, 309] width 55 height 27
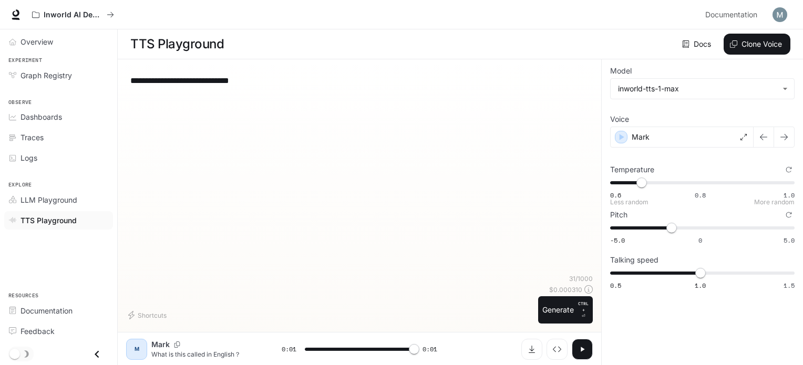
type input "*"
click at [706, 273] on span "1" at bounding box center [700, 273] width 11 height 11
type input "***"
click at [712, 273] on span "0.5 1.0 1.5 1" at bounding box center [700, 273] width 180 height 16
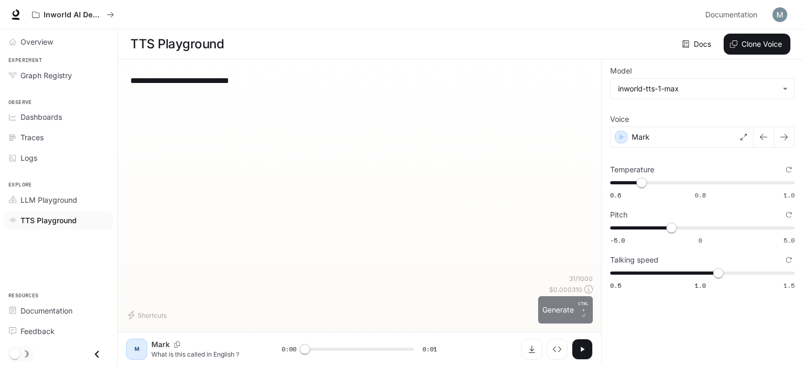
click at [573, 311] on button "Generate CTRL + ⏎" at bounding box center [565, 309] width 55 height 27
type input "*"
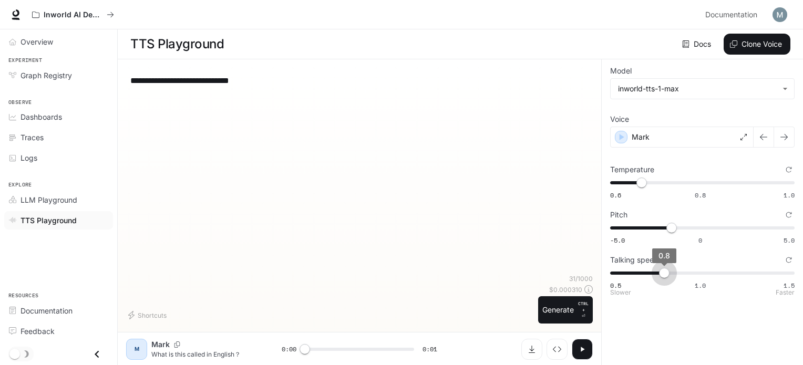
click at [666, 271] on span "0.5 1.0 1.5 0.8" at bounding box center [700, 273] width 180 height 16
type input "***"
click at [681, 273] on span "0.5 1.0 1.5 0.8" at bounding box center [700, 273] width 180 height 16
click at [566, 317] on button "Generate CTRL + ⏎" at bounding box center [565, 309] width 55 height 27
type input "*"
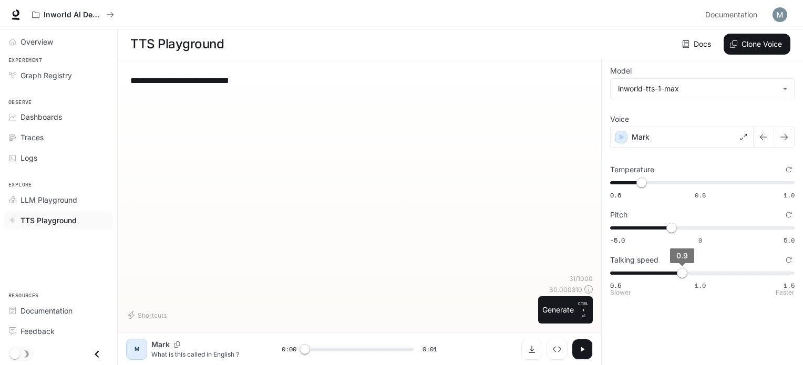
type input "*"
click at [687, 274] on span "0.9" at bounding box center [682, 273] width 11 height 11
click at [556, 303] on button "Generate CTRL + ⏎" at bounding box center [565, 309] width 55 height 27
click at [563, 311] on button "Generate CTRL + ⏎" at bounding box center [565, 309] width 55 height 27
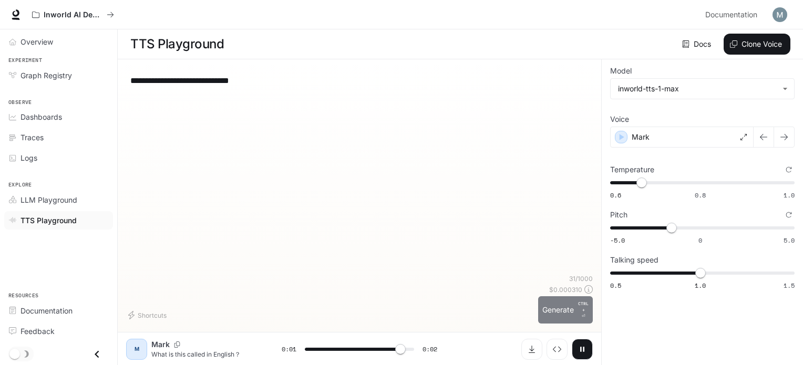
click at [575, 307] on button "Generate CTRL + ⏎" at bounding box center [565, 309] width 55 height 27
type input "*"
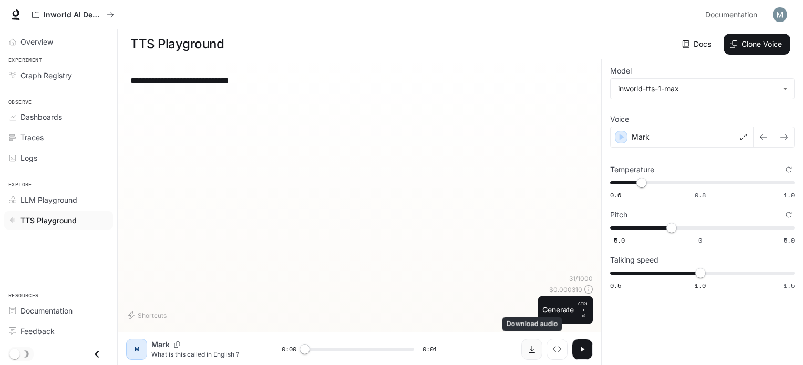
click at [528, 354] on button "Download audio" at bounding box center [531, 349] width 21 height 21
click at [745, 161] on div "**********" at bounding box center [702, 180] width 184 height 224
click at [788, 169] on icon "Reset to default" at bounding box center [789, 170] width 6 height 6
type input "***"
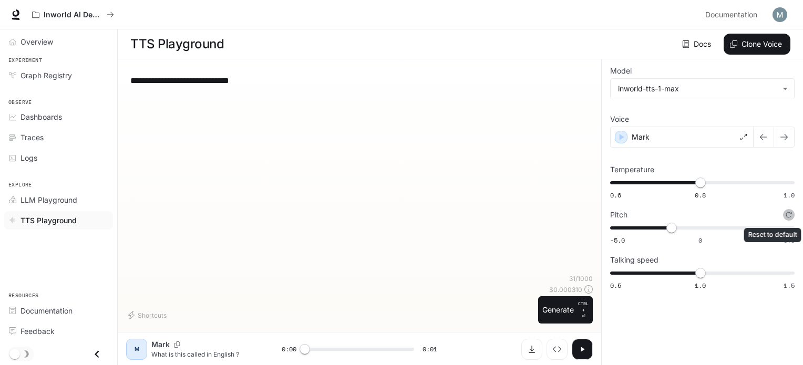
click at [787, 215] on icon "Reset to default" at bounding box center [789, 215] width 6 height 6
type input "*"
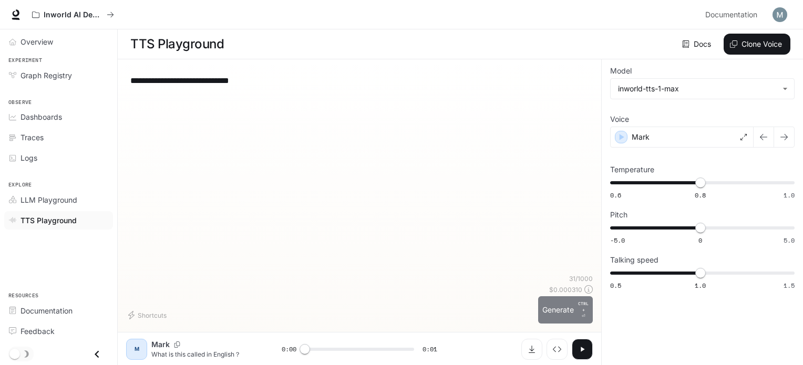
click at [564, 312] on button "Generate CTRL + ⏎" at bounding box center [565, 309] width 55 height 27
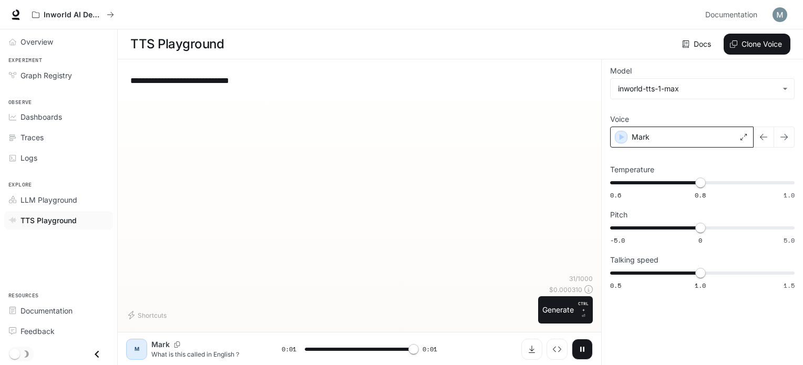
click at [665, 131] on div "Mark" at bounding box center [681, 137] width 143 height 21
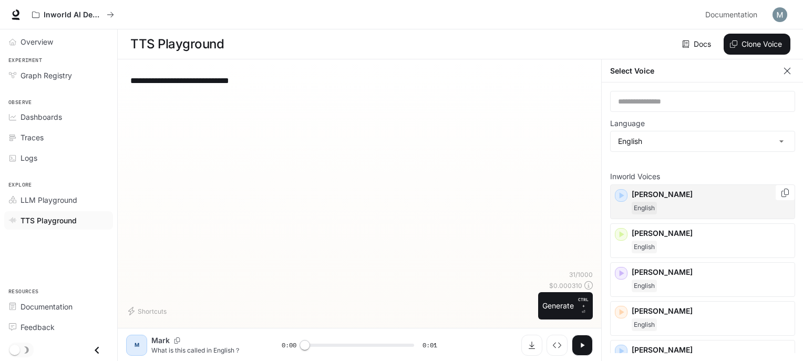
click at [657, 203] on div "English" at bounding box center [711, 208] width 159 height 13
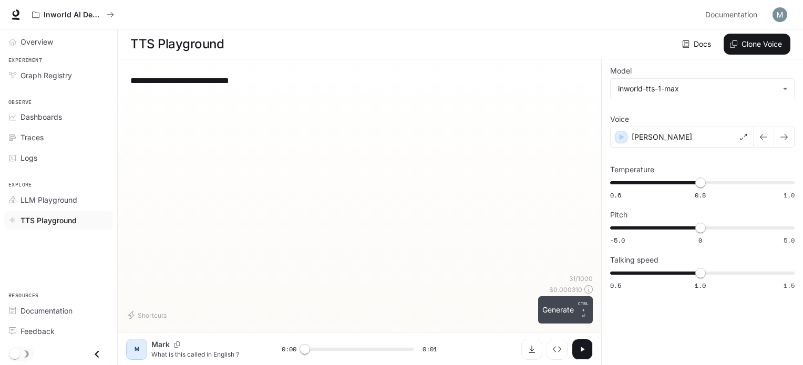
click at [560, 311] on button "Generate CTRL + ⏎" at bounding box center [565, 309] width 55 height 27
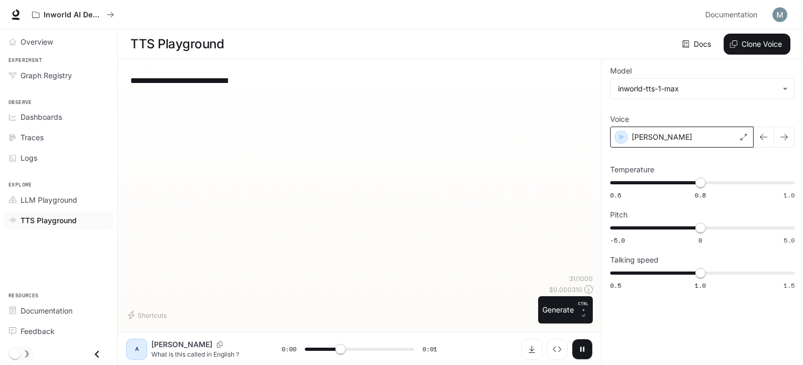
click at [666, 138] on div "[PERSON_NAME]" at bounding box center [681, 137] width 143 height 21
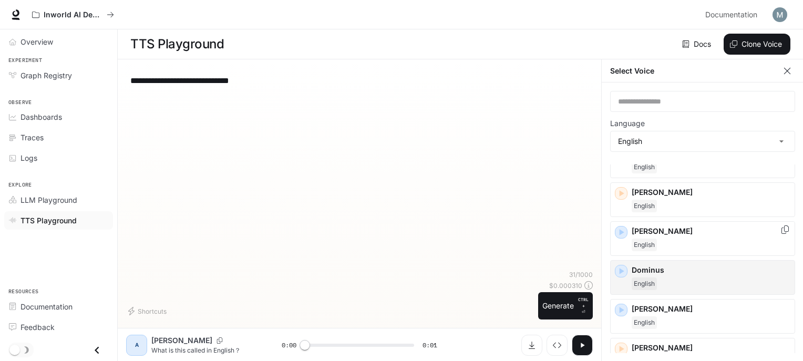
scroll to position [158, 0]
click at [652, 274] on div "[PERSON_NAME]" at bounding box center [711, 277] width 159 height 25
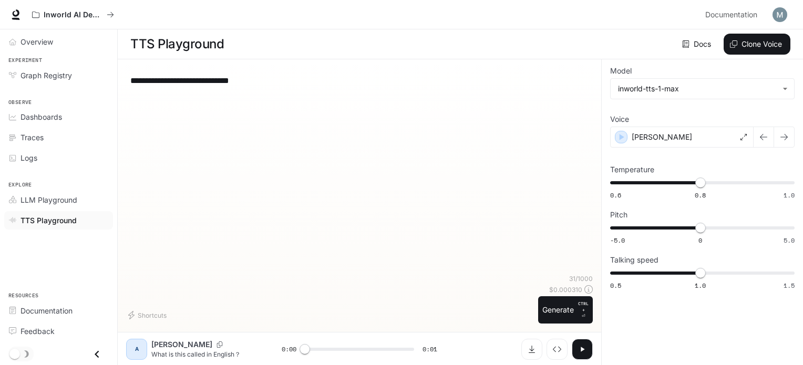
click at [559, 324] on div "**********" at bounding box center [359, 200] width 467 height 264
click at [559, 315] on button "Generate CTRL + ⏎" at bounding box center [565, 309] width 55 height 27
type input "*"
click at [687, 133] on div "[PERSON_NAME]" at bounding box center [681, 137] width 143 height 21
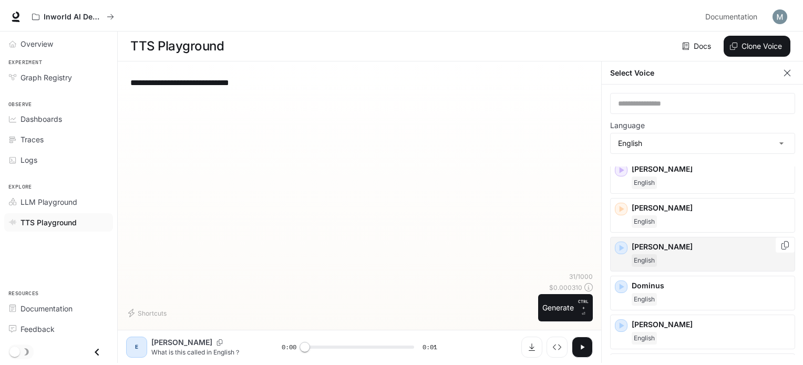
scroll to position [210, 0]
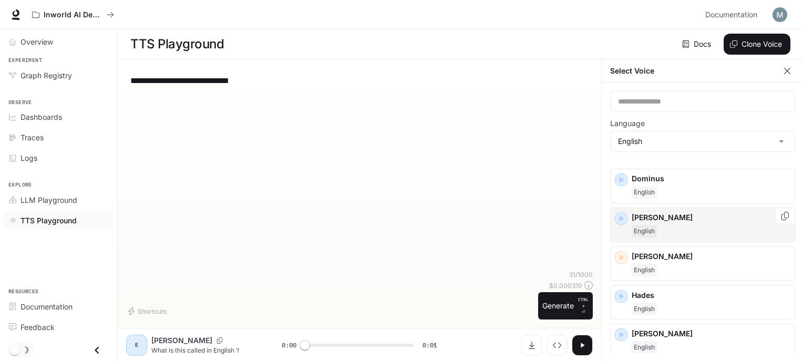
click at [659, 225] on div "English" at bounding box center [711, 231] width 159 height 13
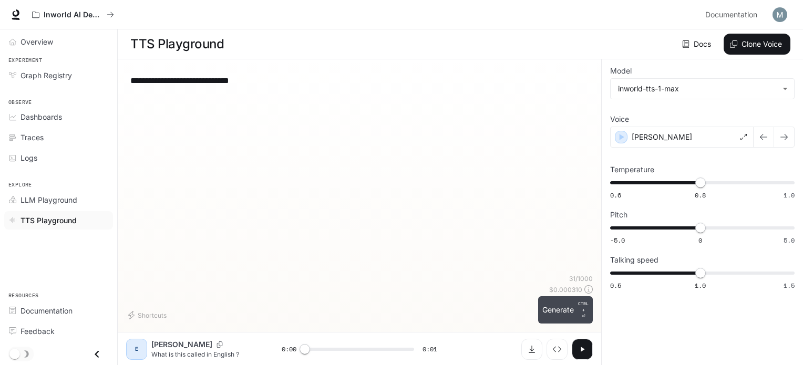
click at [548, 314] on button "Generate CTRL + ⏎" at bounding box center [565, 309] width 55 height 27
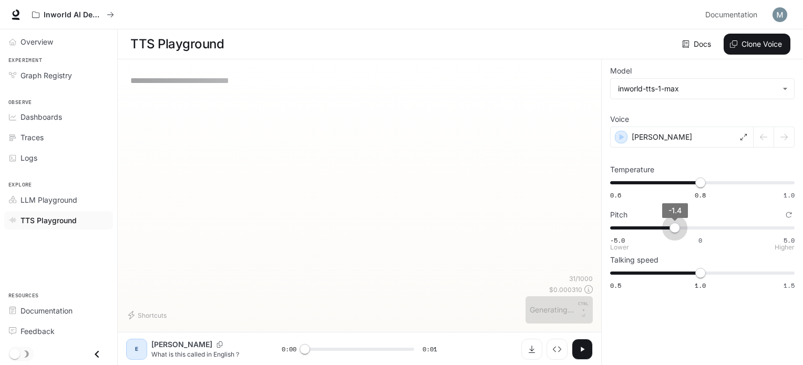
type input "****"
click at [676, 227] on span "-5.0 0 5.0 -1.4" at bounding box center [700, 228] width 180 height 16
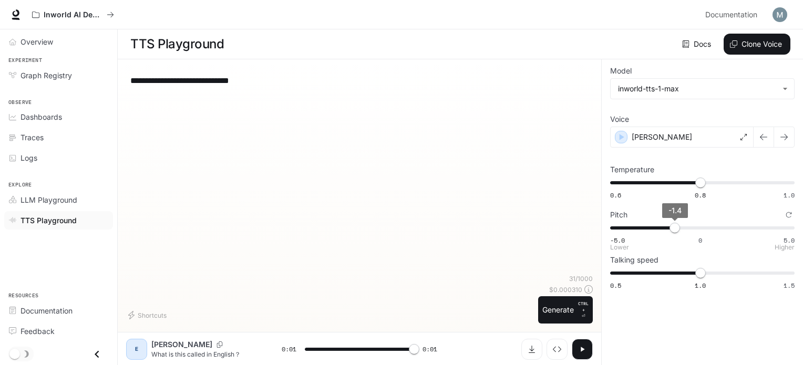
type input "*"
click at [678, 224] on span "-1.4" at bounding box center [675, 228] width 11 height 11
click at [681, 224] on span "-1.1" at bounding box center [680, 228] width 11 height 11
click at [685, 223] on span "-0.9" at bounding box center [684, 228] width 11 height 11
click at [666, 231] on span "-5.0 0 5.0 -1.9" at bounding box center [700, 228] width 180 height 16
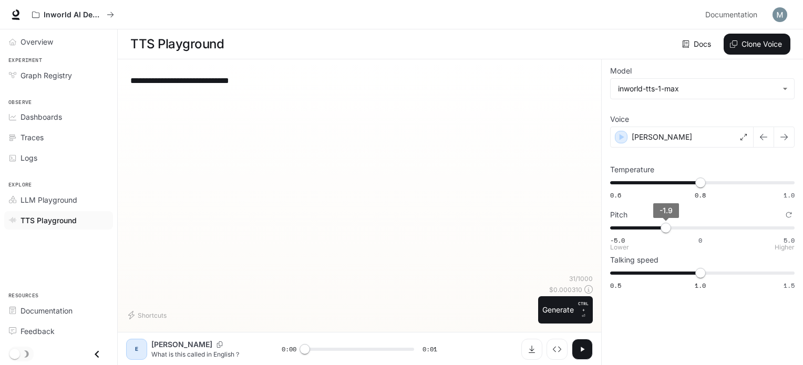
click at [662, 226] on span "-1.9" at bounding box center [666, 228] width 11 height 11
click at [666, 227] on span "-2.1" at bounding box center [662, 228] width 11 height 11
click at [663, 228] on span "-1.9" at bounding box center [666, 228] width 11 height 11
click at [661, 228] on span "-2.1" at bounding box center [662, 228] width 11 height 11
click at [665, 228] on span "-1.9" at bounding box center [666, 228] width 11 height 11
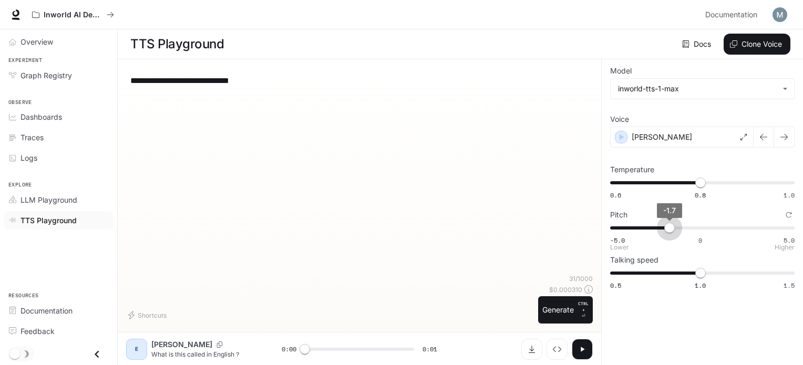
click at [669, 228] on span "-1.7" at bounding box center [669, 228] width 11 height 11
click at [673, 228] on span "-1.5" at bounding box center [673, 228] width 11 height 11
click at [669, 230] on span "-1.8" at bounding box center [668, 228] width 11 height 11
click at [669, 227] on span "-1.8" at bounding box center [668, 228] width 11 height 11
type input "****"
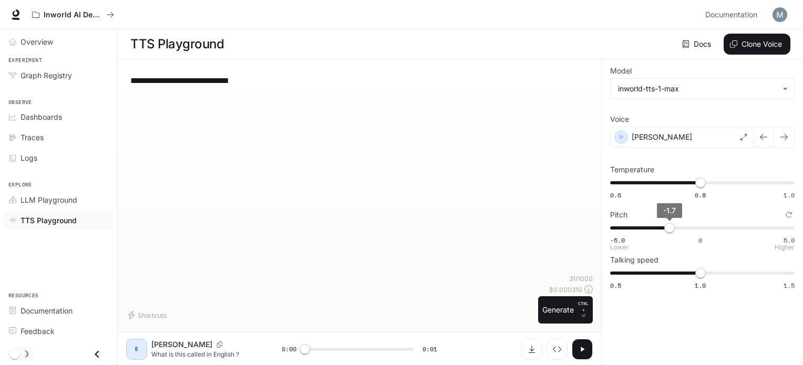
click at [671, 227] on span "-1.7" at bounding box center [669, 228] width 11 height 11
type input "****"
click at [686, 184] on span "0.6 0.8 1.0 0.8" at bounding box center [700, 183] width 180 height 16
click at [530, 309] on div "Shortcuts" at bounding box center [330, 315] width 408 height 17
click at [555, 311] on button "Generate CTRL + ⏎" at bounding box center [565, 309] width 55 height 27
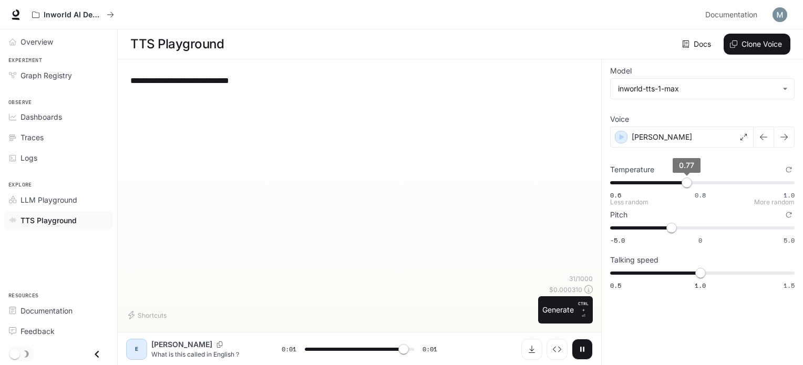
type input "***"
type input "****"
click at [682, 179] on span "0.77" at bounding box center [687, 183] width 11 height 11
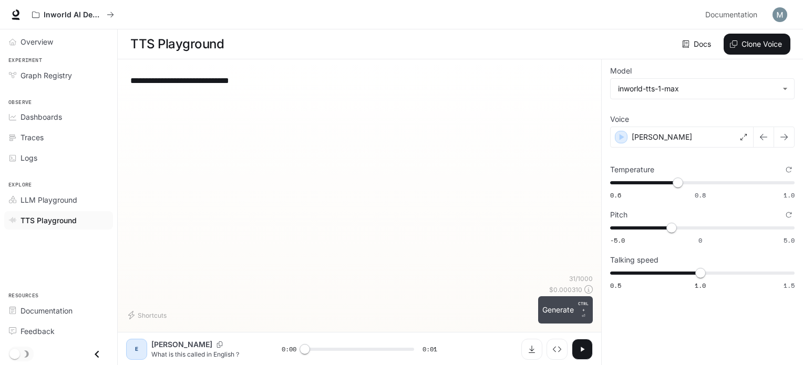
click at [576, 304] on button "Generate CTRL + ⏎" at bounding box center [565, 309] width 55 height 27
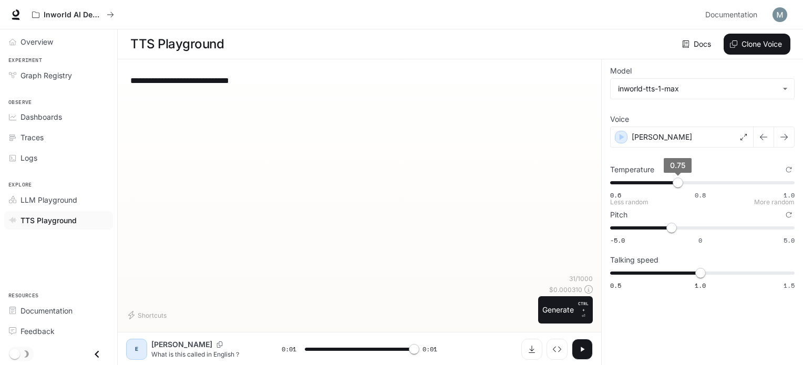
type input "*"
type input "****"
click at [673, 178] on span "0.75" at bounding box center [678, 183] width 11 height 11
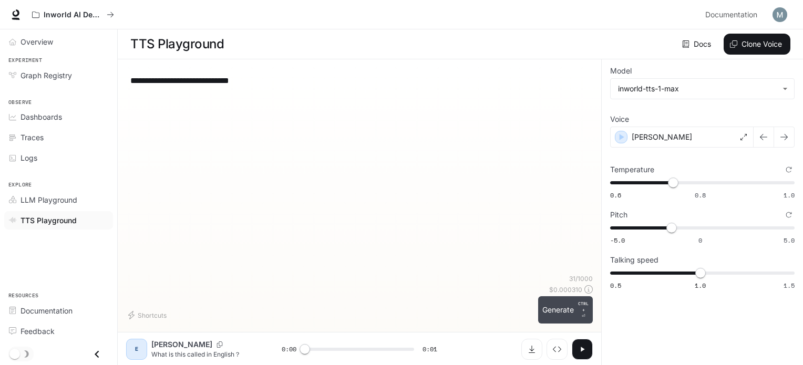
click at [580, 304] on p "CTRL +" at bounding box center [583, 307] width 11 height 13
type input "***"
type input "****"
click at [756, 179] on span "0.6 0.8 1.0 0.74" at bounding box center [700, 183] width 180 height 16
click at [557, 315] on button "Generate CTRL + ⏎" at bounding box center [565, 309] width 55 height 27
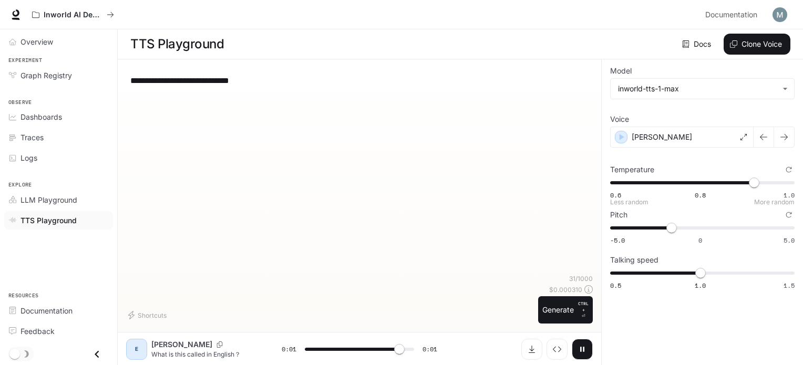
type input "*"
click at [706, 276] on span "1" at bounding box center [700, 273] width 11 height 11
type input "***"
click at [706, 278] on span "1" at bounding box center [700, 273] width 11 height 11
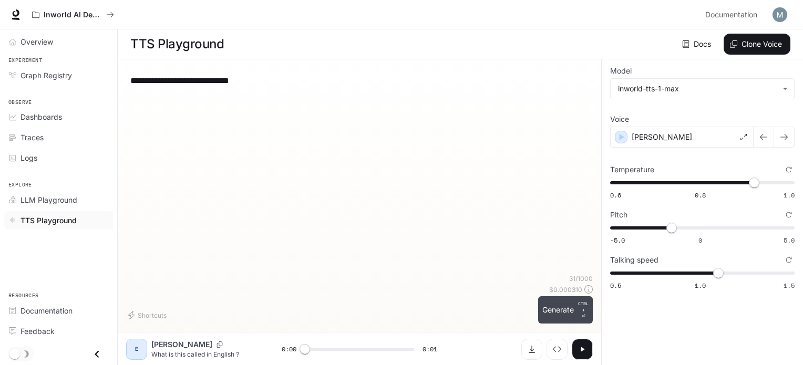
click at [561, 306] on button "Generate CTRL + ⏎" at bounding box center [565, 309] width 55 height 27
type input "*"
type input "****"
click at [749, 179] on span "0.92" at bounding box center [754, 183] width 11 height 11
click at [561, 306] on button "Generate CTRL + ⏎" at bounding box center [565, 309] width 55 height 27
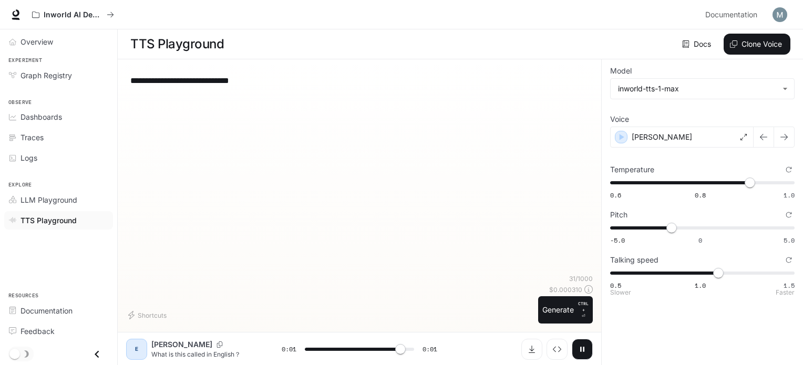
type input "***"
type input "*"
click at [706, 271] on span "0.5 1.0 1.5 1.1" at bounding box center [700, 273] width 180 height 16
type input "*"
type input "****"
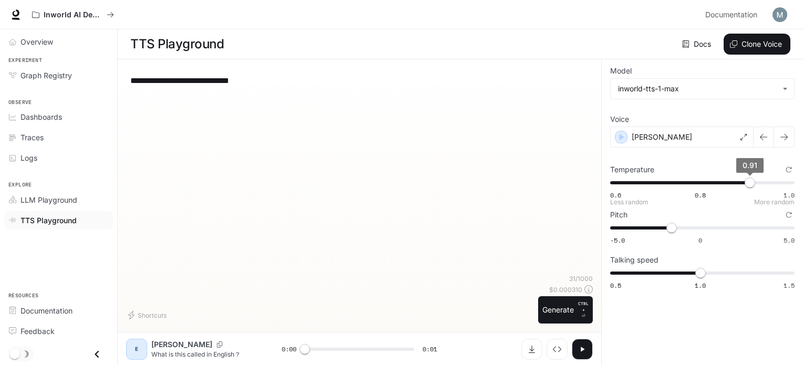
click at [745, 180] on span "0.91" at bounding box center [750, 183] width 11 height 11
click at [568, 311] on button "Generate CTRL + ⏎" at bounding box center [565, 309] width 55 height 27
type input "*"
type input "****"
click at [736, 184] on span "0.88" at bounding box center [736, 183] width 11 height 11
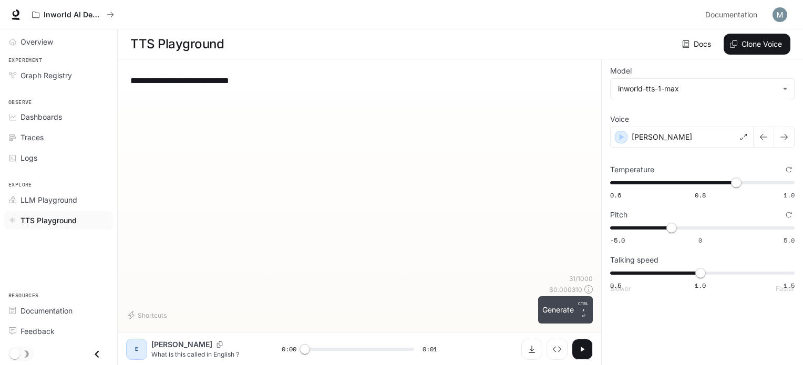
click at [551, 304] on button "Generate CTRL + ⏎" at bounding box center [565, 309] width 55 height 27
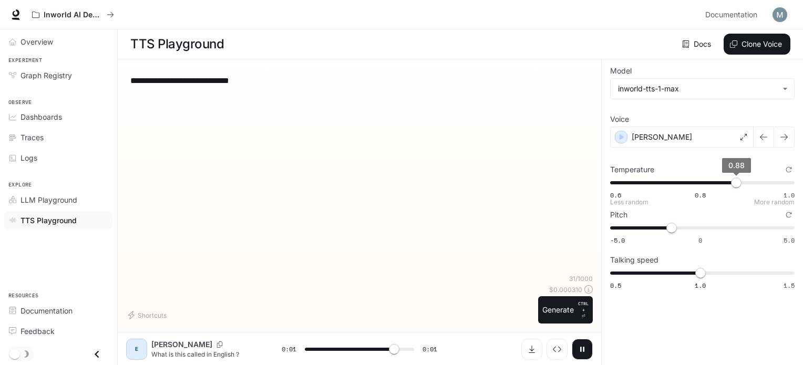
type input "*"
type input "****"
click at [772, 180] on span "0.6 0.8 1.0 0.96" at bounding box center [700, 183] width 180 height 16
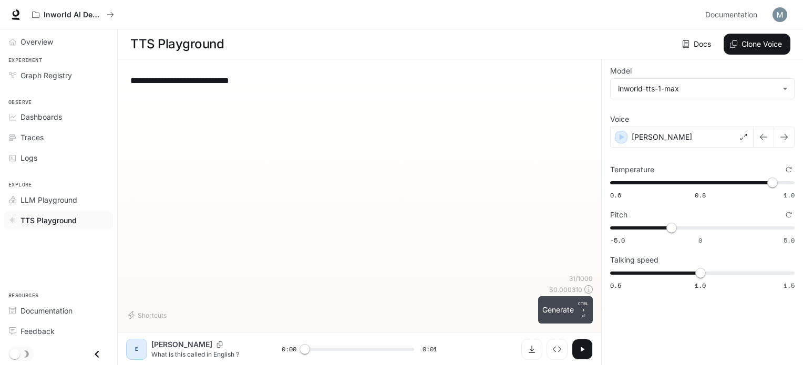
click at [565, 309] on button "Generate CTRL + ⏎" at bounding box center [565, 309] width 55 height 27
type input "*"
type input "****"
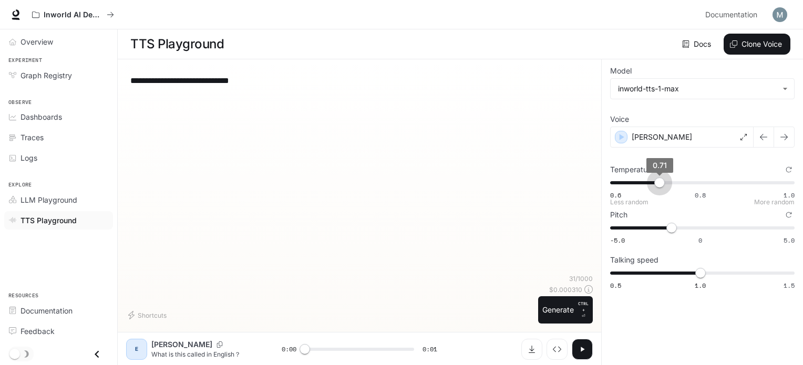
click at [661, 186] on span "0.6 0.8 1.0 0.71" at bounding box center [700, 183] width 180 height 16
click at [569, 314] on button "Generate CTRL + ⏎" at bounding box center [565, 309] width 55 height 27
type input "*"
type input "***"
click at [655, 178] on span "0.71" at bounding box center [659, 183] width 11 height 11
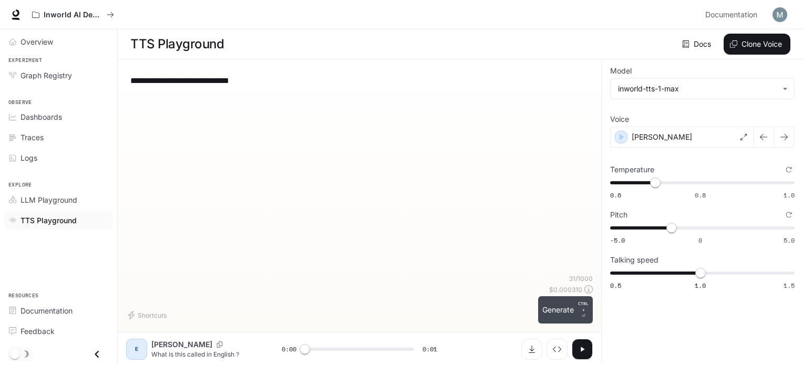
click at [569, 312] on button "Generate CTRL + ⏎" at bounding box center [565, 309] width 55 height 27
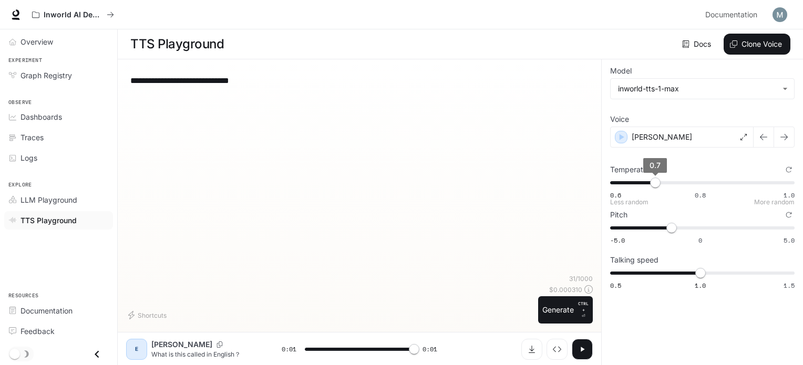
type input "*"
click at [661, 180] on span "0.71" at bounding box center [659, 183] width 11 height 11
type input "****"
click at [645, 182] on span "0.6 0.8 1.0 0.71" at bounding box center [700, 183] width 180 height 16
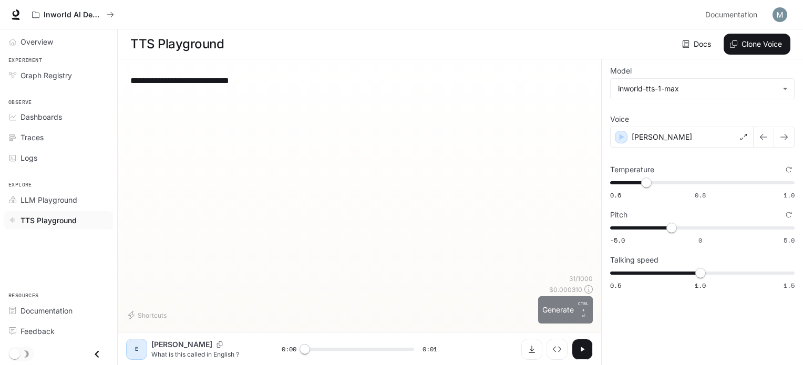
click at [574, 306] on button "Generate CTRL + ⏎" at bounding box center [565, 309] width 55 height 27
type input "*"
type input "****"
click at [633, 176] on span "0.6 0.8 1.0 0.68" at bounding box center [700, 183] width 180 height 16
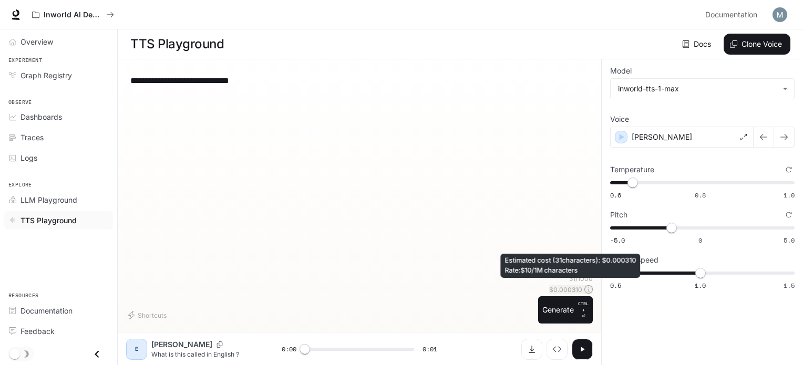
click at [579, 293] on p "$ 0.000310" at bounding box center [565, 289] width 33 height 9
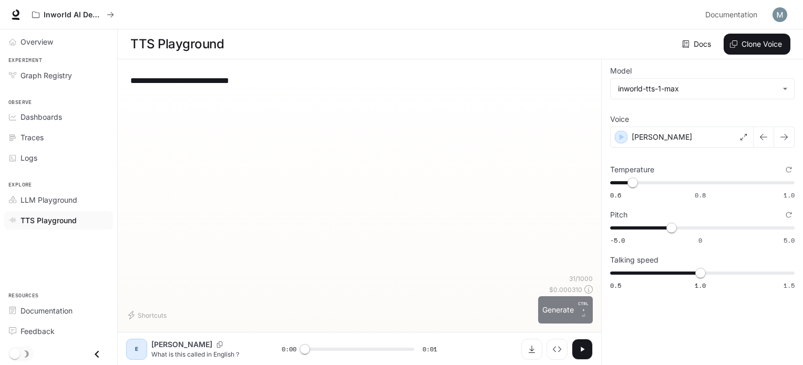
click at [576, 306] on button "Generate CTRL + ⏎" at bounding box center [565, 309] width 55 height 27
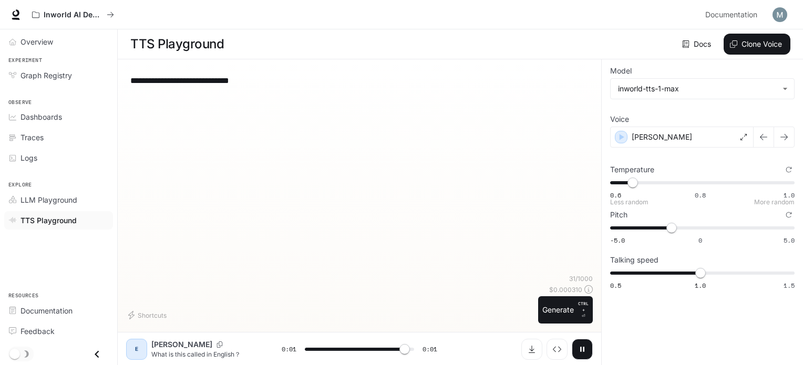
type input "*"
type input "****"
click at [669, 182] on span "0.6 0.8 1.0 0.65" at bounding box center [700, 183] width 180 height 16
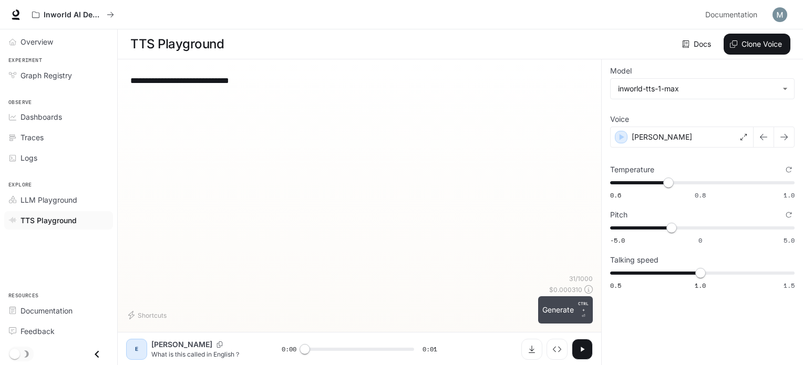
click at [582, 306] on p "CTRL +" at bounding box center [583, 307] width 11 height 13
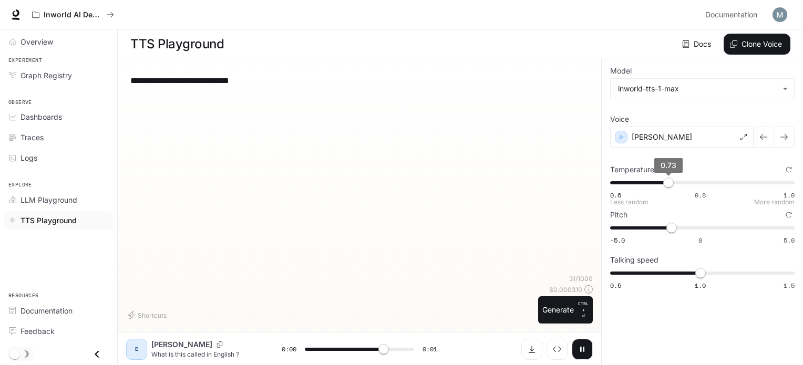
type input "*"
type input "****"
click at [664, 182] on span "0.73" at bounding box center [668, 183] width 11 height 11
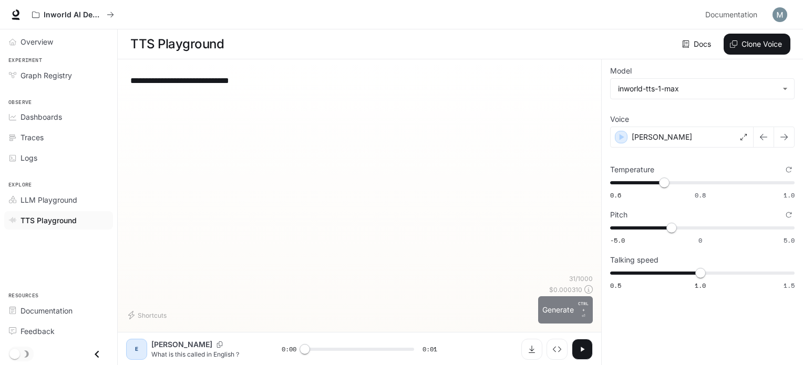
click at [578, 313] on button "Generate CTRL + ⏎" at bounding box center [565, 309] width 55 height 27
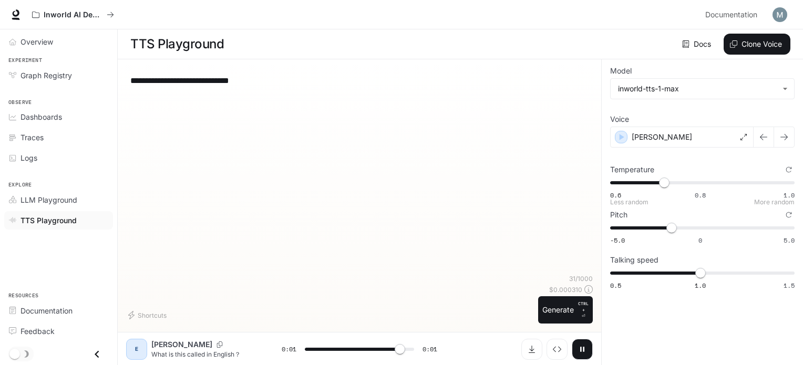
type input "*"
type input "****"
click at [675, 180] on span "0.6 0.8 1.0 0.72" at bounding box center [700, 183] width 180 height 16
click at [574, 311] on button "Generate CTRL + ⏎" at bounding box center [565, 309] width 55 height 27
type input "*"
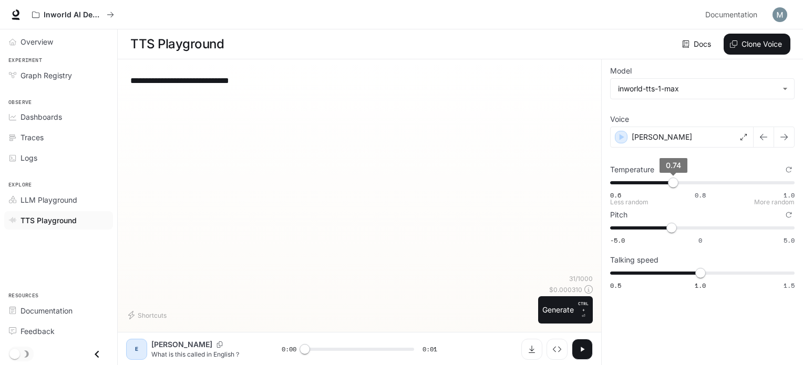
click at [673, 181] on span "0.74" at bounding box center [673, 183] width 11 height 11
type input "****"
click at [671, 180] on span "0.74" at bounding box center [673, 183] width 11 height 11
click at [569, 304] on button "Generate CTRL + ⏎" at bounding box center [565, 309] width 55 height 27
type input "*"
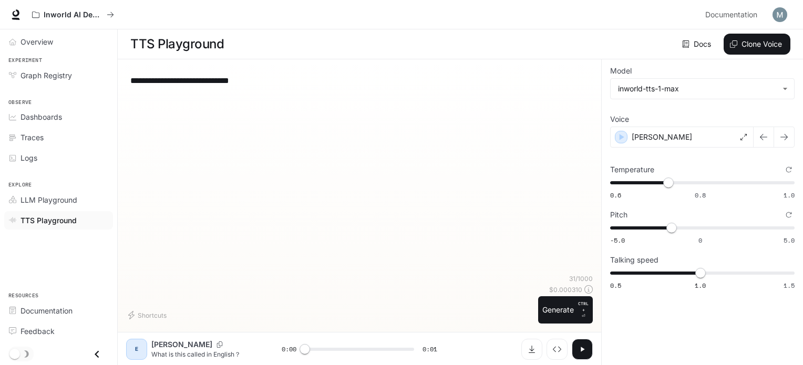
click at [515, 349] on div at bounding box center [515, 349] width 156 height 21
click at [537, 346] on button "Download audio" at bounding box center [531, 349] width 21 height 21
click at [538, 350] on button "Download audio" at bounding box center [531, 349] width 21 height 21
